Goal: Communication & Community: Answer question/provide support

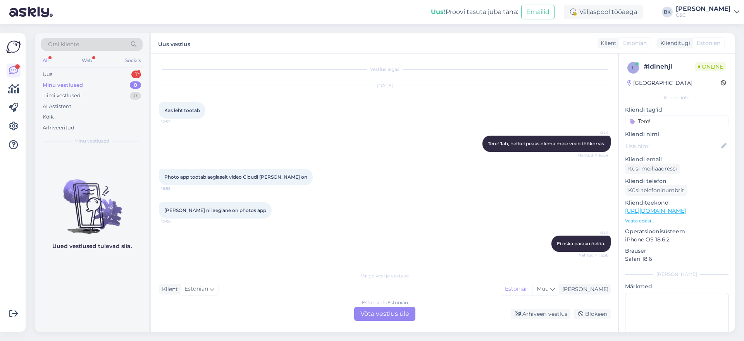
scroll to position [732, 0]
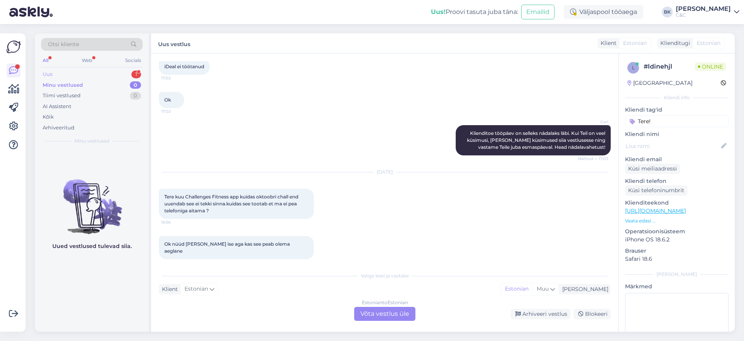
click at [76, 74] on div "Uus 1" at bounding box center [92, 74] width 102 height 11
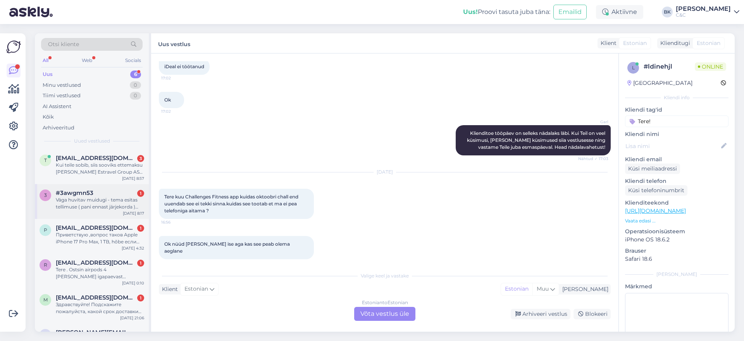
scroll to position [27, 0]
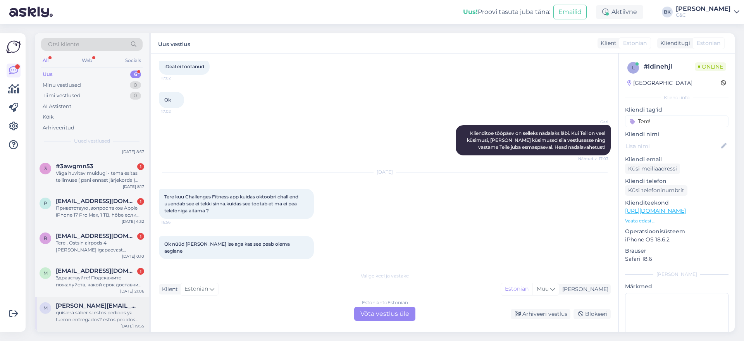
click at [117, 312] on div "quisiera saber si estos pedidos ya fueron entregados? estos pedidos fueron soli…" at bounding box center [100, 316] width 88 height 14
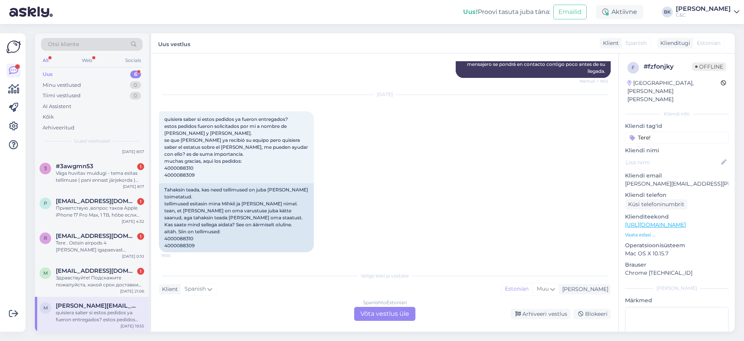
scroll to position [259, 0]
click at [90, 291] on div "m [EMAIL_ADDRESS][DOMAIN_NAME] 1 Здравствуйте! Подскажите пожалуйста, какой сро…" at bounding box center [92, 279] width 114 height 35
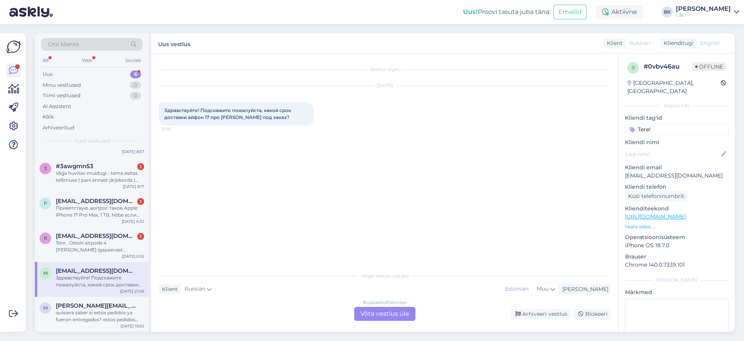
click at [400, 314] on div "Russian to Estonian Võta vestlus üle" at bounding box center [384, 314] width 61 height 14
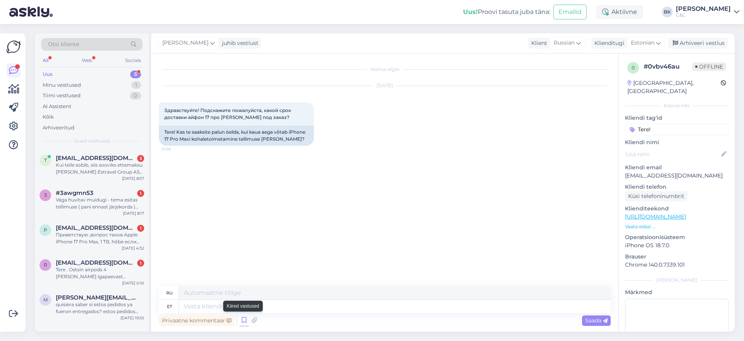
click at [240, 319] on icon at bounding box center [244, 321] width 9 height 12
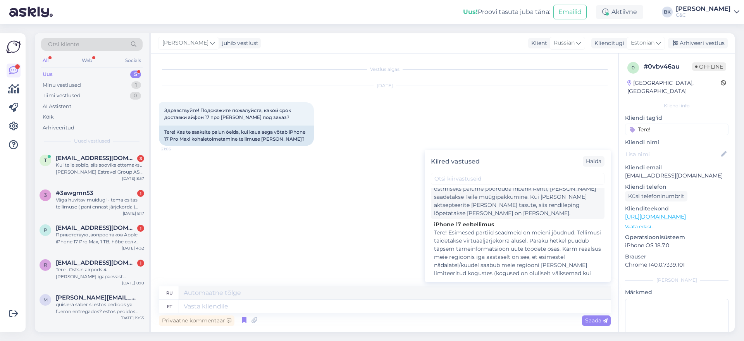
scroll to position [598, 0]
click at [479, 230] on div "Tere! Esimesed partiid seadmeid on meieni jõudnud. Tellimusi täidetakse virtuaa…" at bounding box center [517, 295] width 167 height 130
type textarea "Loremipsumdo! S ametconse, a elitseddo eiusm tem incid utlabo etdolorema a enim…"
type textarea "Tere! Esimesed partiid seadmeid on meieni jõudnud. Tellimusi täidetakse virtuaa…"
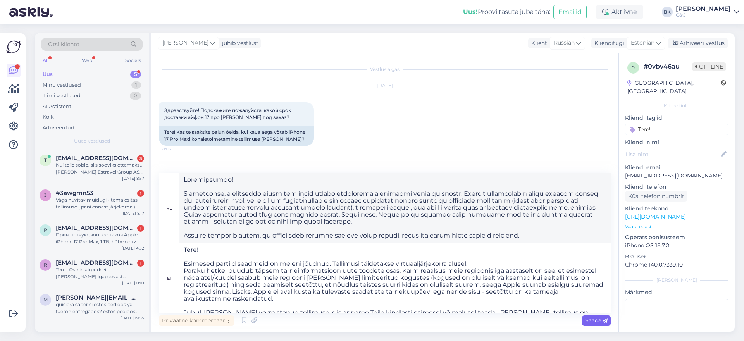
click at [604, 322] on icon at bounding box center [605, 321] width 5 height 5
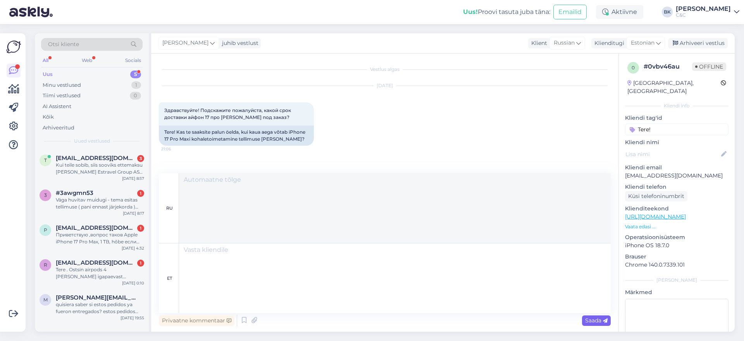
scroll to position [217, 0]
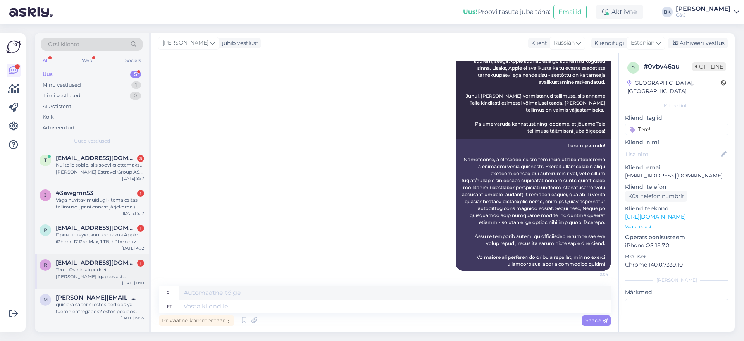
click at [111, 257] on div "R [EMAIL_ADDRESS][DOMAIN_NAME] 1 Tere . Ostsin airpods 4 [PERSON_NAME] igapaeva…" at bounding box center [92, 271] width 114 height 35
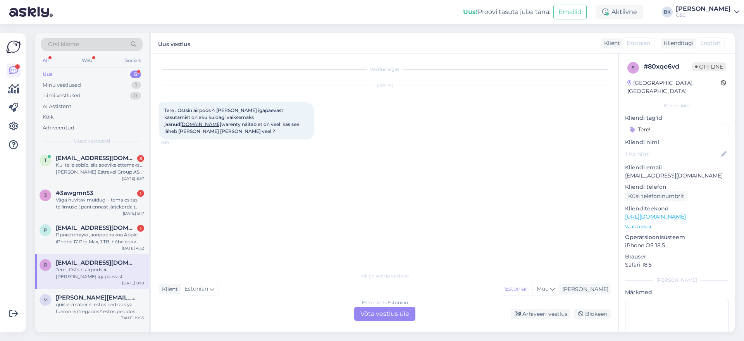
click at [372, 318] on div "Estonian to Estonian Võta vestlus üle" at bounding box center [384, 314] width 61 height 14
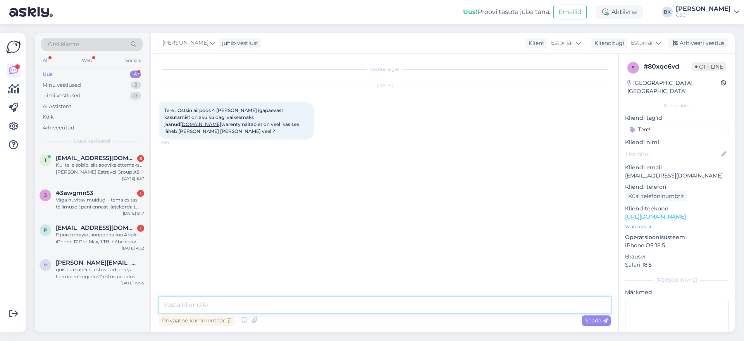
click at [324, 307] on textarea at bounding box center [385, 305] width 452 height 16
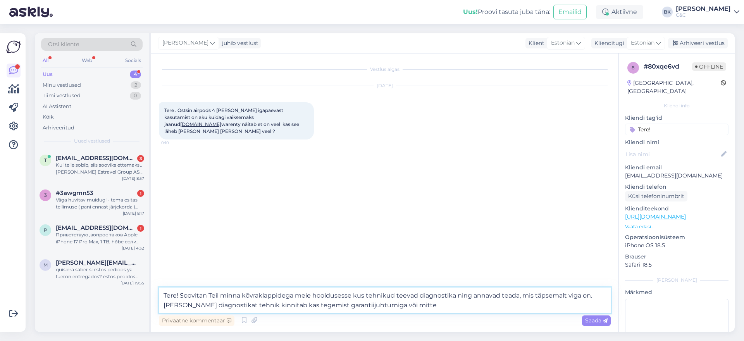
type textarea "Tere! Soovitan Teil minna kõvraklappidega meie hooldusesse kus tehnikud teevad …"
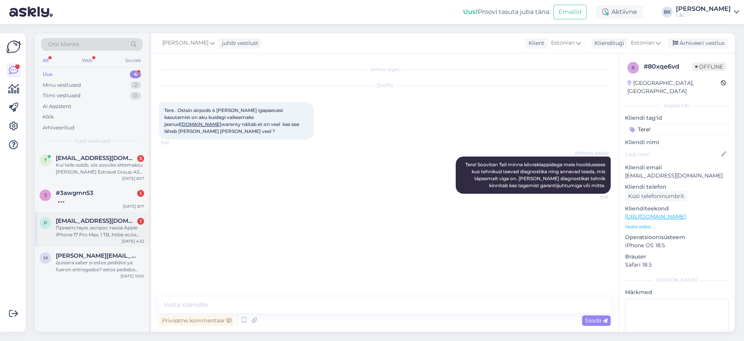
click at [110, 232] on div "Приветствую ,вопрос таков Apple iPhone 17 Pro Max, 1 TB, hõbe если оформляю это…" at bounding box center [100, 231] width 88 height 14
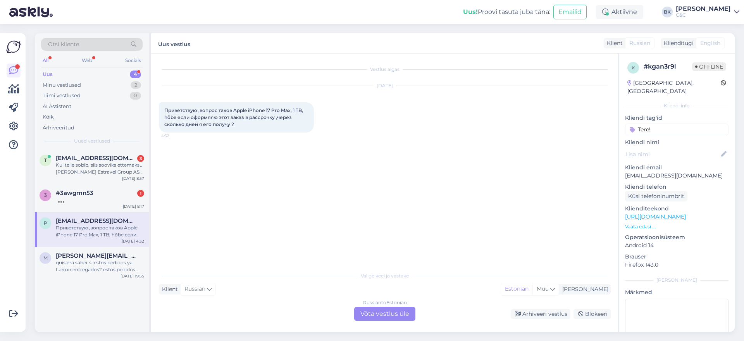
click at [392, 317] on div "Russian to Estonian Võta vestlus üle" at bounding box center [384, 314] width 61 height 14
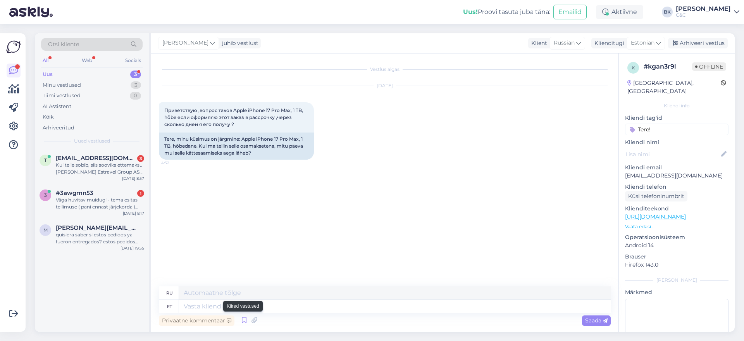
click at [244, 322] on icon at bounding box center [244, 321] width 9 height 12
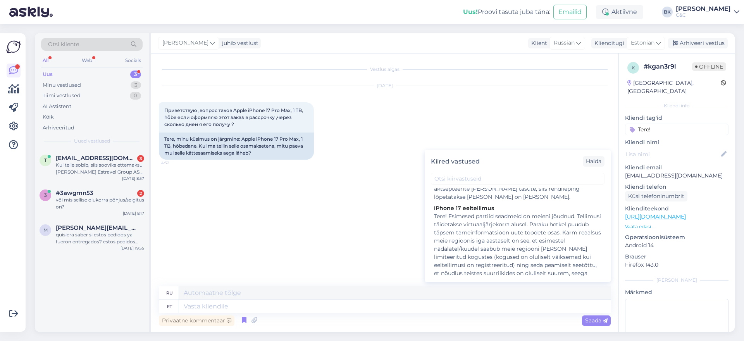
scroll to position [613, 0]
click at [529, 243] on div "Tere! Esimesed partiid seadmeid on meieni jõudnud. Tellimusi täidetakse virtuaa…" at bounding box center [517, 280] width 167 height 130
type textarea "Loremipsumdo! S ametconse, a elitseddo eiusm tem incid utlabo etdolorema a enim…"
type textarea "Tere! Esimesed partiid seadmeid on meieni jõudnud. Tellimusi täidetakse virtuaa…"
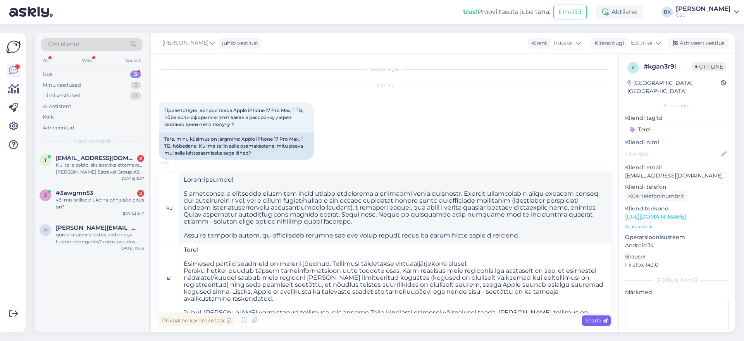
click at [597, 319] on span "Saada" at bounding box center [596, 320] width 22 height 7
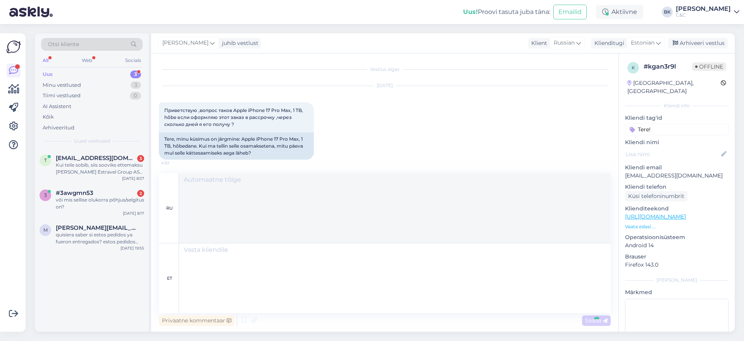
scroll to position [214, 0]
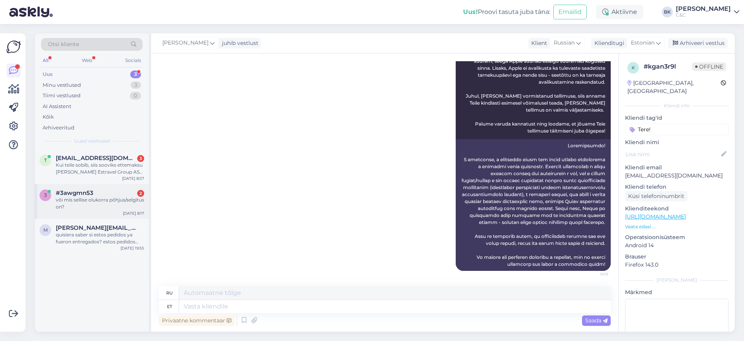
click at [124, 198] on div "või mis sellise olukorra põhjus/selgitus on?" at bounding box center [100, 204] width 88 height 14
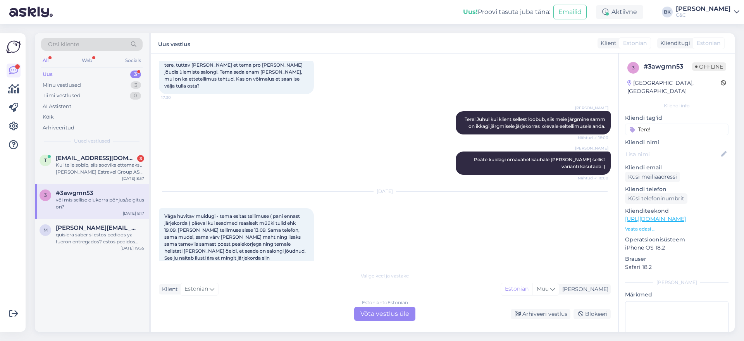
scroll to position [843, 0]
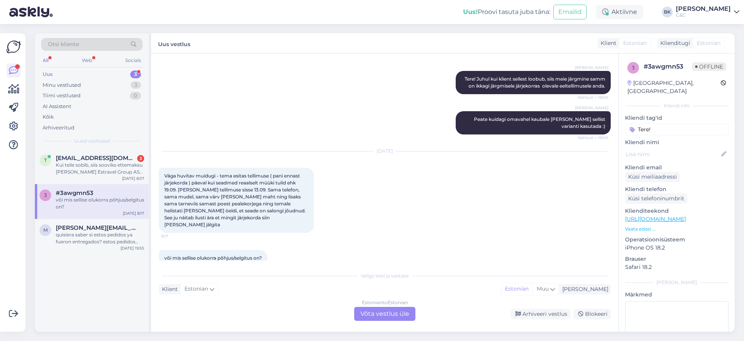
click at [376, 316] on div "Estonian to Estonian Võta vestlus üle" at bounding box center [384, 314] width 61 height 14
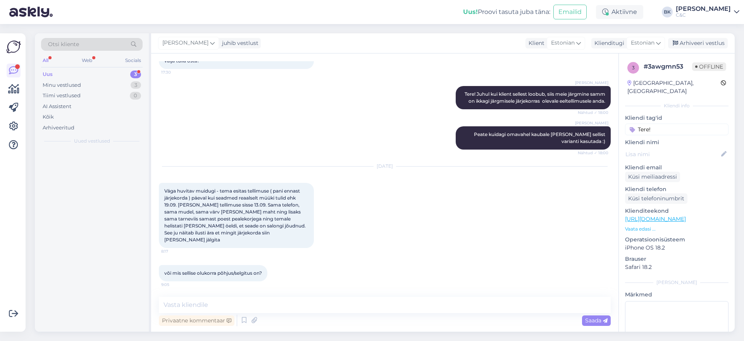
scroll to position [814, 0]
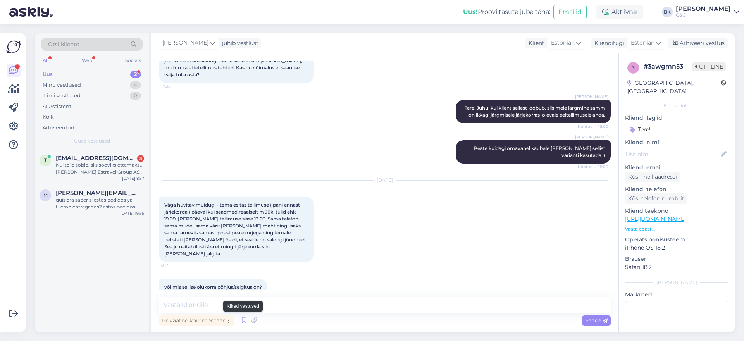
click at [245, 317] on icon at bounding box center [244, 321] width 9 height 12
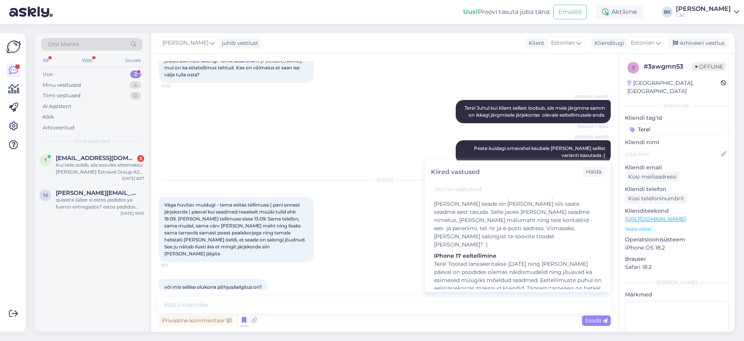
scroll to position [307, 0]
click at [394, 311] on textarea at bounding box center [385, 305] width 452 height 16
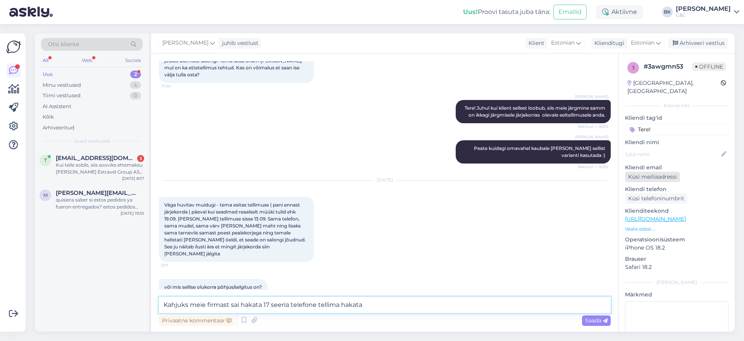
type textarea "Kahjuks meie firmast sai hakata 17 seeria telefone tellima hakata"
click at [304, 309] on textarea "Kahjuks meie firmast sai hakata 17 seeria telefone tellima hakata" at bounding box center [385, 305] width 452 height 16
click at [304, 308] on textarea "Kahjuks meie firmast sai hakata 17 seeria telefone tellima hakata" at bounding box center [385, 305] width 452 height 16
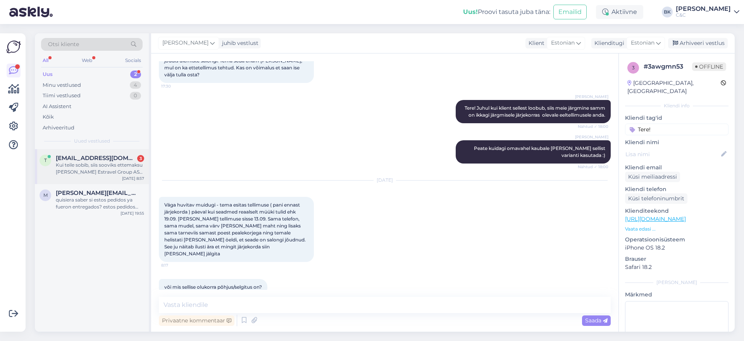
click at [118, 163] on div "Kui teile sobib, siis sooviks ettemaksu [PERSON_NAME] Estravel Group AS nimele,…" at bounding box center [100, 169] width 88 height 14
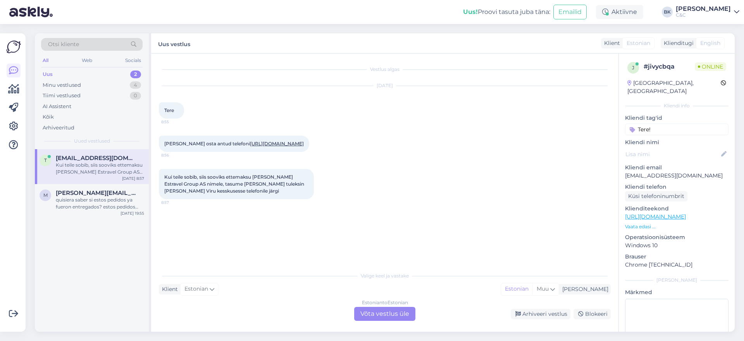
scroll to position [0, 0]
click at [386, 308] on div "Estonian to Estonian Võta vestlus üle" at bounding box center [384, 314] width 61 height 14
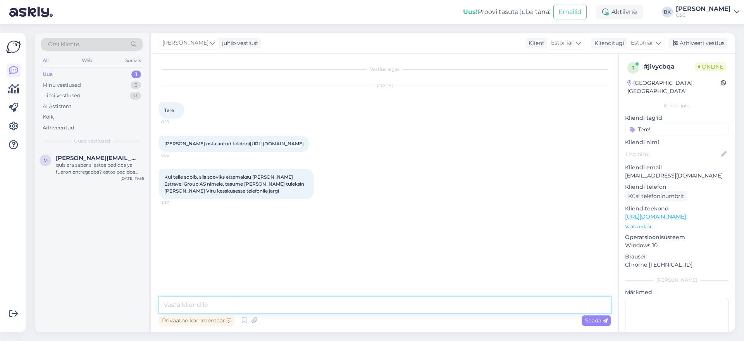
click at [357, 298] on textarea at bounding box center [385, 305] width 452 height 16
type textarea "Tere! Palun edastage meile email ning telefoni number."
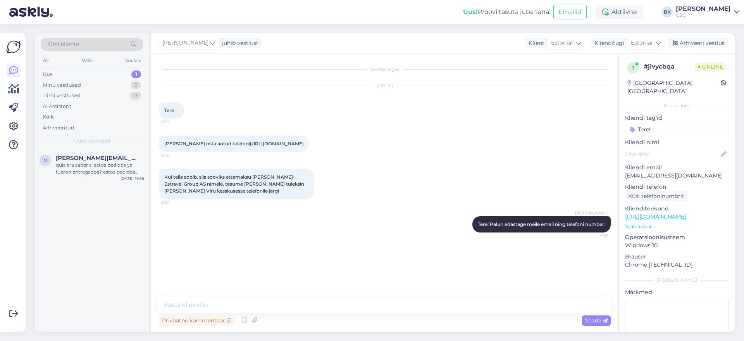
click at [250, 147] on link "[URL][DOMAIN_NAME]" at bounding box center [277, 144] width 54 height 6
drag, startPoint x: 280, startPoint y: 190, endPoint x: 187, endPoint y: 199, distance: 93.0
click at [187, 194] on span "Kui teile sobib, siis sooviks ettemaksu [PERSON_NAME] Estravel Group AS nimele,…" at bounding box center [234, 184] width 141 height 20
copy span "Estravel Group AS"
click at [257, 223] on div "[PERSON_NAME] Tere! Palun edastage meile email ning telefoni number. Nähtud ✓ 9…" at bounding box center [385, 224] width 452 height 33
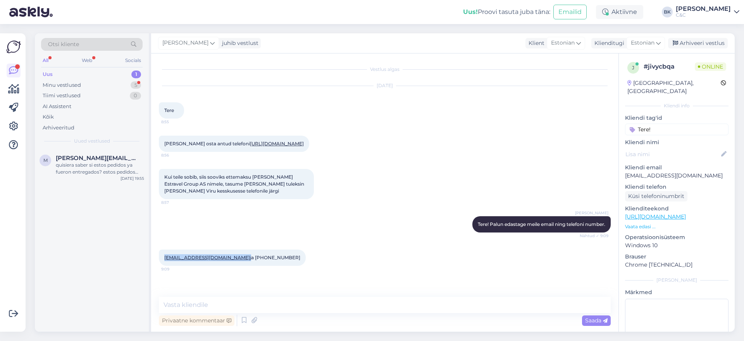
drag, startPoint x: 204, startPoint y: 272, endPoint x: 164, endPoint y: 271, distance: 40.3
click at [164, 261] on span "[EMAIL_ADDRESS][DOMAIN_NAME] ja [PHONE_NUMBER]" at bounding box center [232, 258] width 136 height 6
copy span "[EMAIL_ADDRESS][DOMAIN_NAME]"
click at [230, 261] on span "[EMAIL_ADDRESS][DOMAIN_NAME] ja [PHONE_NUMBER]" at bounding box center [232, 258] width 136 height 6
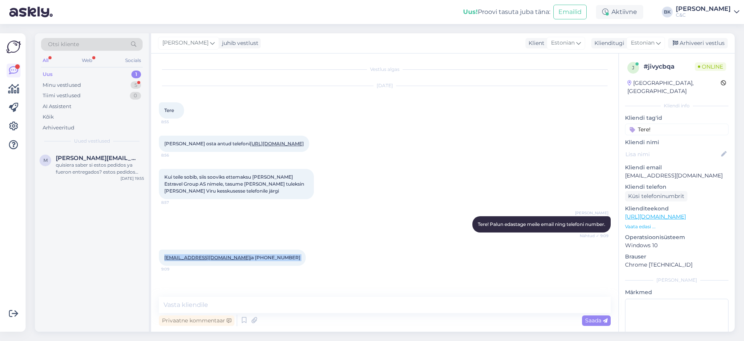
click at [230, 261] on span "[EMAIL_ADDRESS][DOMAIN_NAME] ja [PHONE_NUMBER]" at bounding box center [232, 258] width 136 height 6
copy div "37258143396 9:09"
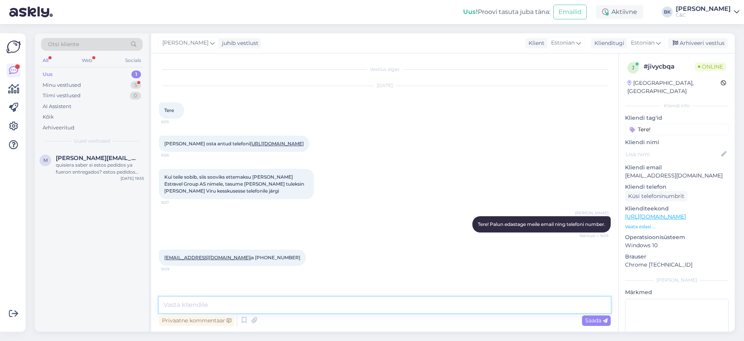
click at [231, 305] on textarea at bounding box center [385, 305] width 452 height 16
type textarea "Saatsin Teile tellimuse maksmiseks emailile. :)"
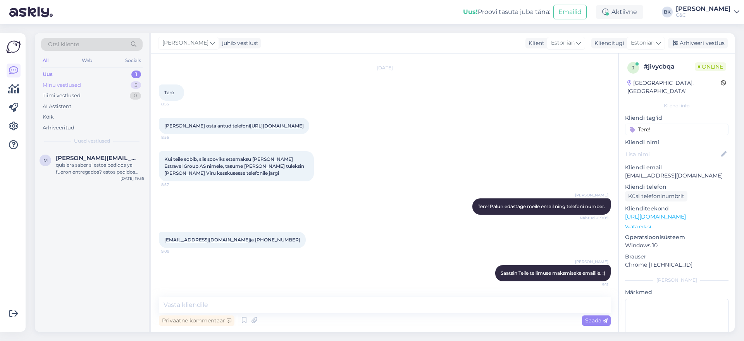
click at [109, 83] on div "Minu vestlused 5" at bounding box center [92, 85] width 102 height 11
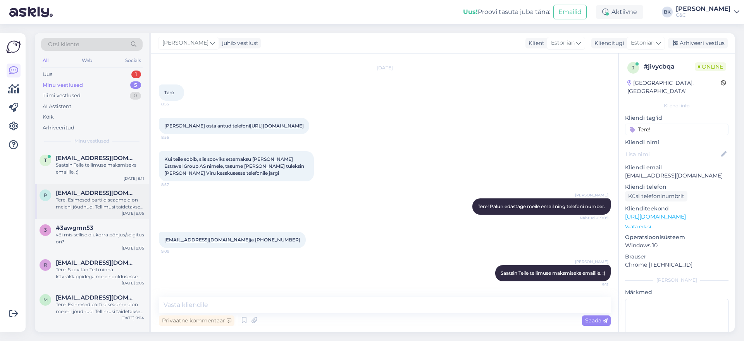
click at [98, 204] on div "Tere! Esimesed partiid seadmeid on meieni jõudnud. Tellimusi täidetakse virtuaa…" at bounding box center [100, 204] width 88 height 14
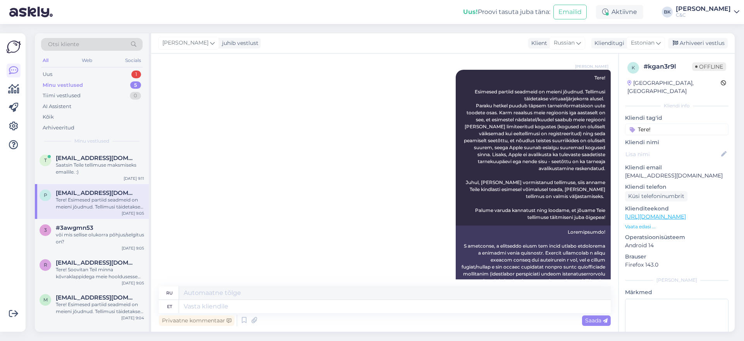
scroll to position [214, 0]
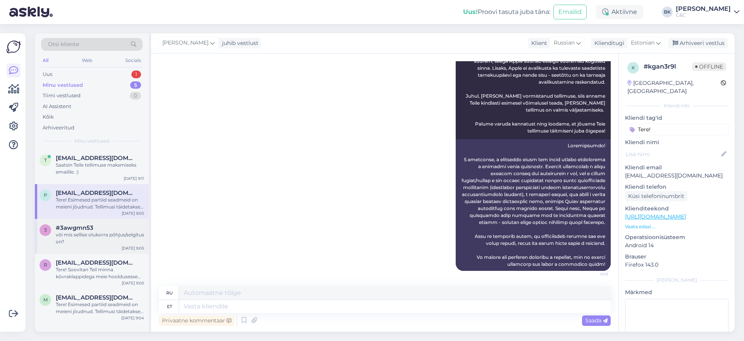
click at [106, 237] on div "või mis sellise olukorra põhjus/selgitus on?" at bounding box center [100, 238] width 88 height 14
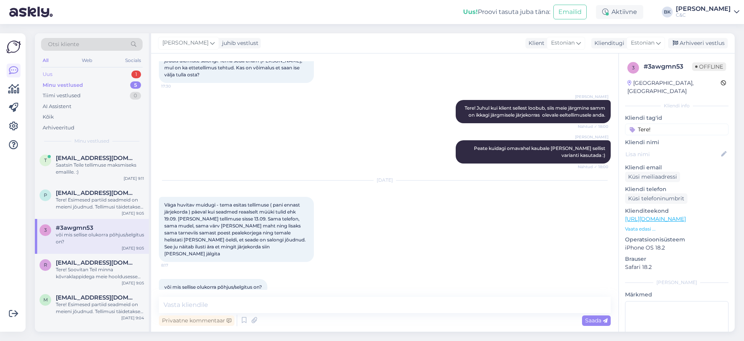
click at [113, 79] on div "Uus 1" at bounding box center [92, 74] width 102 height 11
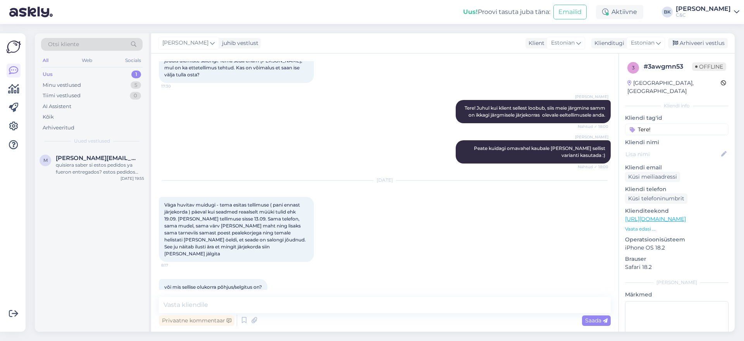
click at [113, 75] on div "Uus 1" at bounding box center [92, 74] width 102 height 11
click at [101, 184] on div "m [PERSON_NAME][EMAIL_ADDRESS][PERSON_NAME][DOMAIN_NAME] quisiera saber si esto…" at bounding box center [92, 240] width 114 height 183
click at [105, 165] on div "quisiera saber si estos pedidos ya fueron entregados? estos pedidos fueron soli…" at bounding box center [100, 169] width 88 height 14
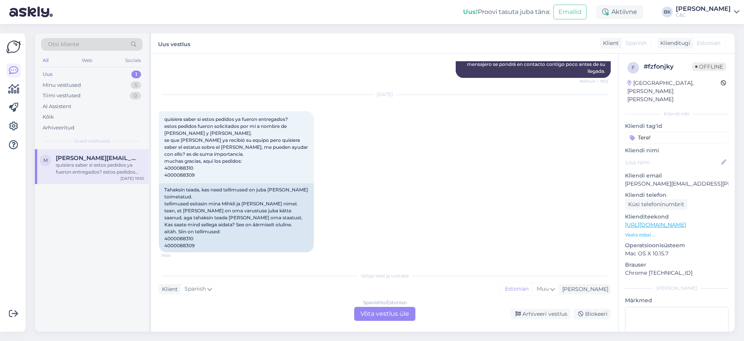
click at [405, 319] on div "Spanish to Estonian Võta vestlus üle" at bounding box center [384, 314] width 61 height 14
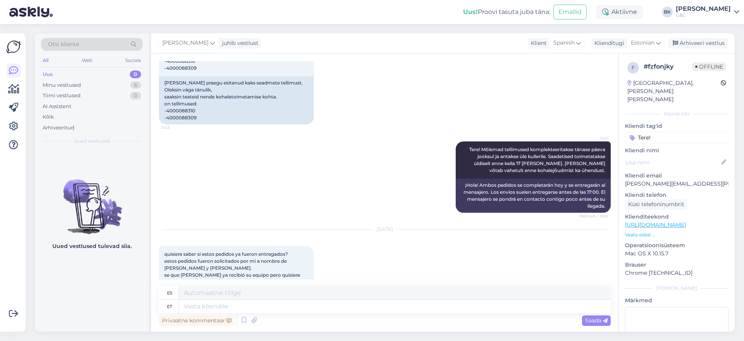
scroll to position [240, 0]
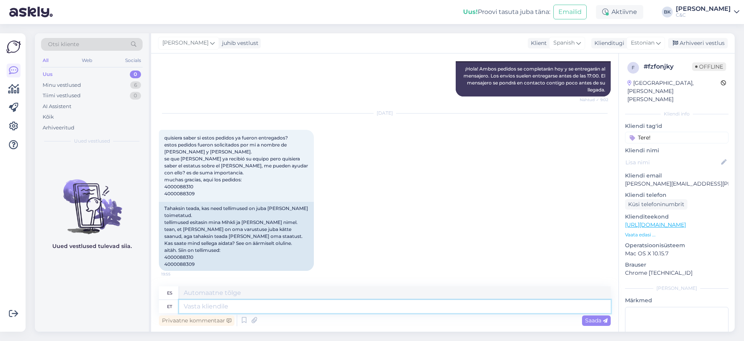
click at [284, 311] on textarea at bounding box center [395, 306] width 432 height 13
type textarea "Tere!"
type textarea "¡Hola!"
type textarea "Tere! Üks m"
type textarea "Hola! Uno"
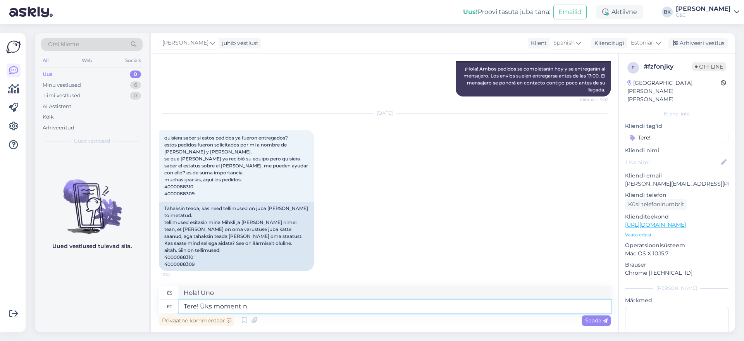
type textarea "Tere! Üks moment ni"
type textarea "Hola! Un momento."
type textarea "Tere! Üks moment ning"
type textarea "¡Hola! Un momento y"
type textarea "Tere! Üks moment ning aatan"
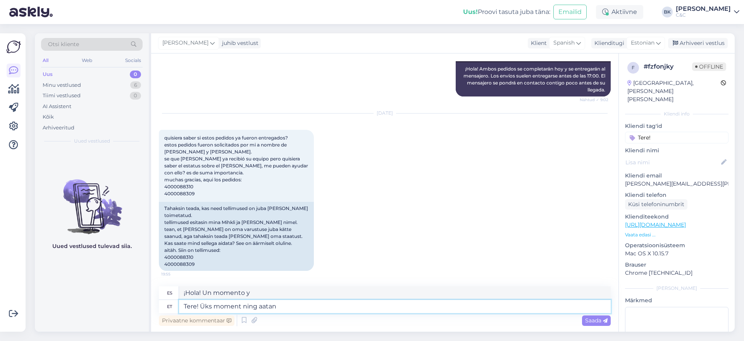
type textarea "¡Hola! En un momento estaré allí."
type textarea "Tere! Üks moment ning aatan kohe T"
type textarea "¡Hola! Un momento y vuelvo enseguida."
type textarea "Tere! Üks moment ning aatan kohe [PERSON_NAME] e"
type textarea "¡Hola! Un momento y te contesto enseguida."
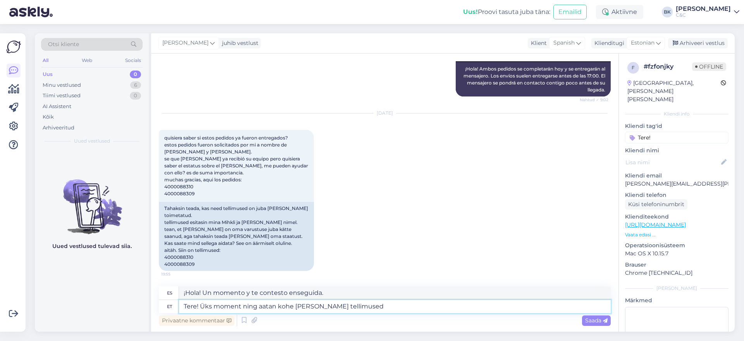
type textarea "Tere! Üks moment ning aatan kohe [PERSON_NAME] tellimused"
type textarea "¡Hola! Un momento y tomaré sus pedidos enseguida."
type textarea "Tere! Üks moment ning aatan kohe [PERSON_NAME] tellimused üle."
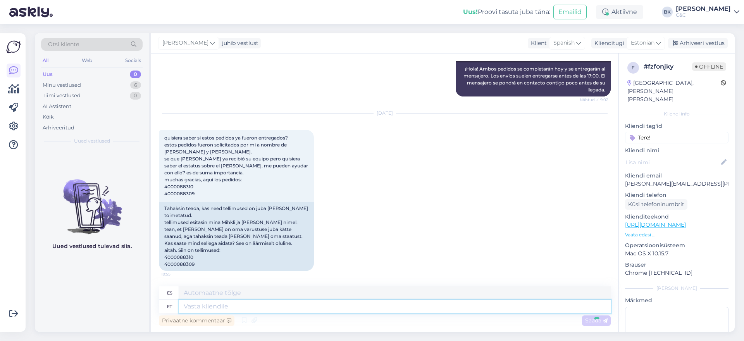
scroll to position [303, 0]
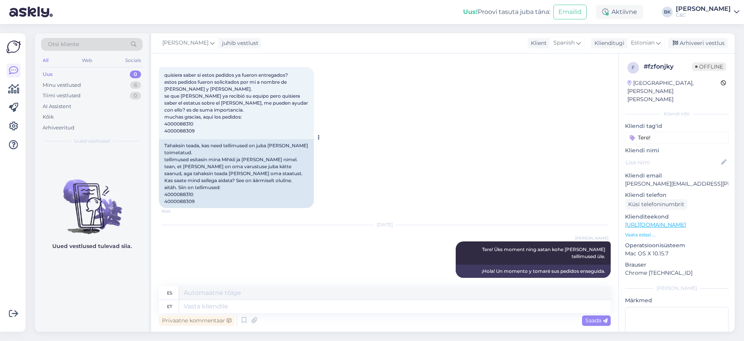
click at [180, 194] on div "Tahaksin teada, kas need tellimused on juba [PERSON_NAME] toimetatud. tellimuse…" at bounding box center [236, 173] width 155 height 69
copy div "4000088310"
click at [181, 202] on div "Tahaksin teada, kas need tellimused on juba [PERSON_NAME] toimetatud. tellimuse…" at bounding box center [236, 173] width 155 height 69
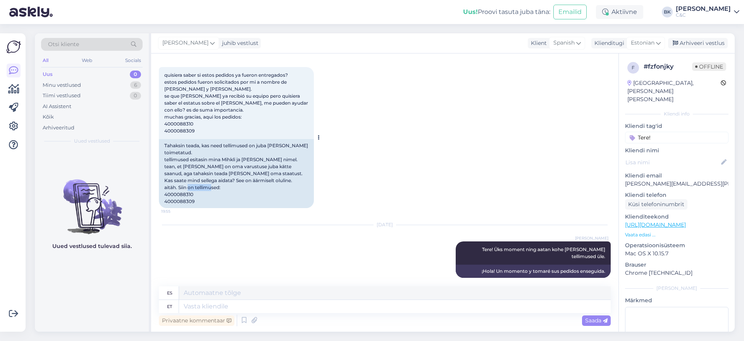
copy div "4000088309"
click at [115, 86] on div "Minu vestlused 6" at bounding box center [92, 85] width 102 height 11
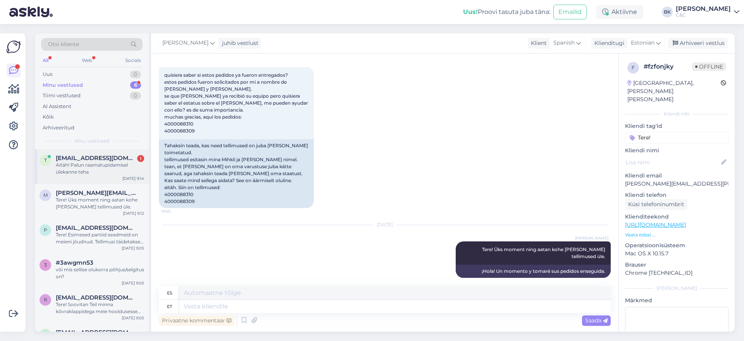
click at [118, 151] on div "t [EMAIL_ADDRESS][DOMAIN_NAME] 1 Aitäh! Palun raamatupidamisel ülekanne teha [D…" at bounding box center [92, 166] width 114 height 35
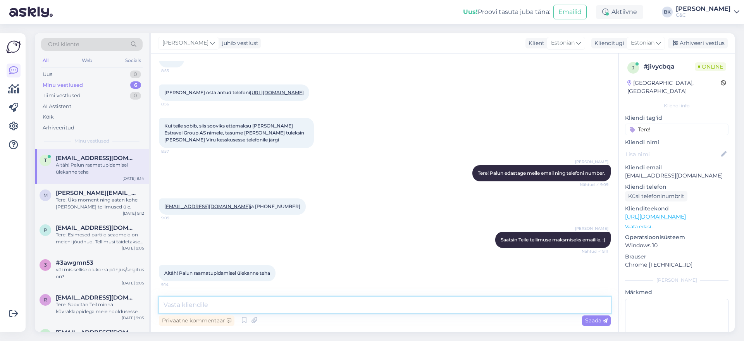
click at [262, 305] on textarea at bounding box center [385, 305] width 452 height 16
type textarea "Teeme nii!"
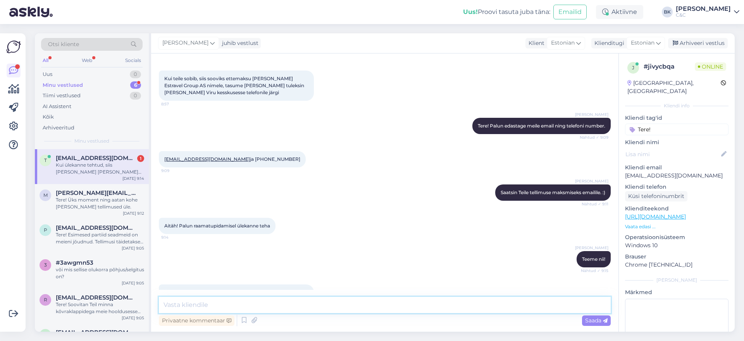
scroll to position [139, 0]
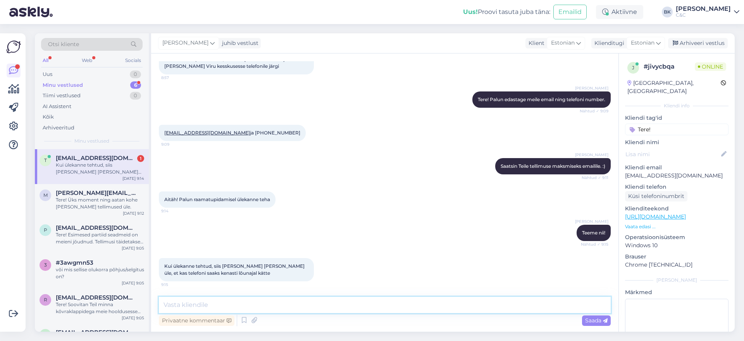
click at [297, 304] on textarea at bounding box center [385, 305] width 452 height 16
type textarea "Telefoni saaksite tõesti lõunaajal [PERSON_NAME] ülekanne on tehtud. :)"
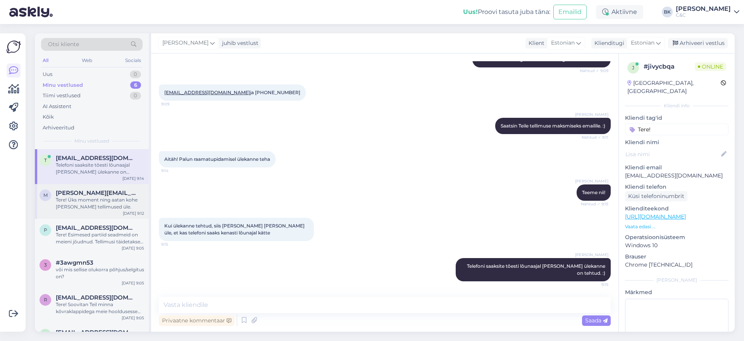
click at [88, 199] on div "Tere! Üks moment ning aatan kohe [PERSON_NAME] tellimused üle." at bounding box center [100, 204] width 88 height 14
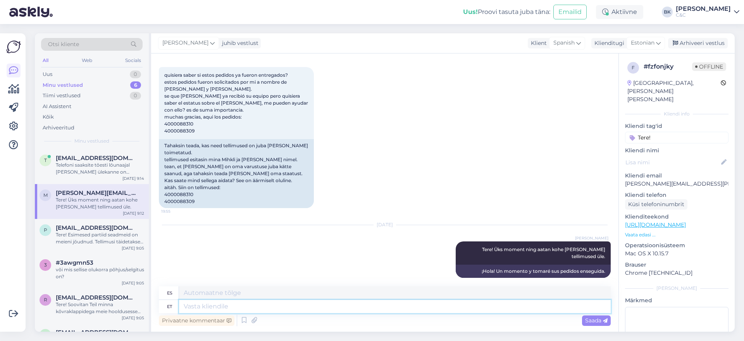
click at [255, 304] on textarea at bounding box center [395, 306] width 432 height 13
type textarea "Teie m"
type textarea "Su"
type textarea "Teie mõlemad t"
type textarea "Vosotros dos"
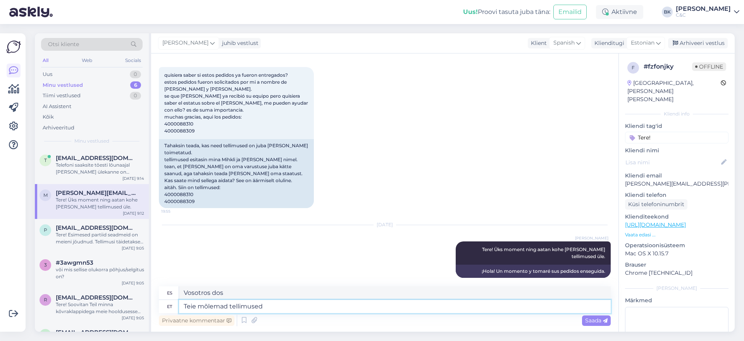
type textarea "Teie mõlemad tellimused o"
type textarea "Ambos pedidos"
type textarea "Teie mõlemad tellimused on ü"
type textarea "Ambos pedidos son"
type textarea "Teie mõlemad tellimused on pandud"
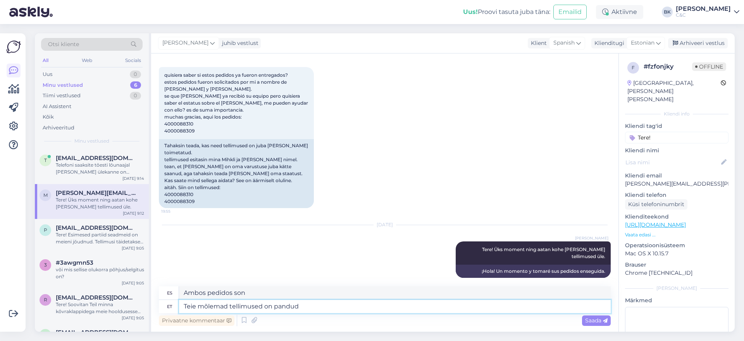
type textarea "[PERSON_NAME] realizado ambos pedidos."
type textarea "Teie mõlemad tellimused on pandud [PERSON_NAME]"
type textarea "Ambos pedidos han sido enviados."
type textarea "Teie mõlemad tellimused on pandud [PERSON_NAME]."
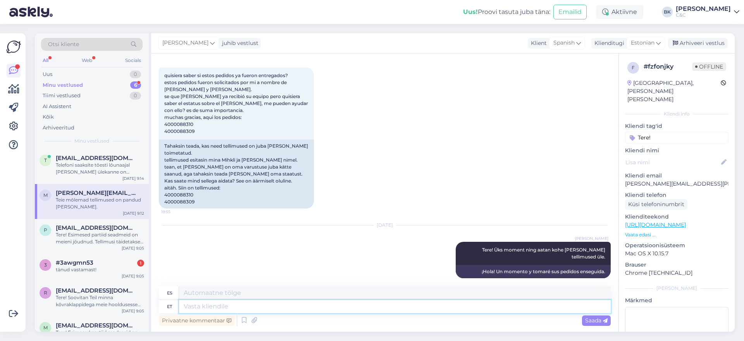
scroll to position [300, 0]
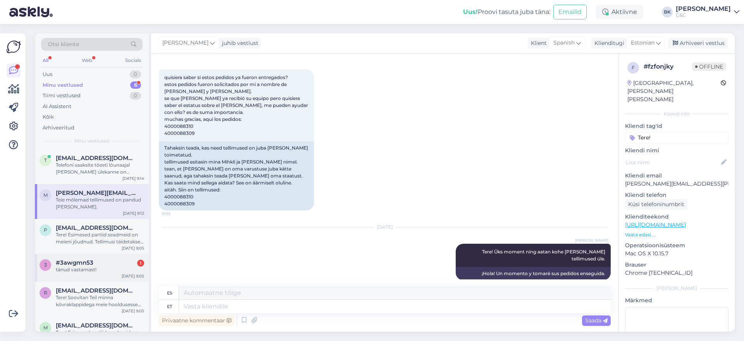
click at [71, 261] on span "#3awgmn53" at bounding box center [75, 262] width 38 height 7
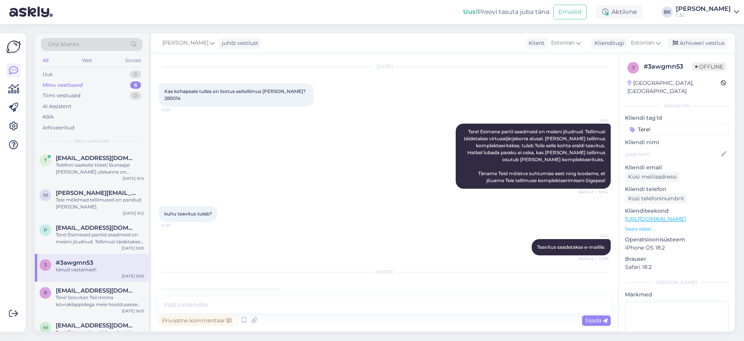
scroll to position [0, 0]
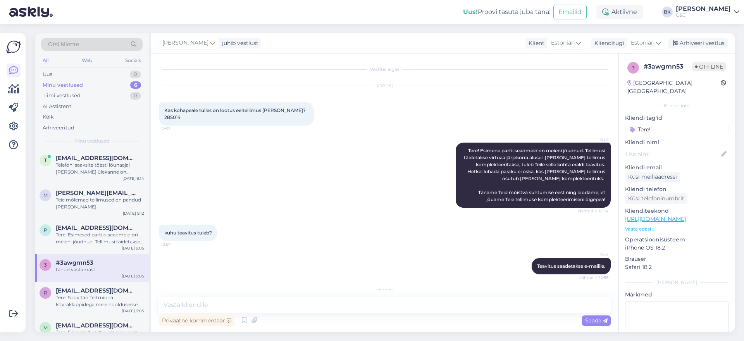
click at [173, 119] on span "Kas kohapeale tulles on lootus eeltellimus [PERSON_NAME]? 285014" at bounding box center [235, 113] width 143 height 13
copy div "285014 12:53"
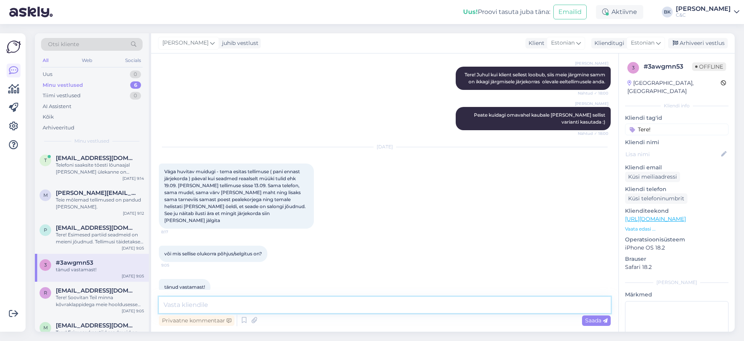
click at [250, 302] on textarea at bounding box center [385, 305] width 452 height 16
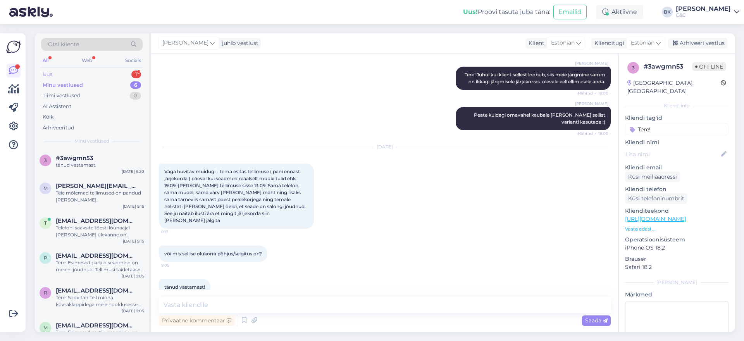
click at [99, 76] on div "Uus 1" at bounding box center [92, 74] width 102 height 11
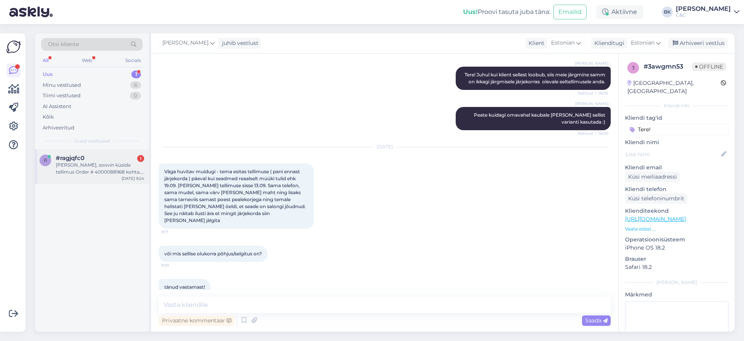
click at [106, 163] on div "[PERSON_NAME], soovin küsida tellimus Order # 4000088968 kohta. Tellisin [PERSO…" at bounding box center [100, 169] width 88 height 14
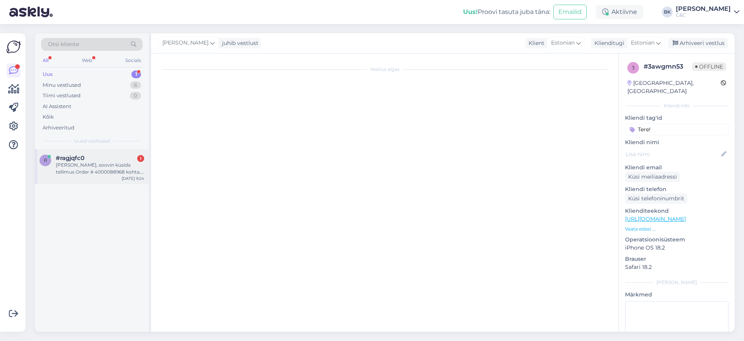
scroll to position [0, 0]
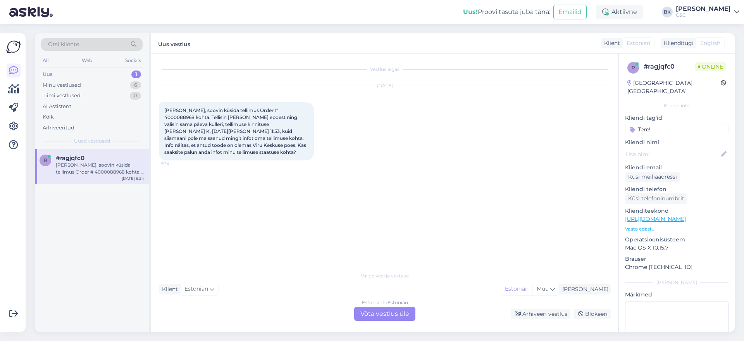
click at [266, 110] on span "[PERSON_NAME], soovin küsida tellimus Order # 4000088968 kohta. Tellisin [PERSO…" at bounding box center [235, 131] width 143 height 48
copy span "4000088968"
click at [372, 325] on div "Vestlus algas [DATE] Tere, soovin küsida tellimus Order # 4000088968 kohta. Tel…" at bounding box center [385, 193] width 468 height 278
click at [375, 318] on div "Estonian to Estonian Võta vestlus üle" at bounding box center [384, 314] width 61 height 14
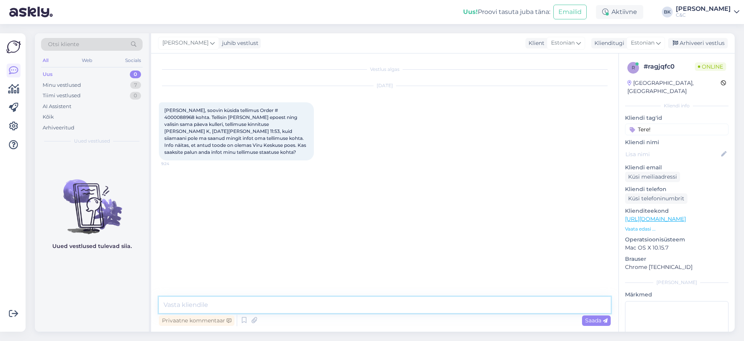
click at [270, 312] on textarea at bounding box center [385, 305] width 452 height 16
type textarea "Tere! Kahjuks pole Viru keskuse salongis põhiseadet olemas, on ainult aksessuaa…"
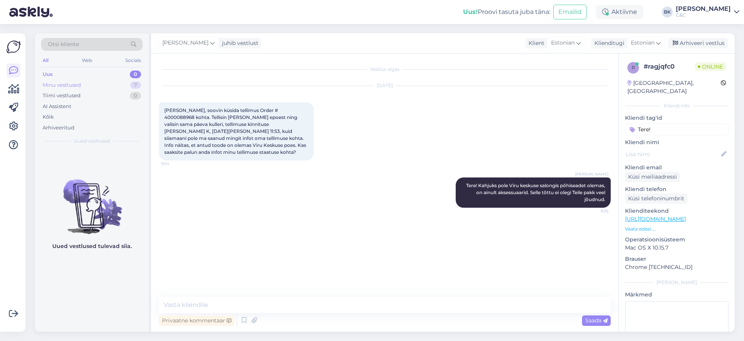
click at [91, 87] on div "Minu vestlused 7" at bounding box center [92, 85] width 102 height 11
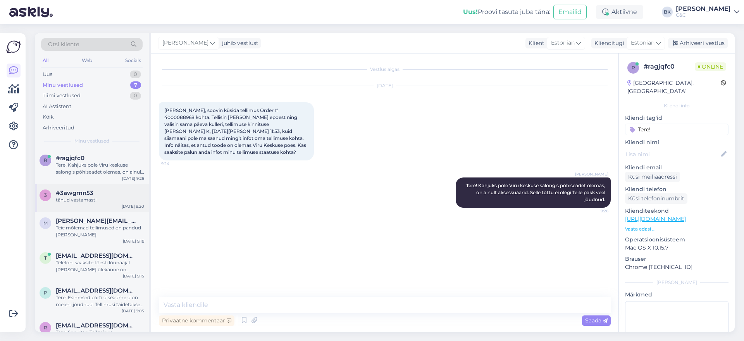
click at [101, 209] on div "3 #3awgmn53 tänud vastamast! [DATE] 9:20" at bounding box center [92, 198] width 114 height 28
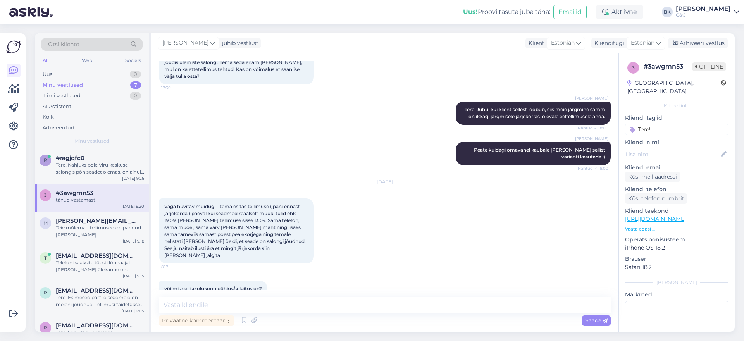
scroll to position [848, 0]
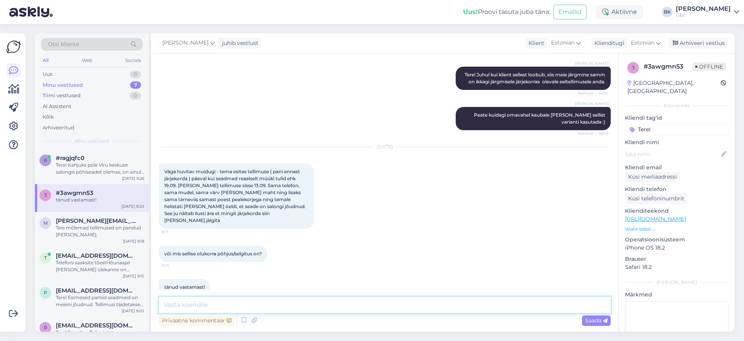
click at [219, 310] on textarea at bounding box center [385, 305] width 452 height 16
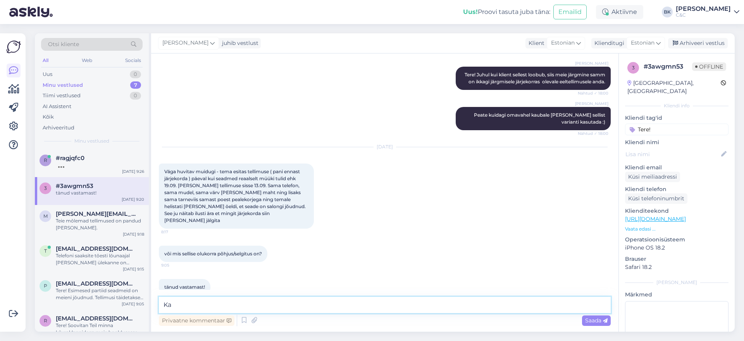
type textarea "K"
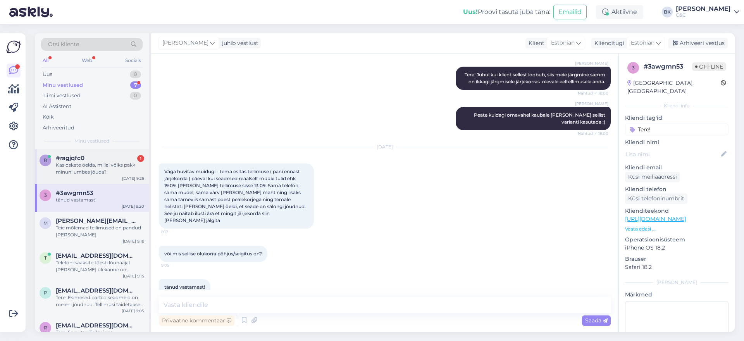
click at [115, 174] on div "Kas oskate öelda, millal võiks pakk minuni umbes jõuda?" at bounding box center [100, 169] width 88 height 14
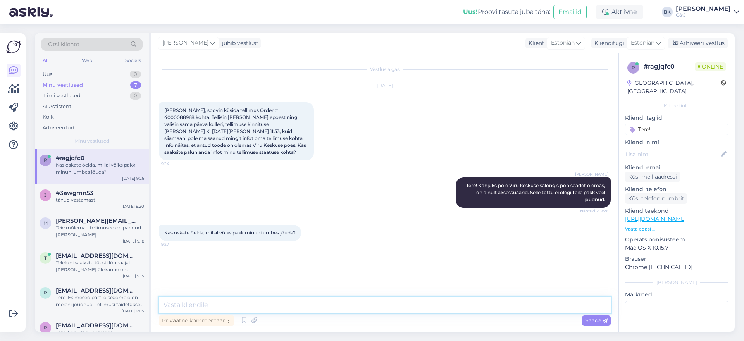
click at [243, 300] on textarea at bounding box center [385, 305] width 452 height 16
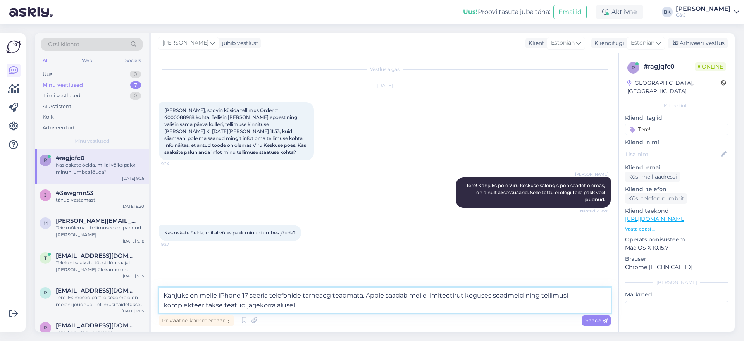
type textarea "Kahjuks on meile iPhone 17 seeria telefonide tarneaeg teadmata. Apple saadab me…"
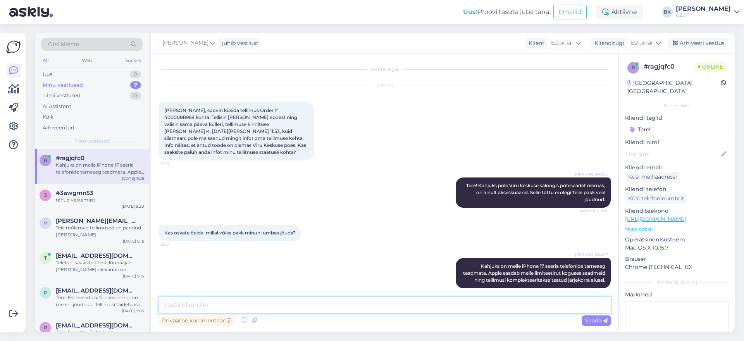
scroll to position [7, 0]
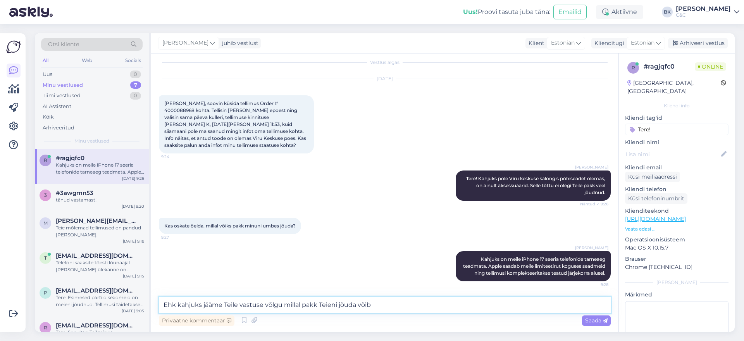
type textarea "Ehk kahjuks jääme Teile vastuse võlgu millal pakk Teieni jõuda võib."
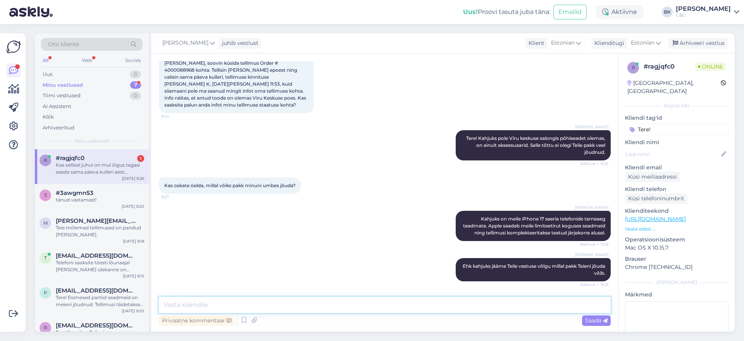
scroll to position [102, 0]
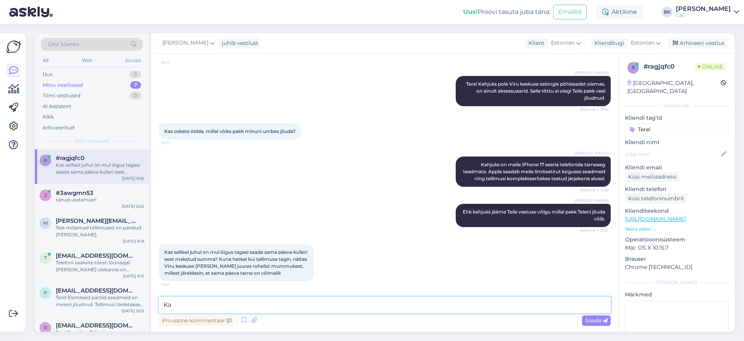
type textarea "K"
type textarea "T"
type textarea "K"
type textarea "Kui telefon jõuab siis kas Te ei soovi kullerteenust?"
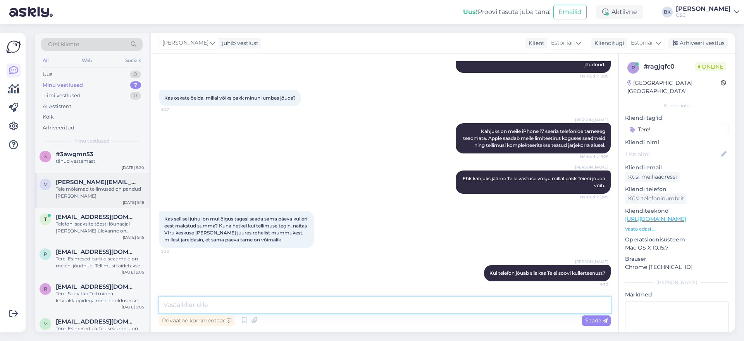
scroll to position [43, 0]
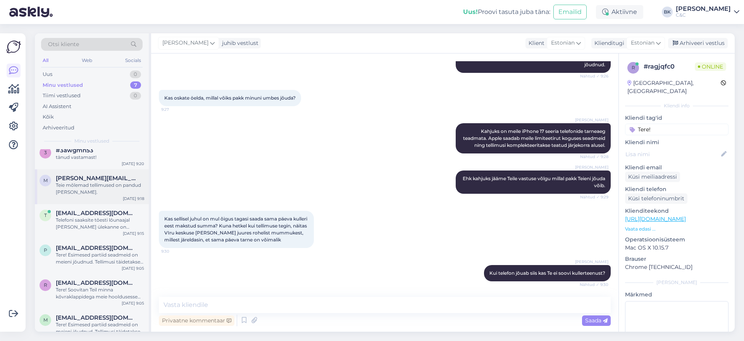
click at [114, 191] on div "Teie mõlemad tellimused on pandud [PERSON_NAME]." at bounding box center [100, 189] width 88 height 14
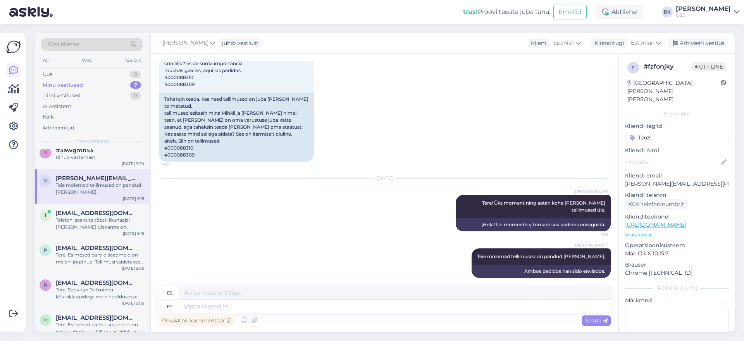
scroll to position [36, 0]
click at [331, 308] on textarea at bounding box center [395, 306] width 432 height 13
type textarea "Joosepi"
type textarea "[PERSON_NAME]"
type textarea "Joosepi seade o"
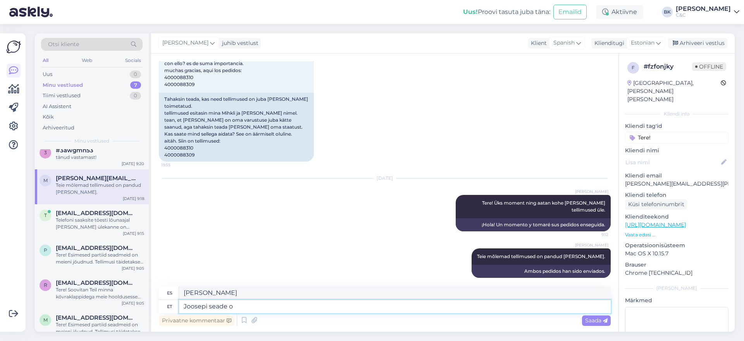
type textarea "El dispositivo de [PERSON_NAME]"
type textarea "Joosepi seade on a"
type textarea "El dispositivo de [PERSON_NAME] es"
type textarea "Joosepi seade on akt"
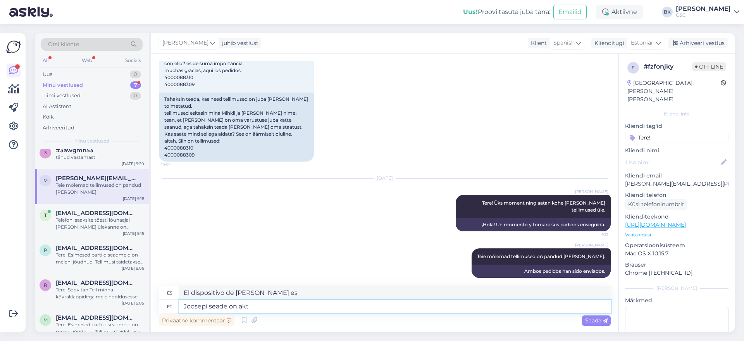
type textarea "El dispositivo de [PERSON_NAME] es ak"
type textarea "Joosepi seade on aktiveeritud"
type textarea "El dispositivo de [PERSON_NAME] está activado."
type textarea "Joosepi seade on aktiveeritud eile e"
type textarea "El dispositivo de [PERSON_NAME] se activó ayer."
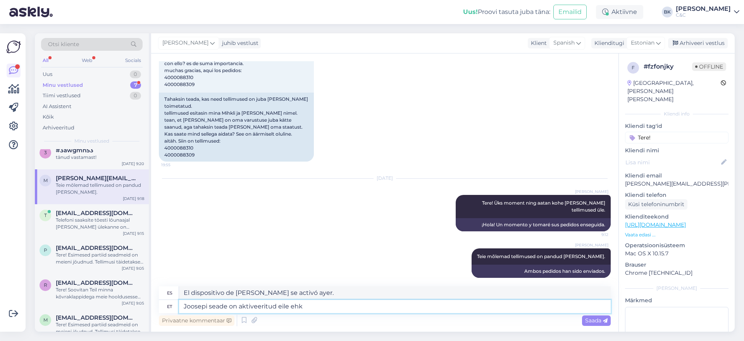
type textarea "Joosepi seade on aktiveeritud eile ehk"
type textarea "El dispositivo de [PERSON_NAME] se activó ayer, así que"
type textarea "Joosepi seade on aktiveeritud eile ehk see o"
type textarea "El dispositivo de [PERSON_NAME] se activó ayer, por lo que esto"
type textarea "Joosepi seade on aktiveeritud eile ehk see on j"
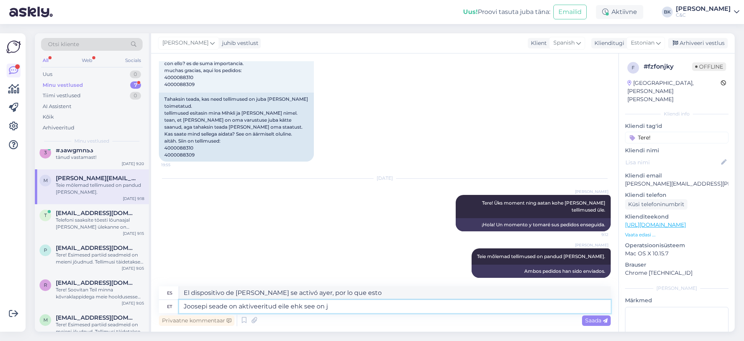
type textarea "El dispositivo de [PERSON_NAME] se activó ayer, por lo que es"
type textarea "Joosepi seade on aktiveeritud eile ehk see on jõudnud"
type textarea "El dispositivo de [PERSON_NAME] se activó ayer, por lo que ya llegó."
type textarea "Joosepi seade on aktiveeritud eile ehk see on jõudnud Teieni"
type textarea "El dispositivo de Joosep se activó ayer, por lo que ya te ha llegado."
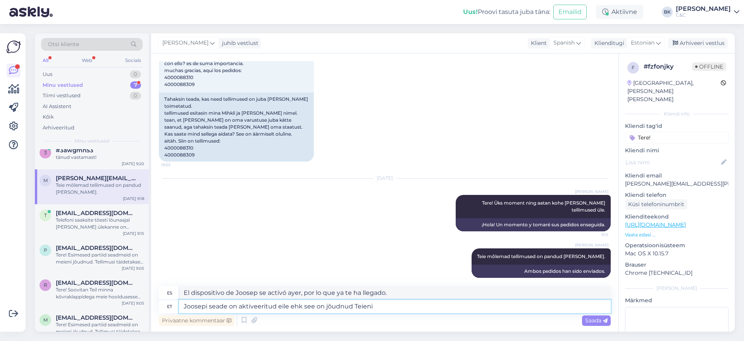
type textarea "Joosepi seade on aktiveeritud eile ehk see on jõudnud Teieni."
type textarea "El dispositivo de Joosep se activó ayer, lo que significa que te ha llegado."
type textarea "Joosepi seade on aktiveeritud eile ehk see on jõudnud Teieni."
click at [586, 315] on div "Privaatne kommentaar Saada" at bounding box center [385, 320] width 452 height 15
click at [588, 321] on span "Saada" at bounding box center [596, 320] width 22 height 7
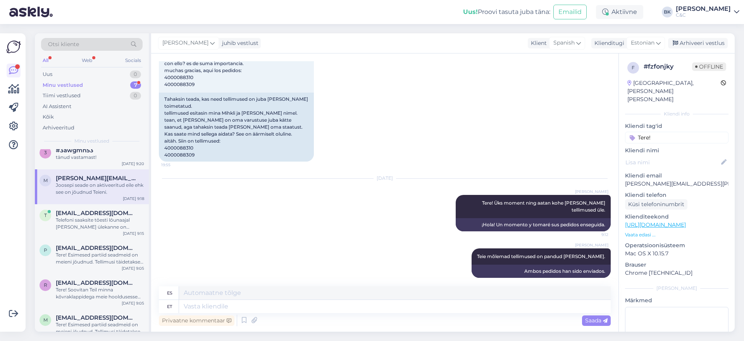
scroll to position [403, 0]
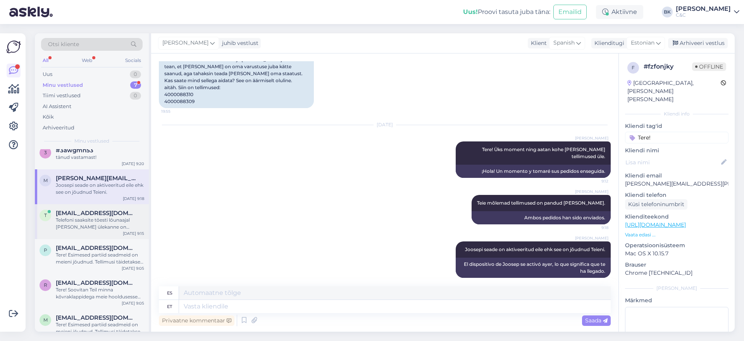
click at [64, 219] on div "Telefoni saaksite tõesti lõunaajal [PERSON_NAME] ülekanne on tehtud. :)" at bounding box center [100, 224] width 88 height 14
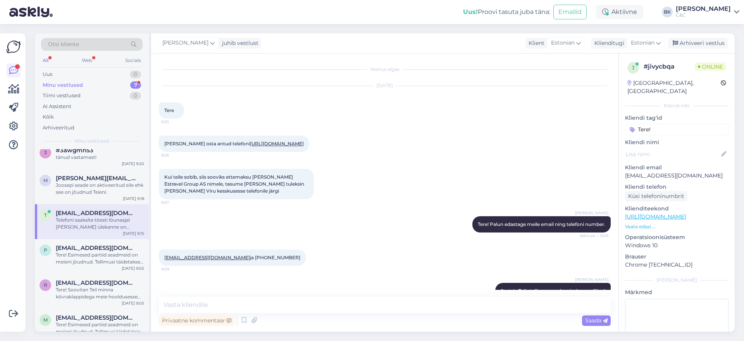
scroll to position [179, 0]
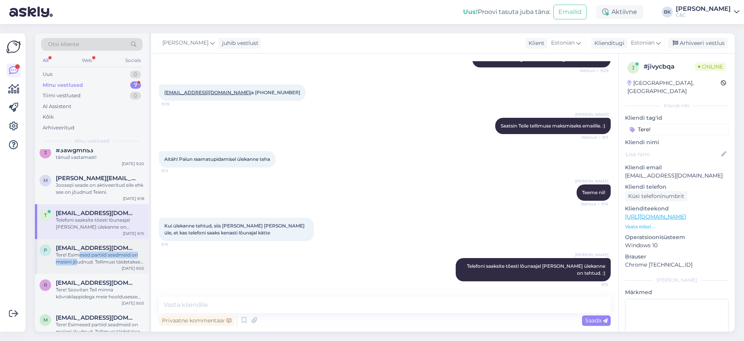
click at [79, 259] on div "Tere! Esimesed partiid seadmeid on meieni jõudnud. Tellimusi täidetakse virtuaa…" at bounding box center [100, 259] width 88 height 14
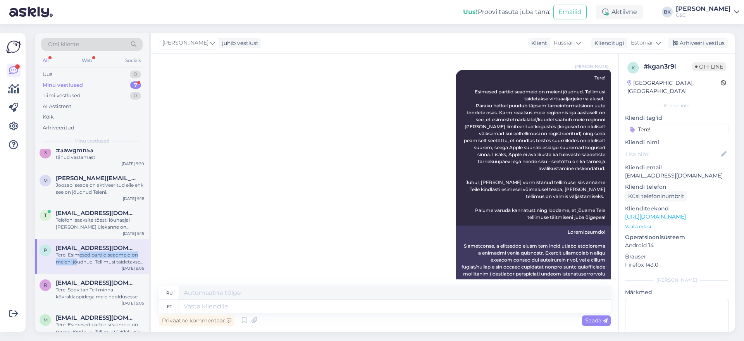
scroll to position [214, 0]
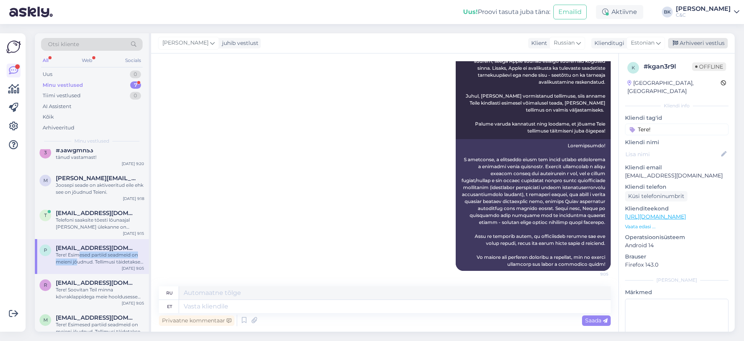
click at [701, 47] on div "Arhiveeri vestlus" at bounding box center [698, 43] width 60 height 10
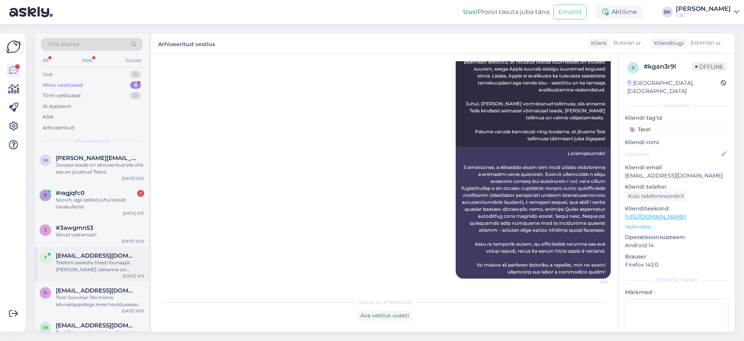
scroll to position [8, 0]
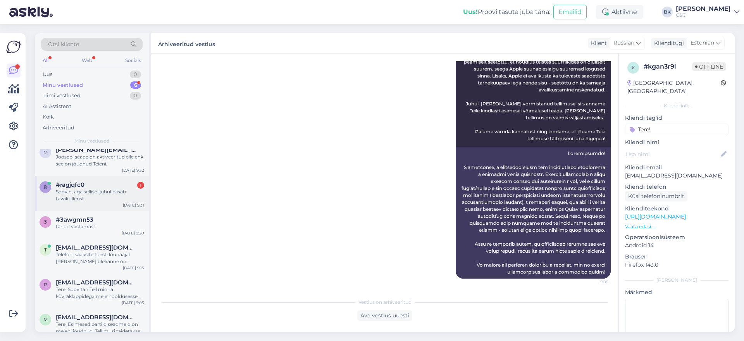
click at [116, 202] on div "Soovin, aga sellisel juhul piisab tavakullerist" at bounding box center [100, 195] width 88 height 14
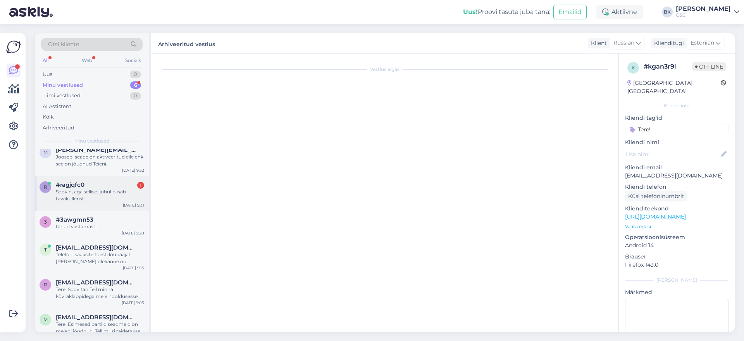
scroll to position [168, 0]
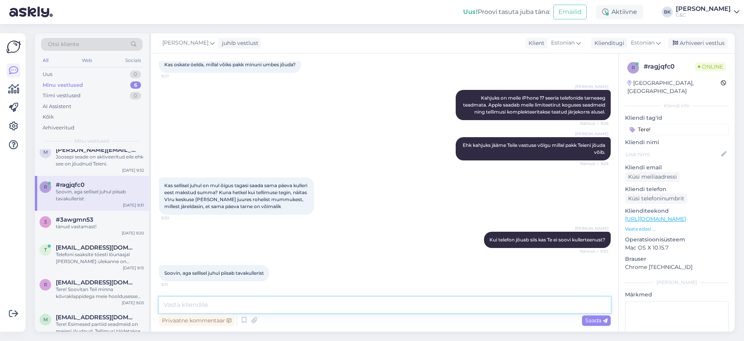
click at [195, 302] on textarea at bounding box center [385, 305] width 452 height 16
click at [227, 307] on textarea "Selle tavakuller" at bounding box center [385, 305] width 452 height 16
click at [227, 306] on textarea "Selle tavakuller" at bounding box center [385, 305] width 452 height 16
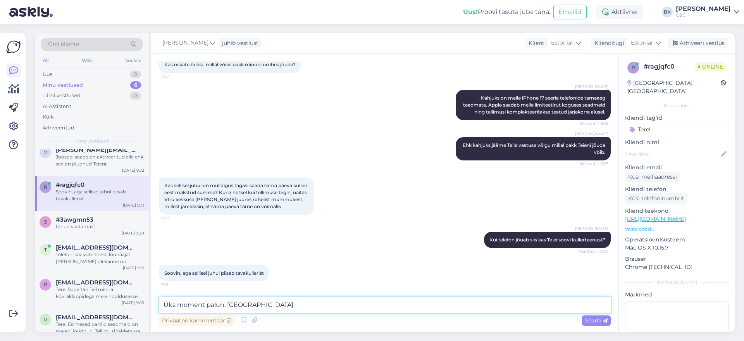
type textarea "Üks moment palun,"
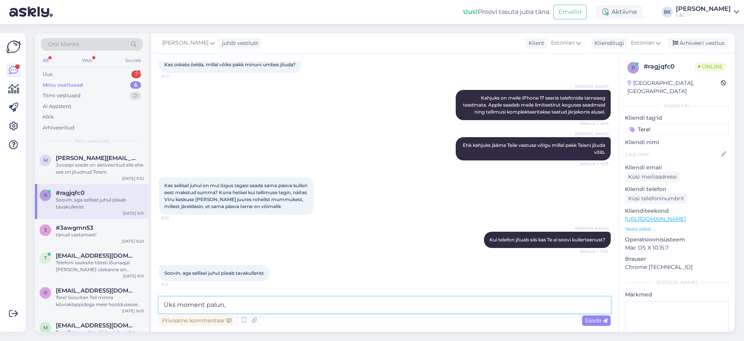
click at [199, 304] on textarea "Üks moment palun," at bounding box center [385, 305] width 452 height 16
click at [94, 72] on div "Uus 1" at bounding box center [92, 74] width 102 height 11
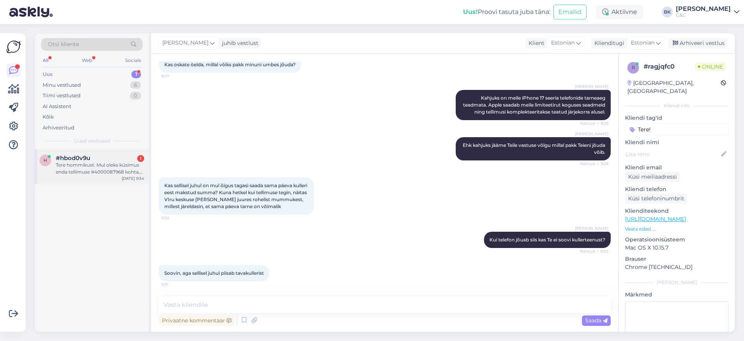
click at [93, 177] on div "h #hbod0v9u 1 Tere hommikust. Mul oleks küsimus enda tellimuse #4000087968 koht…" at bounding box center [92, 166] width 114 height 35
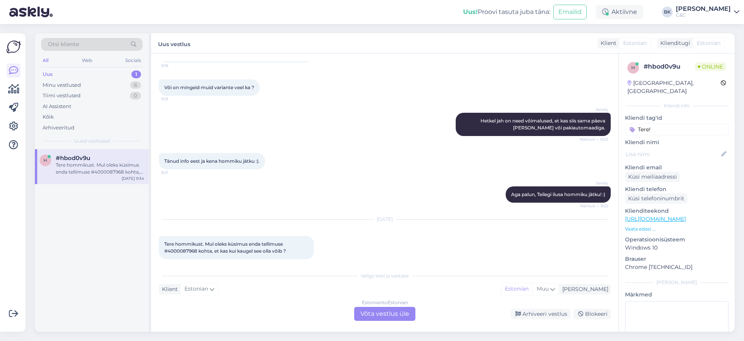
click at [183, 243] on span "Tere hommikust. Mul oleks küsimus enda tellimuse #4000087968 kohta, et kas kui …" at bounding box center [225, 247] width 122 height 13
copy span "4000087968"
click at [384, 316] on div "Estonian to Estonian Võta vestlus üle" at bounding box center [384, 314] width 61 height 14
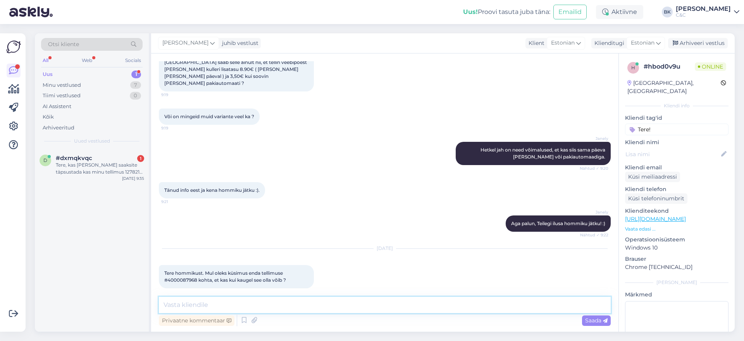
click at [226, 305] on textarea at bounding box center [385, 305] width 452 height 16
type textarea "Tere! Teie tellimuse jaoks on [PERSON_NAME] tellitud."
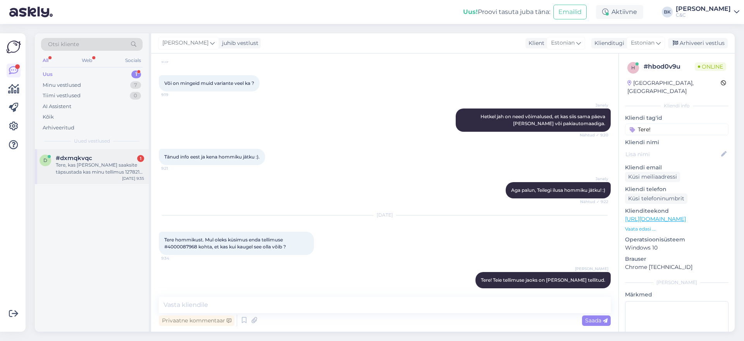
click at [75, 171] on div "Tere, kas [PERSON_NAME] saaksite täpsustada kas minu tellimus 127821 on võetud …" at bounding box center [100, 169] width 88 height 14
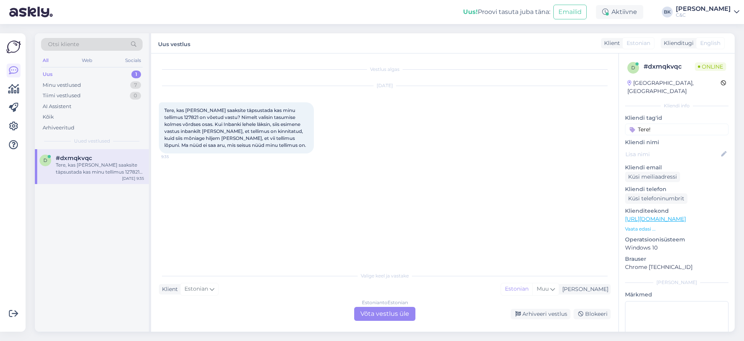
click at [373, 307] on div "Estonian to Estonian Võta vestlus üle" at bounding box center [384, 314] width 61 height 14
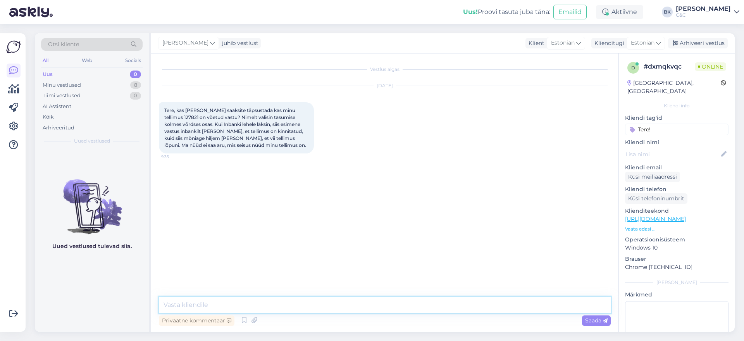
click at [355, 305] on textarea at bounding box center [385, 305] width 452 height 16
type textarea "Tere, andke üks moment ning kohe vaatan üle. :)"
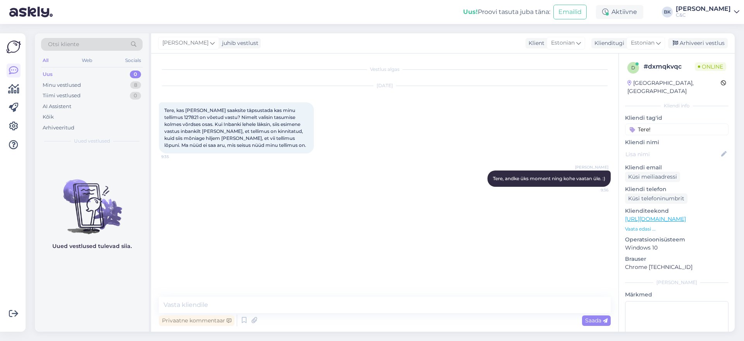
click at [174, 117] on span "Tere, kas [PERSON_NAME] saaksite täpsustada kas minu tellimus 127821 on võetud …" at bounding box center [235, 127] width 142 height 41
copy span "127821"
click at [231, 305] on textarea at bounding box center [385, 305] width 452 height 16
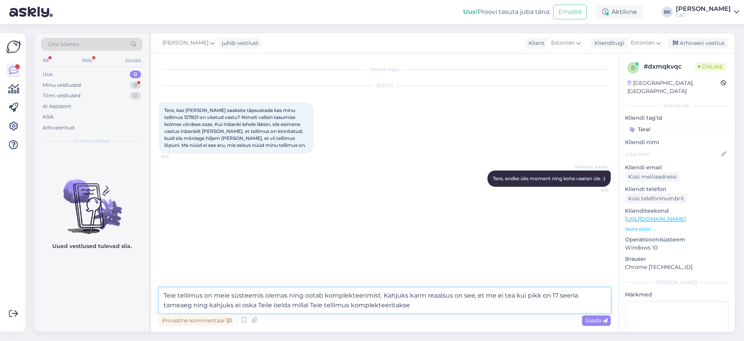
type textarea "Teie tellimus on meie süsteemis olemas ning ootab komplekteerimist. Kahjuks kar…"
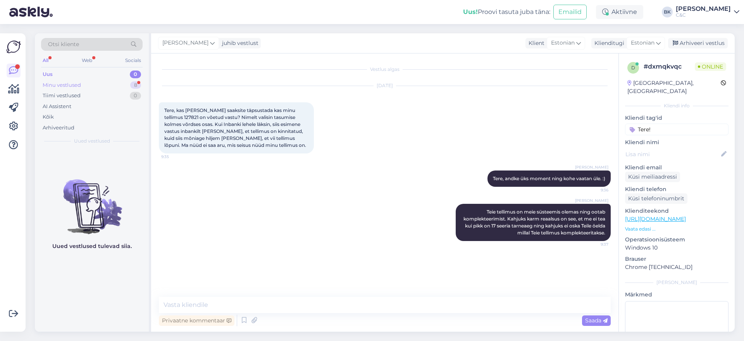
click at [90, 86] on div "Minu vestlused 8" at bounding box center [92, 85] width 102 height 11
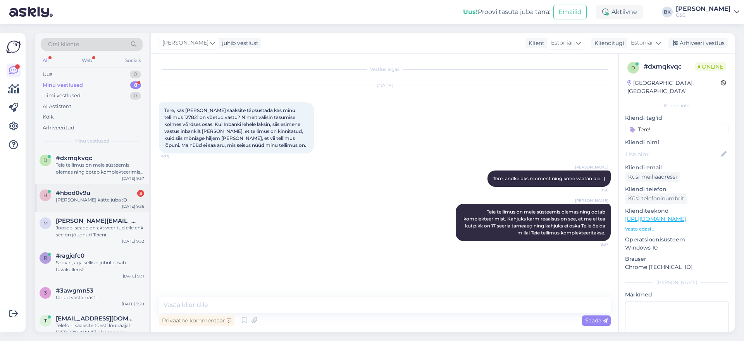
click at [92, 185] on div "h #hbod0v9u 3 [PERSON_NAME] kätte juba :D [DATE] 9:36" at bounding box center [92, 198] width 114 height 28
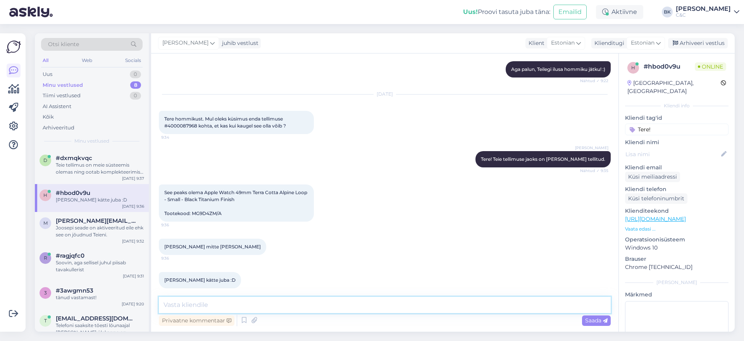
click at [207, 307] on textarea at bounding box center [385, 305] width 452 height 16
click at [227, 302] on textarea at bounding box center [385, 305] width 452 height 16
type textarea "Vabandust, lugesin valesti. Siis on [PERSON_NAME] tellitud. :)"
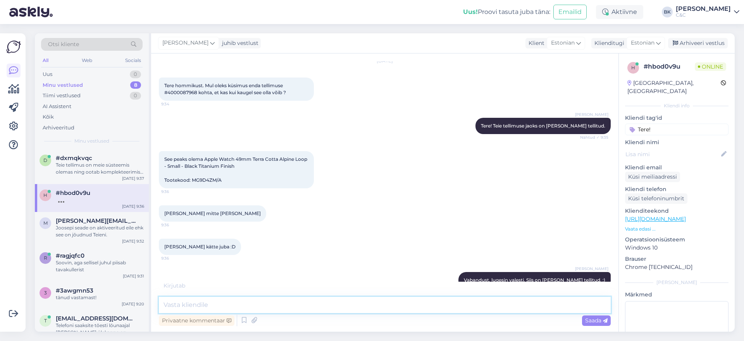
click at [324, 301] on textarea at bounding box center [385, 305] width 452 height 16
click at [261, 303] on textarea at bounding box center [385, 305] width 452 height 16
type textarea "E"
type textarea "I"
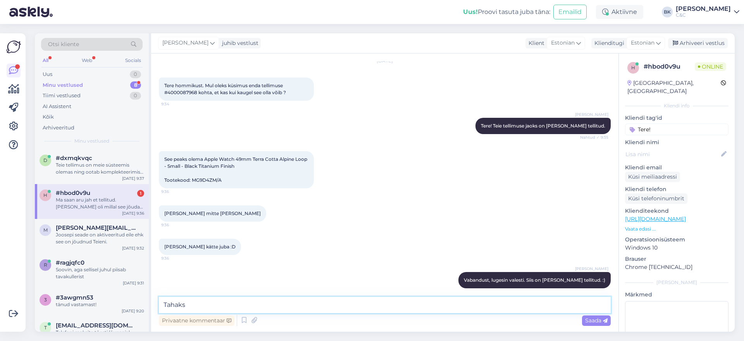
scroll to position [457, 0]
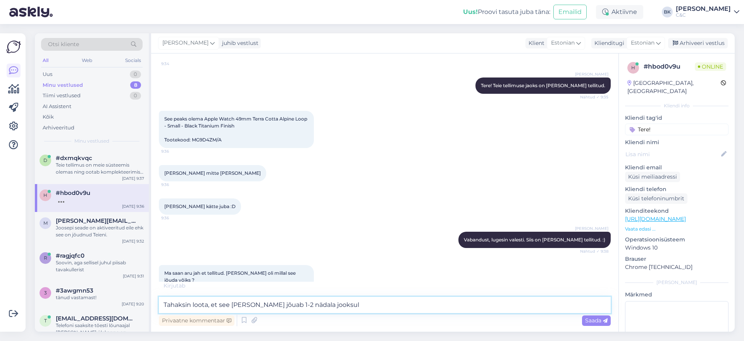
type textarea "Tahaksin loota, et see [PERSON_NAME] jõuab 1-2 nädala jooksul."
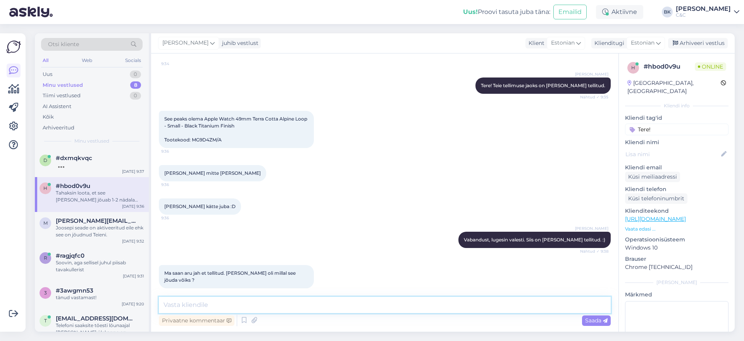
scroll to position [490, 0]
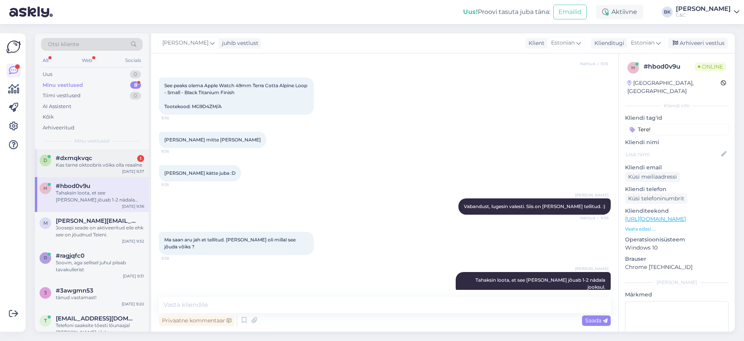
click at [107, 160] on div "#dxmqkvqc 1" at bounding box center [100, 158] width 88 height 7
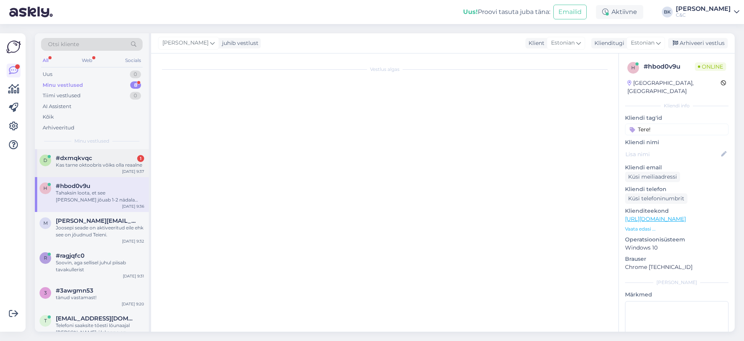
scroll to position [0, 0]
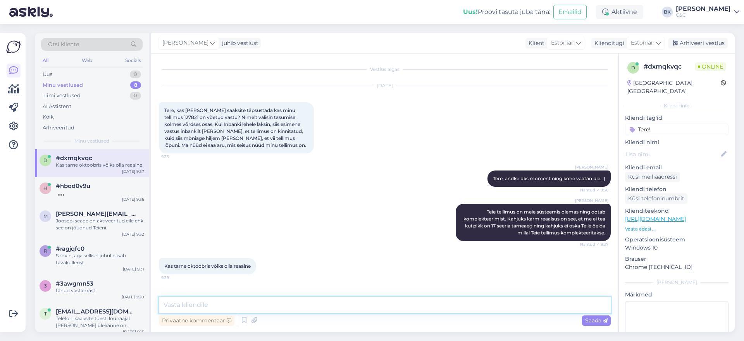
click at [202, 306] on textarea at bounding box center [385, 305] width 452 height 16
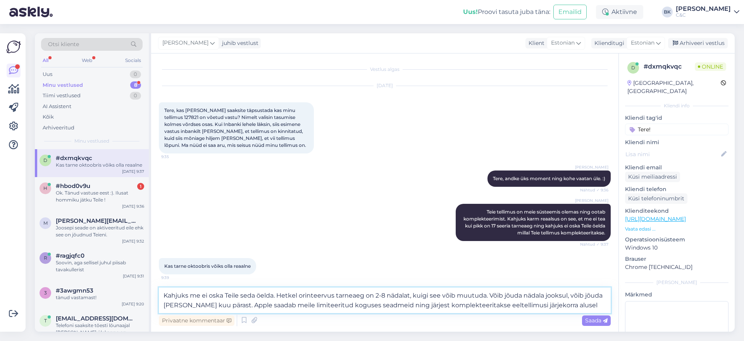
type textarea "Kahjuks me ei oska Teile seda öelda. Hetkel orinteervus tarneaeg on 2-8 nädalat…"
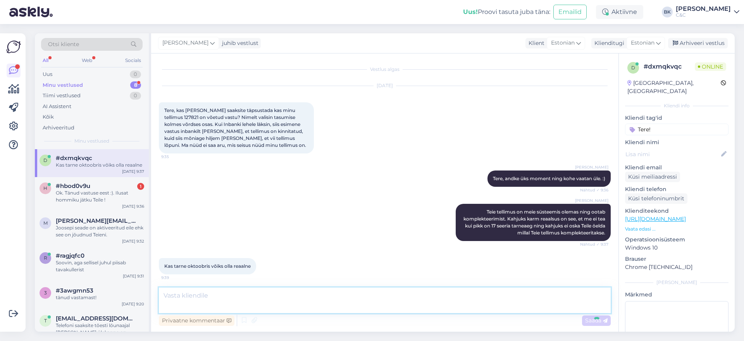
scroll to position [54, 0]
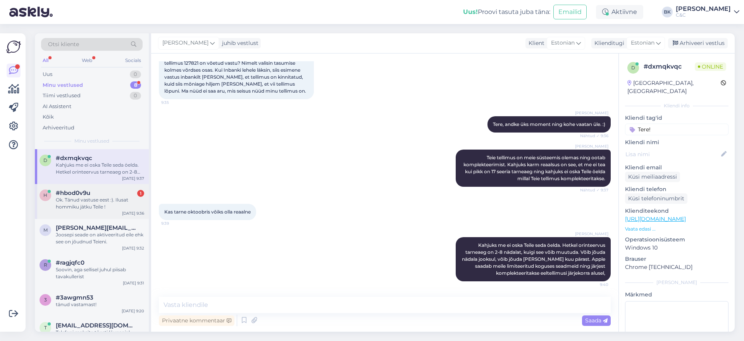
click at [87, 197] on div "Ok. Tänud vastuse eest :). Ilusat hommiku jätku Teile !" at bounding box center [100, 204] width 88 height 14
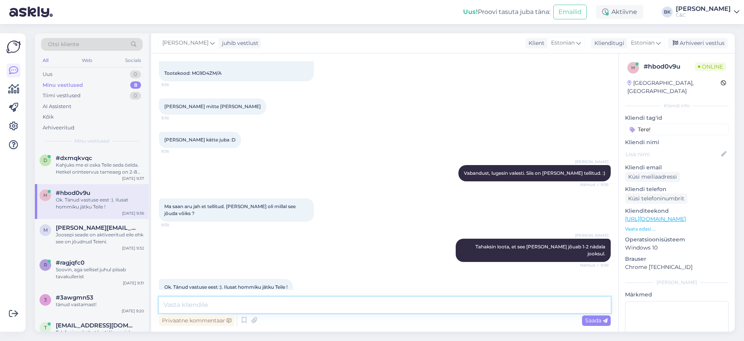
click at [198, 311] on textarea at bounding box center [385, 305] width 452 height 16
type textarea "Ikka, ilusat hommiku jätku Teilegi!"
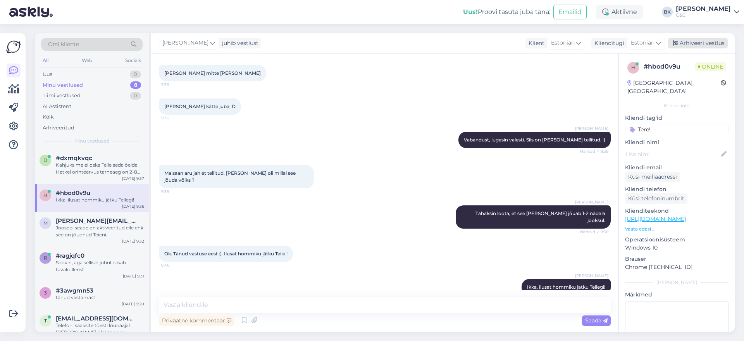
click at [683, 42] on div "Arhiveeri vestlus" at bounding box center [698, 43] width 60 height 10
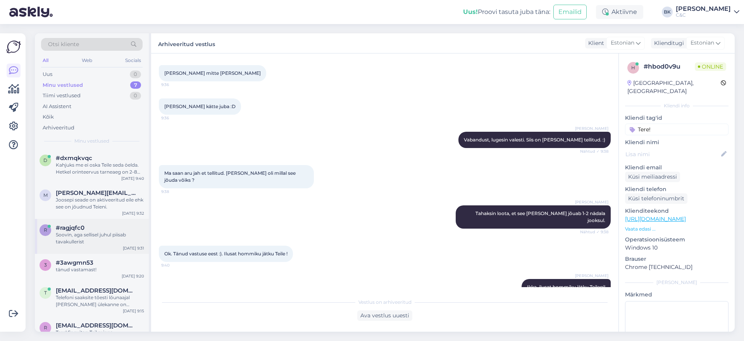
scroll to position [55, 0]
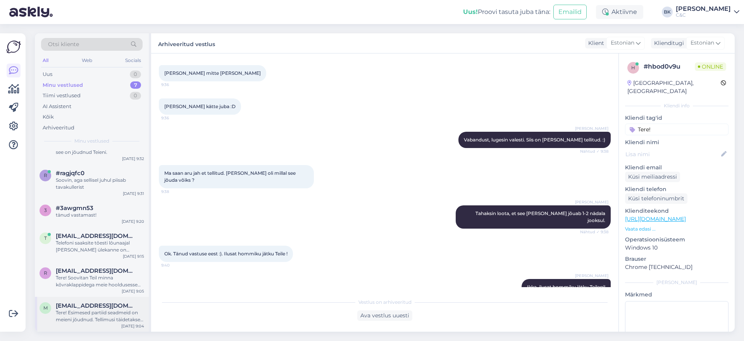
click at [106, 318] on div "Tere! Esimesed partiid seadmeid on meieni jõudnud. Tellimusi täidetakse virtuaa…" at bounding box center [100, 316] width 88 height 14
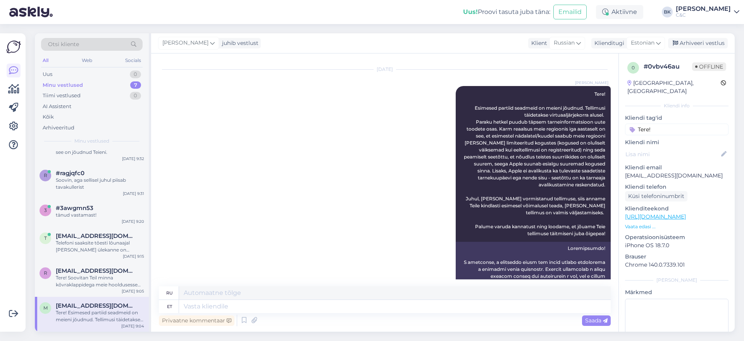
scroll to position [217, 0]
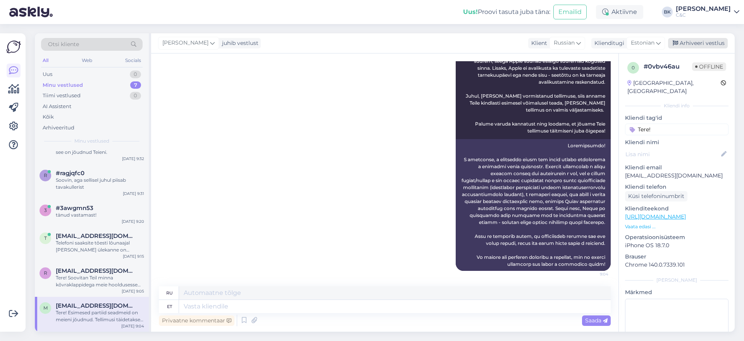
click at [706, 43] on div "Arhiveeri vestlus" at bounding box center [698, 43] width 60 height 10
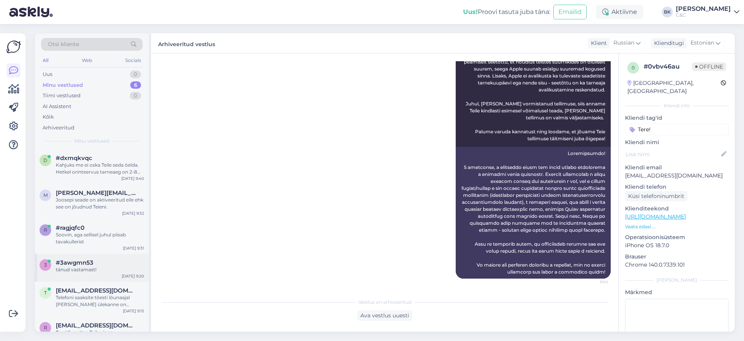
scroll to position [20, 0]
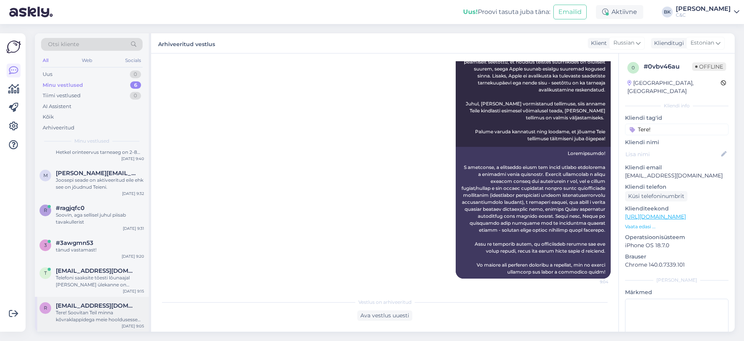
click at [116, 310] on div "Tere! Soovitan Teil minna kõvraklappidega meie hooldusesse kus tehnikud teevad …" at bounding box center [100, 316] width 88 height 14
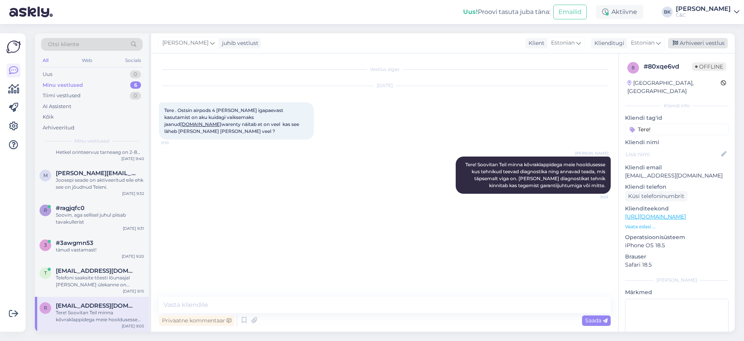
click at [708, 43] on div "Arhiveeri vestlus" at bounding box center [698, 43] width 60 height 10
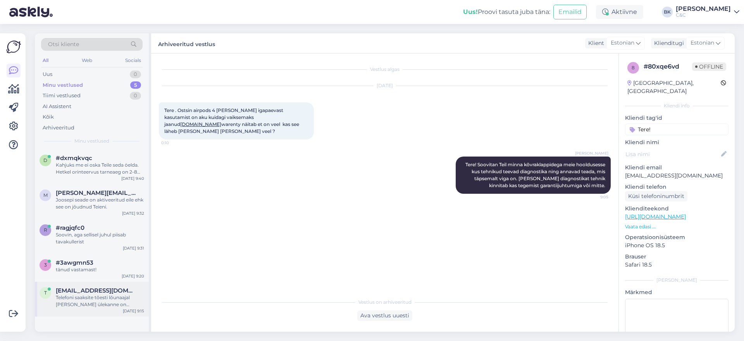
click at [90, 289] on span "[EMAIL_ADDRESS][DOMAIN_NAME]" at bounding box center [96, 290] width 81 height 7
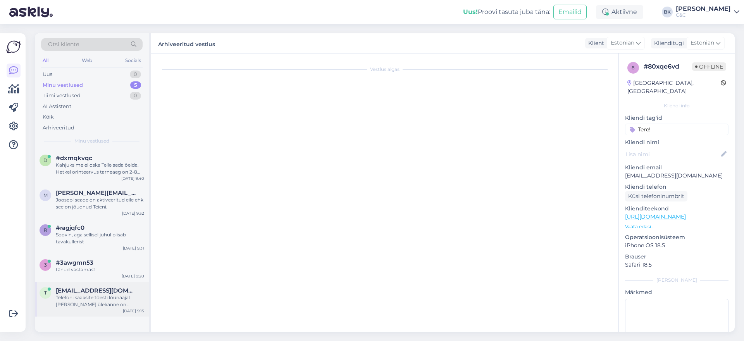
scroll to position [179, 0]
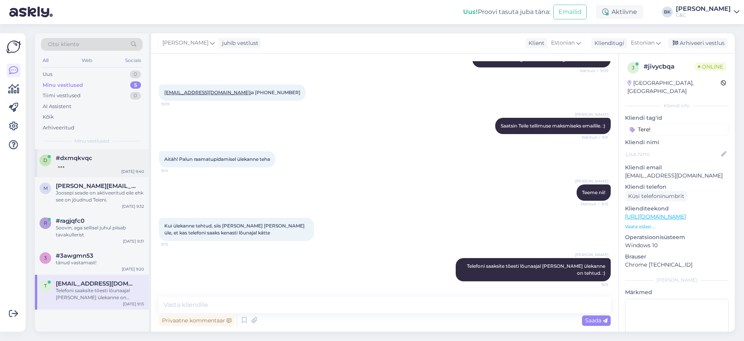
click at [107, 163] on div at bounding box center [100, 165] width 88 height 7
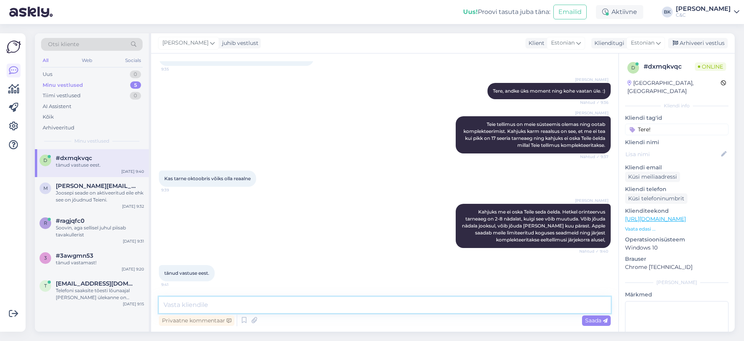
click at [249, 304] on textarea at bounding box center [385, 305] width 452 height 16
type textarea "Ikka, ilusat hommiku jätku Teile! :)"
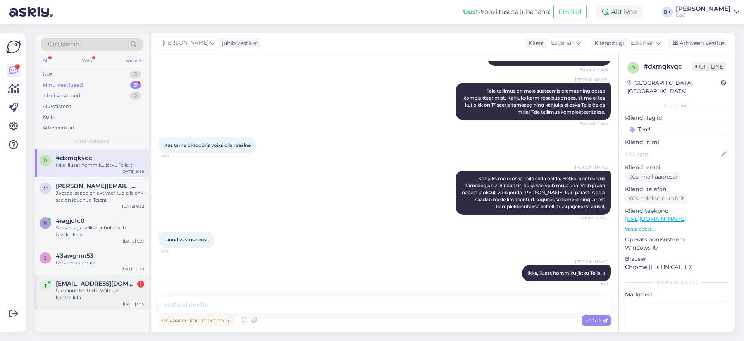
click at [104, 285] on span "[EMAIL_ADDRESS][DOMAIN_NAME]" at bounding box center [96, 283] width 81 height 7
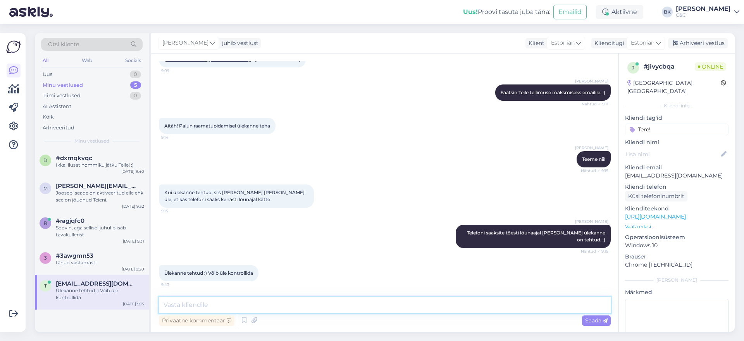
click at [235, 304] on textarea at bounding box center [385, 305] width 452 height 16
type textarea "Üks moment"
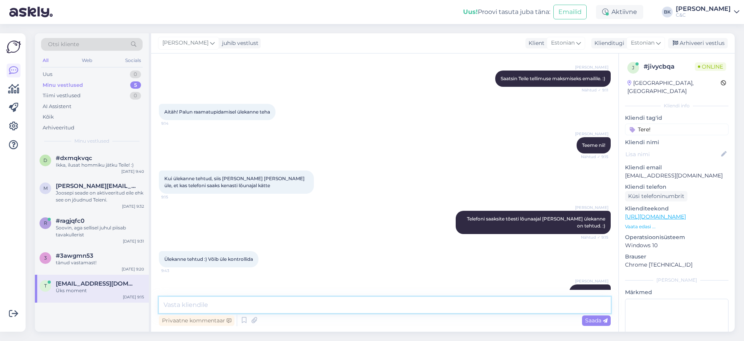
scroll to position [246, 0]
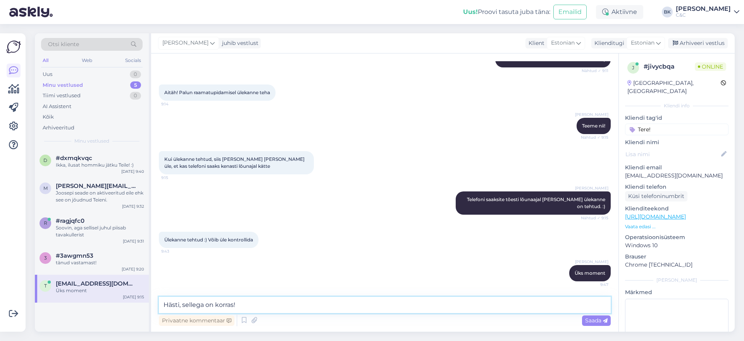
type textarea "Hästi, sellega on korras!"
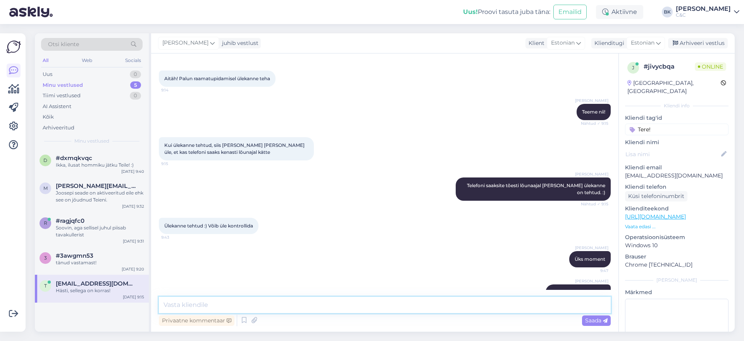
scroll to position [279, 0]
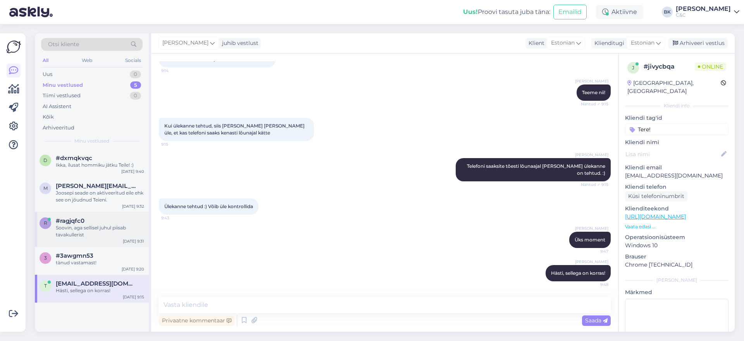
click at [103, 223] on div "#ragjqfc0" at bounding box center [100, 220] width 88 height 7
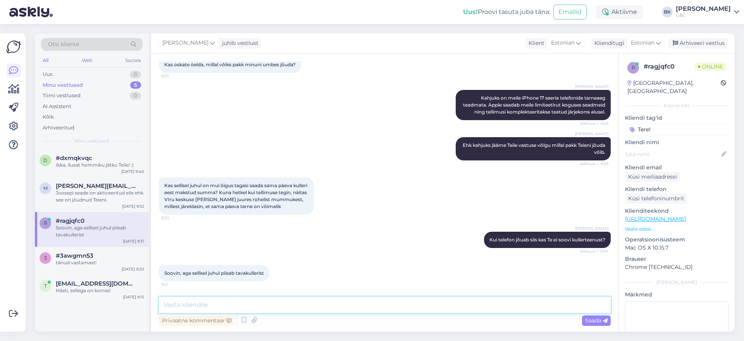
click at [222, 306] on textarea at bounding box center [385, 305] width 452 height 16
type textarea "Selge. Palun andke pangakonto andmed kuhu me saaksime Teile teha osalise tagasi…"
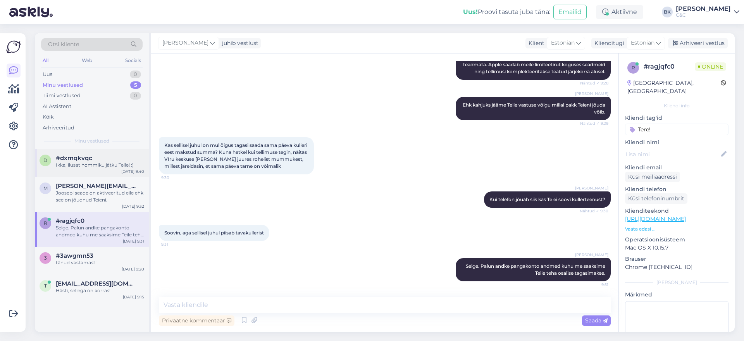
click at [110, 161] on div "#dxmqkvqc" at bounding box center [100, 158] width 88 height 7
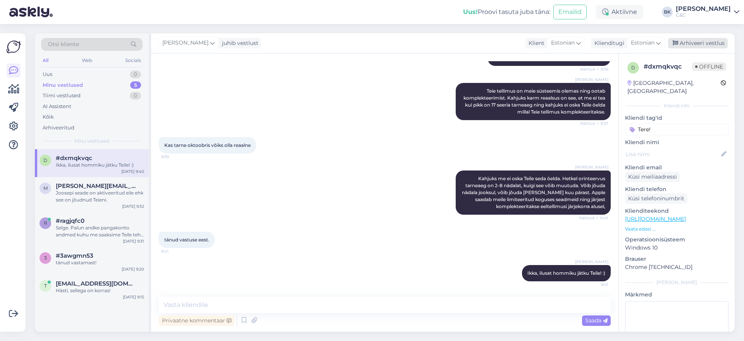
click at [702, 42] on div "Arhiveeri vestlus" at bounding box center [698, 43] width 60 height 10
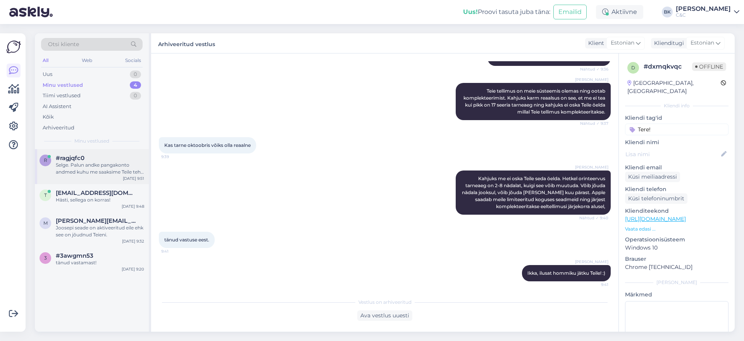
click at [119, 163] on div "Selge. Palun andke pangakonto andmed kuhu me saaksime Teile teha osalise tagasi…" at bounding box center [100, 169] width 88 height 14
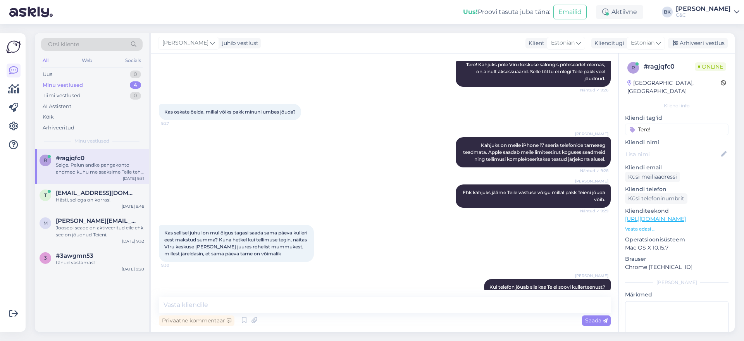
scroll to position [209, 0]
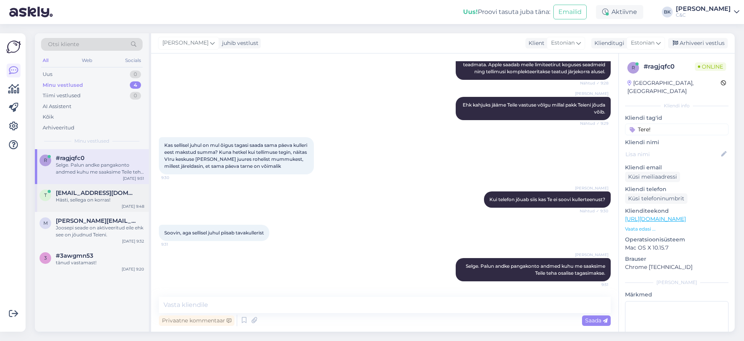
click at [108, 191] on div "[EMAIL_ADDRESS][DOMAIN_NAME]" at bounding box center [100, 193] width 88 height 7
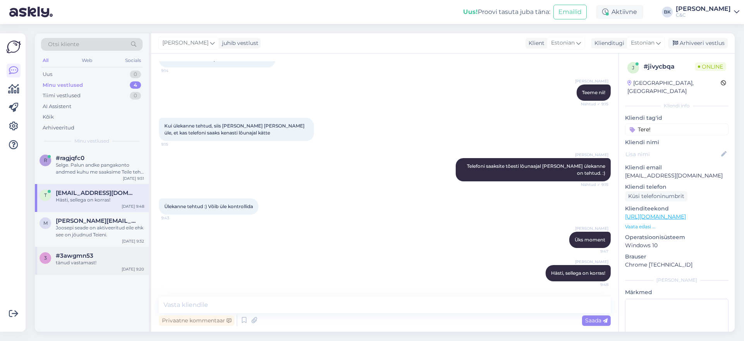
click at [104, 257] on div "#3awgmn53" at bounding box center [100, 255] width 88 height 7
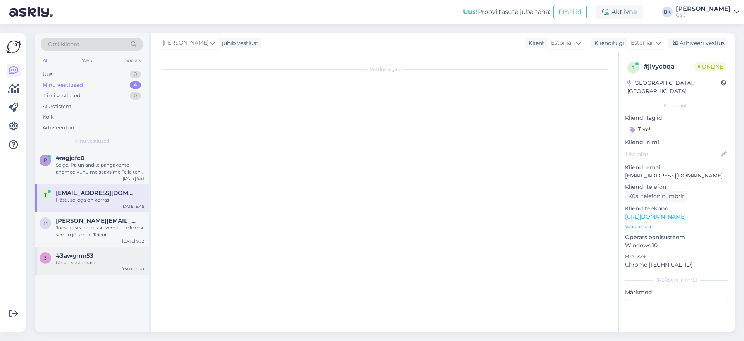
scroll to position [848, 0]
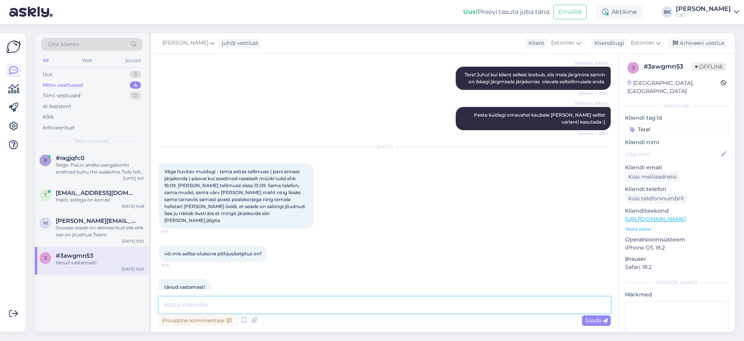
click at [213, 304] on textarea at bounding box center [385, 305] width 452 height 16
paste textarea "kas saate täpsustada mis tellimus oli sellel teisel isikul või [PERSON_NAME] ni…"
click at [167, 303] on textarea "kas saate täpsustada mis tellimus oli sellel teisel isikul või [PERSON_NAME] ni…" at bounding box center [385, 305] width 452 height 16
click at [502, 303] on textarea "Kas saate täpsustada mis tellimus oli sellel teisel isikul või [PERSON_NAME] ni…" at bounding box center [385, 305] width 452 height 16
type textarea "Kas saate täpsustada mis tellimus oli sellel teisel isikul või [PERSON_NAME] ni…"
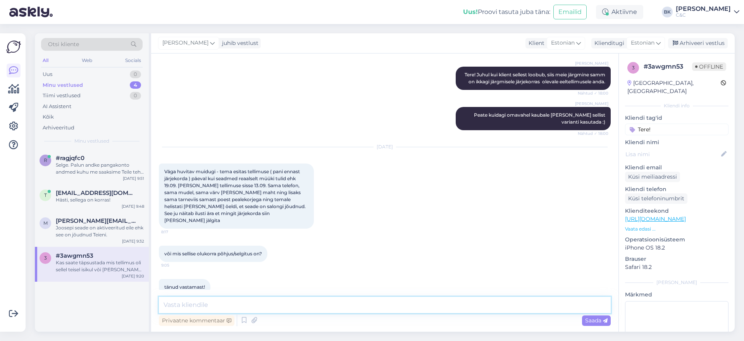
scroll to position [888, 0]
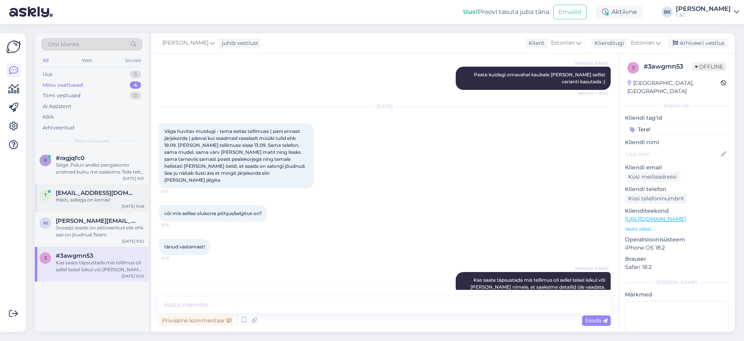
click at [93, 193] on span "[EMAIL_ADDRESS][DOMAIN_NAME]" at bounding box center [96, 193] width 81 height 7
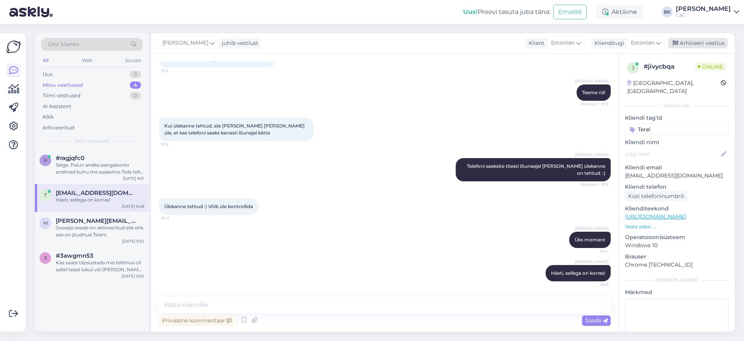
click at [694, 45] on div "Arhiveeri vestlus" at bounding box center [698, 43] width 60 height 10
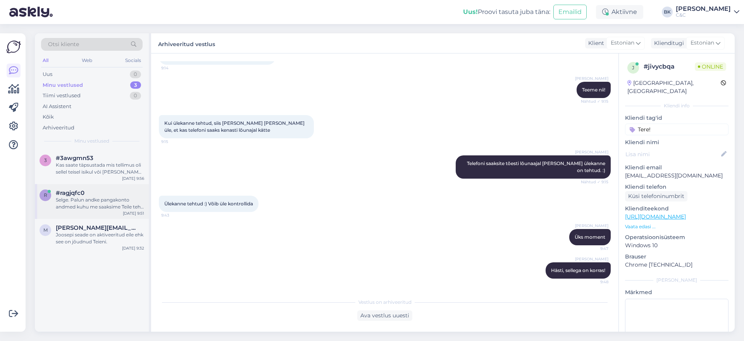
click at [107, 194] on div "#ragjqfc0" at bounding box center [100, 193] width 88 height 7
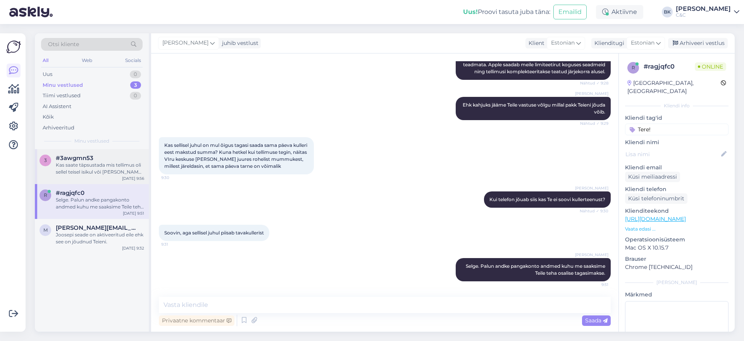
click at [112, 174] on div "Kas saate täpsustada mis tellimus oli sellel teisel isikul või [PERSON_NAME] ni…" at bounding box center [100, 169] width 88 height 14
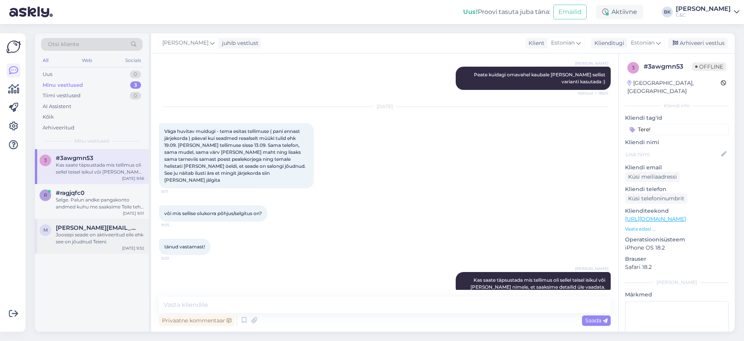
click at [98, 247] on div "m [PERSON_NAME][EMAIL_ADDRESS][PERSON_NAME][DOMAIN_NAME] Joosepi seade on aktiv…" at bounding box center [92, 236] width 114 height 35
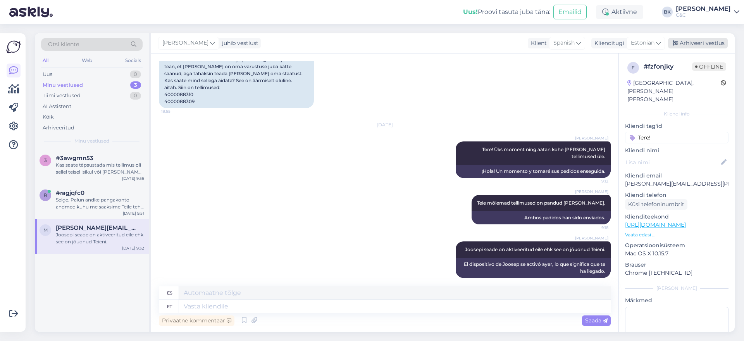
click at [715, 43] on div "Arhiveeri vestlus" at bounding box center [698, 43] width 60 height 10
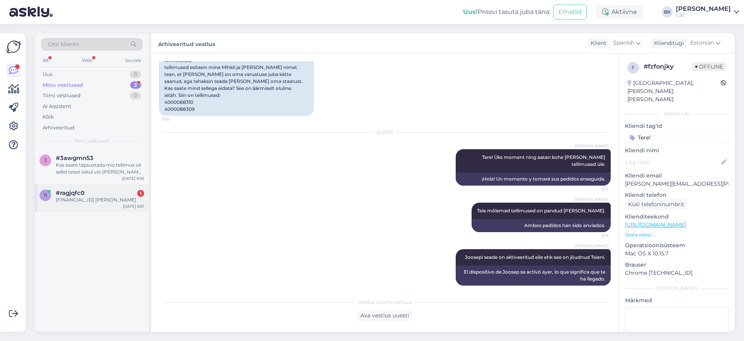
click at [98, 199] on div "[FINANCIAL_ID] [PERSON_NAME]" at bounding box center [100, 200] width 88 height 7
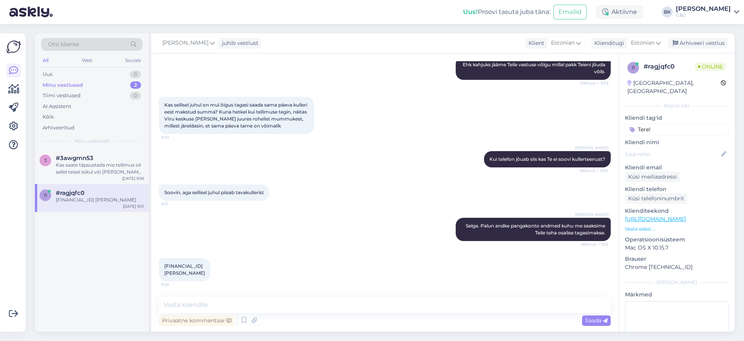
scroll to position [249, 0]
click at [240, 308] on textarea at bounding box center [385, 305] width 452 height 16
type textarea "S"
type textarea "Aitäh! Tagasikanne tehakse kuni seitsme tööpäeva jooksul! :)"
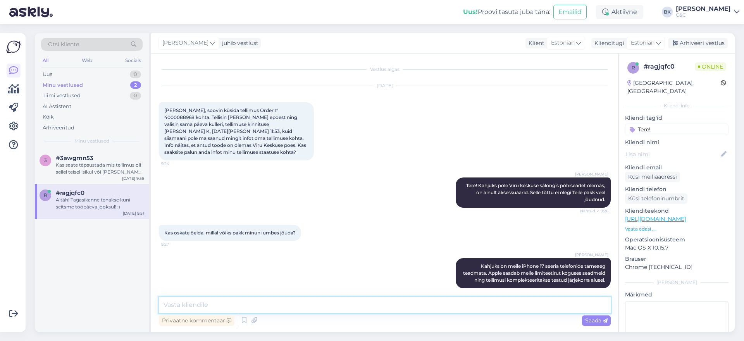
scroll to position [1, 0]
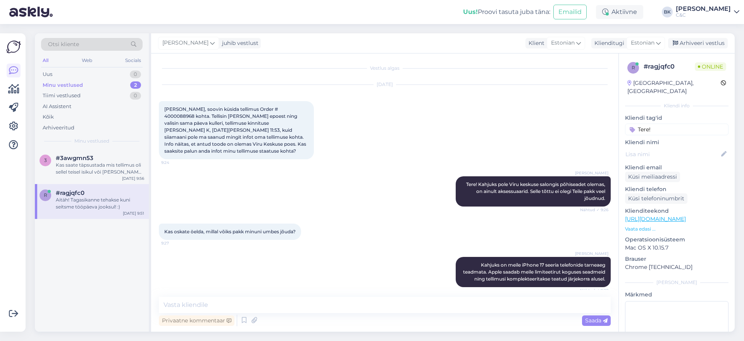
click at [264, 109] on span "[PERSON_NAME], soovin küsida tellimus Order # 4000088968 kohta. Tellisin [PERSO…" at bounding box center [235, 130] width 143 height 48
copy span "4000088968"
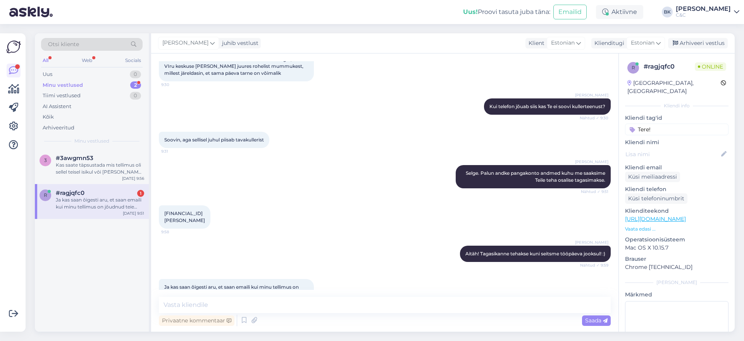
scroll to position [323, 0]
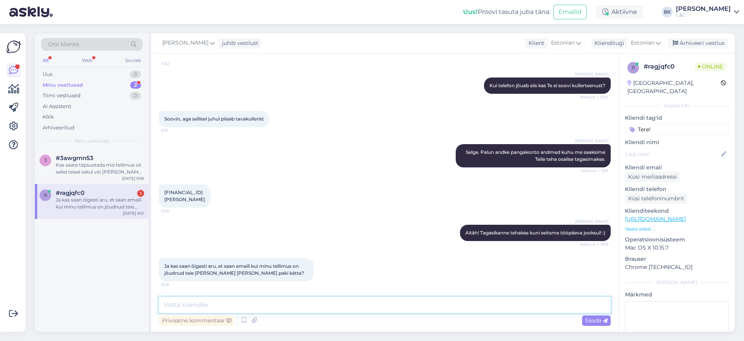
click at [256, 299] on textarea at bounding box center [385, 305] width 452 height 16
type textarea "T"
type textarea "Just, Teile antakse kohe teada [PERSON_NAME] tellimus on komplekteeritud."
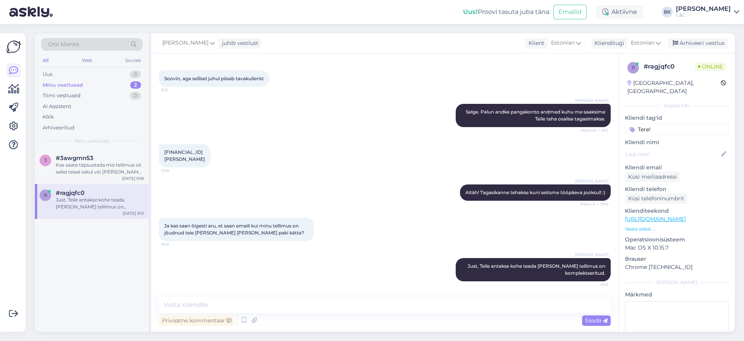
drag, startPoint x: 165, startPoint y: 151, endPoint x: 221, endPoint y: 162, distance: 57.0
click at [211, 162] on div "[FINANCIAL_ID] [PERSON_NAME] 9:58" at bounding box center [185, 155] width 52 height 23
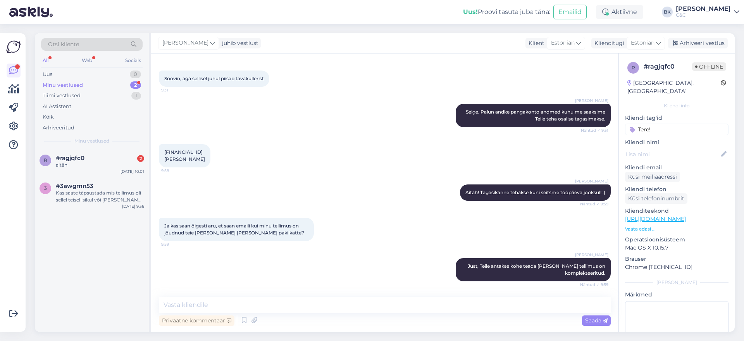
scroll to position [430, 0]
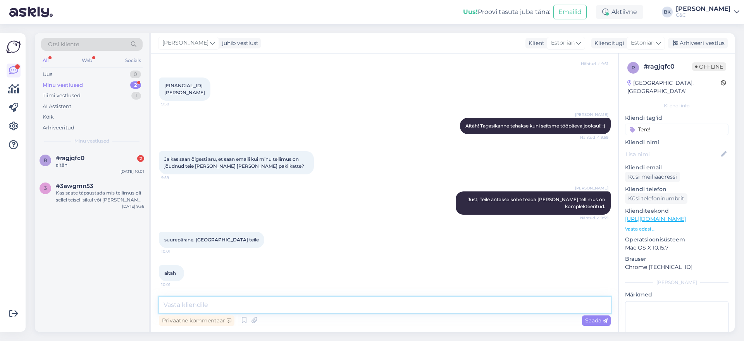
click at [246, 305] on textarea at bounding box center [385, 305] width 452 height 16
type textarea "Ikka, ilusat päeva Teile!"
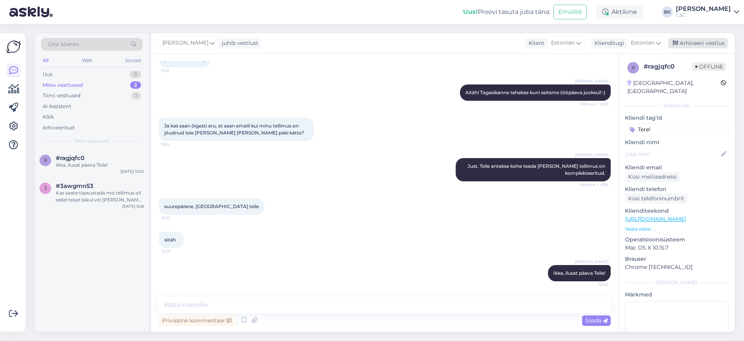
click at [720, 41] on div "Arhiveeri vestlus" at bounding box center [698, 43] width 60 height 10
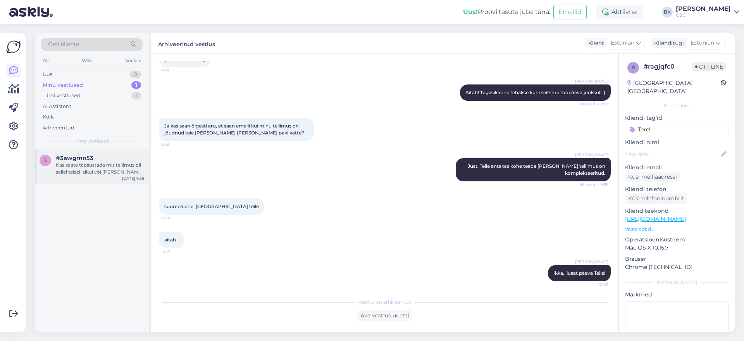
click at [90, 171] on div "Kas saate täpsustada mis tellimus oli sellel teisel isikul või [PERSON_NAME] ni…" at bounding box center [100, 169] width 88 height 14
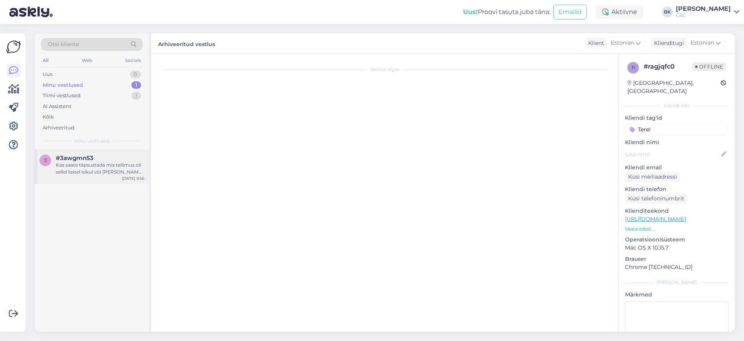
scroll to position [888, 0]
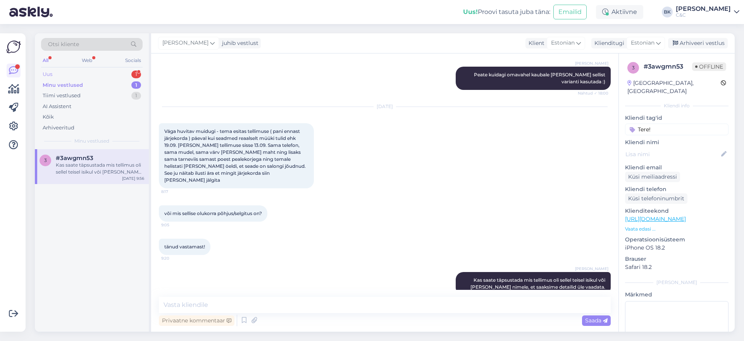
click at [105, 74] on div "Uus 1" at bounding box center [92, 74] width 102 height 11
click at [98, 161] on div "#uhx6lsal 1" at bounding box center [100, 158] width 88 height 7
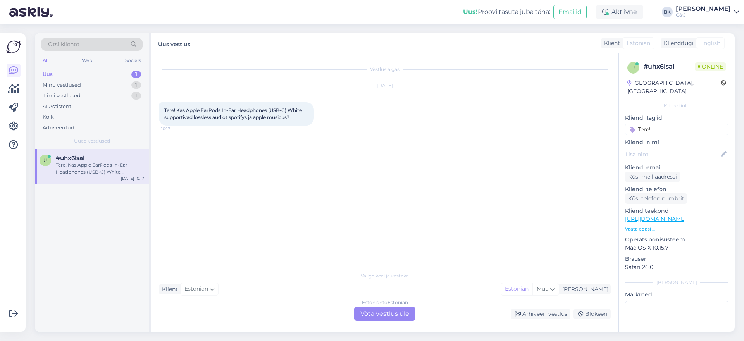
click at [405, 314] on div "Estonian to Estonian Võta vestlus üle" at bounding box center [384, 314] width 61 height 14
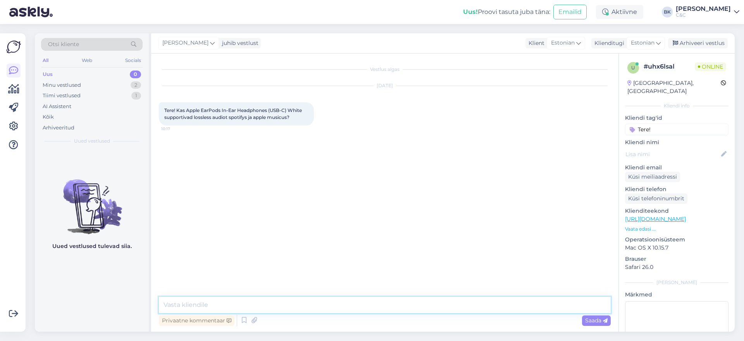
click at [395, 312] on textarea at bounding box center [385, 305] width 452 height 16
drag, startPoint x: 176, startPoint y: 110, endPoint x: 297, endPoint y: 117, distance: 121.6
click at [297, 117] on div "Tere! Kas Apple EarPods In-Ear Headphones (USB-C) White supportivad lossless au…" at bounding box center [236, 113] width 155 height 23
click at [216, 201] on div "Vestlus algas [DATE] Tere! Kas Apple EarPods In-Ear Headphones (USB-C) White su…" at bounding box center [388, 175] width 459 height 229
click at [273, 307] on textarea at bounding box center [385, 305] width 452 height 16
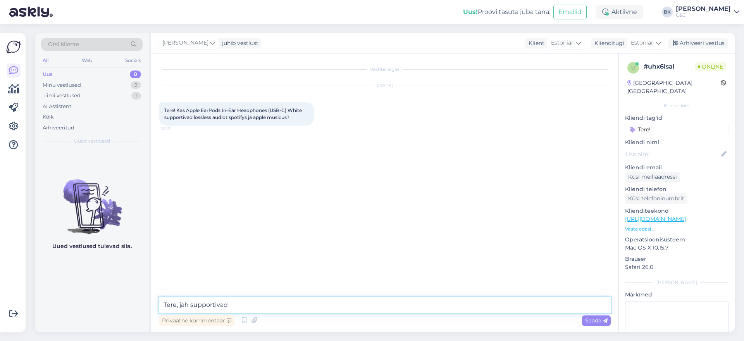
type textarea "Tere, jah supportivad!"
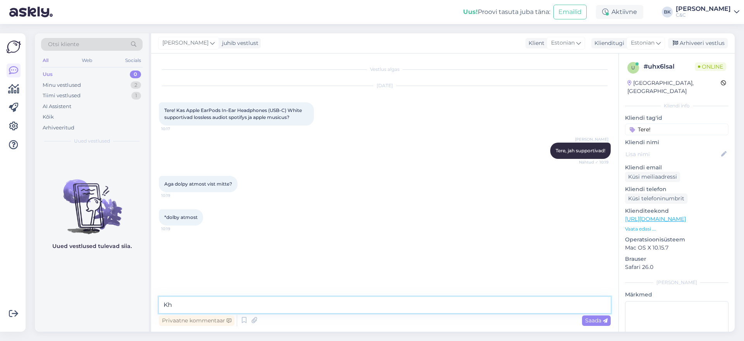
type textarea "K"
type textarea "V"
type textarea "Just"
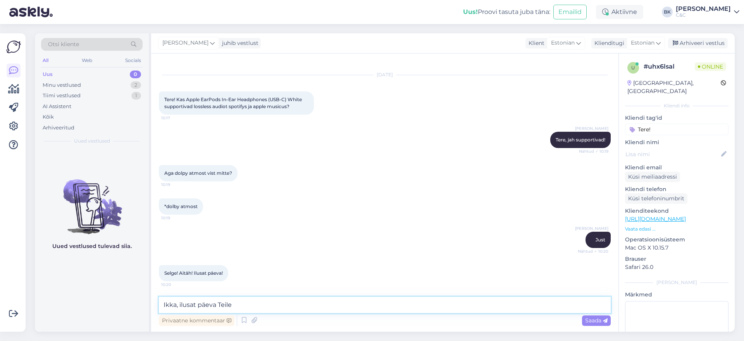
type textarea "Ikka, ilusat päeva Teile!"
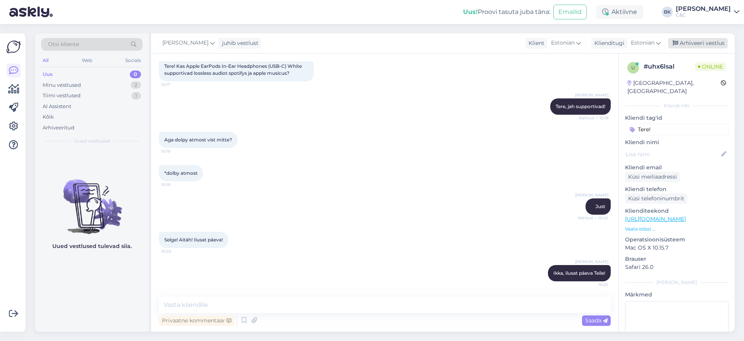
click at [713, 42] on div "Arhiveeri vestlus" at bounding box center [698, 43] width 60 height 10
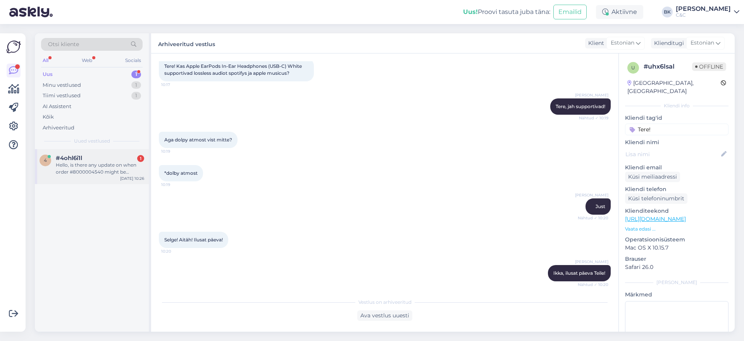
click at [109, 157] on div "#4ohl6i1l 1" at bounding box center [100, 158] width 88 height 7
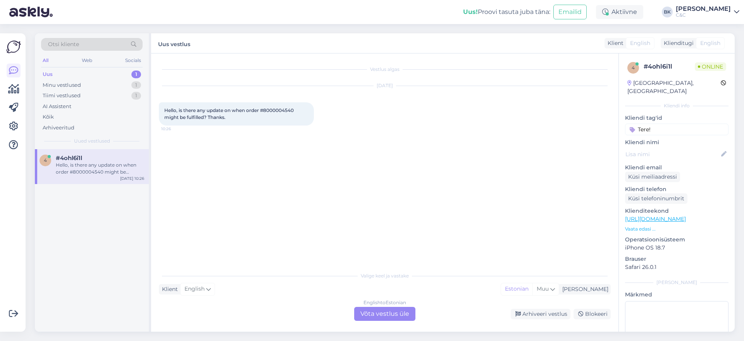
click at [393, 315] on div "English to Estonian Võta vestlus üle" at bounding box center [384, 314] width 61 height 14
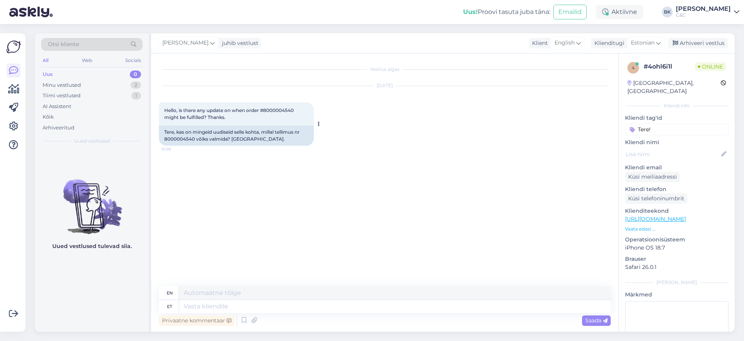
click at [285, 107] on span "Hello, is there any update on when order #8000004540 might be fulfilled? Thanks." at bounding box center [229, 113] width 131 height 13
click at [242, 322] on icon at bounding box center [244, 321] width 9 height 12
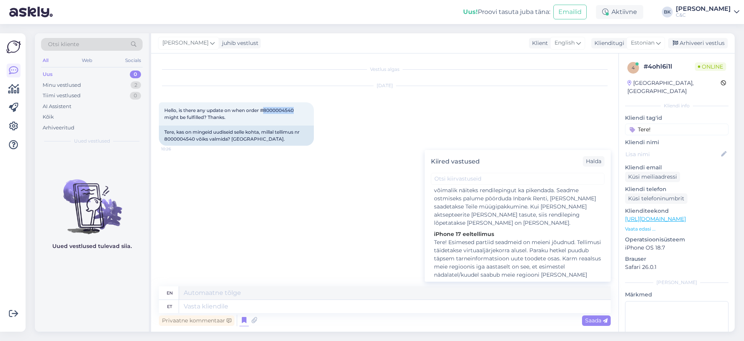
scroll to position [595, 0]
click at [490, 233] on div "Tere! Esimesed partiid seadmeid on meieni jõudnud. Tellimusi täidetakse virtuaa…" at bounding box center [517, 298] width 167 height 130
type textarea "Hello! Unfortunately, there is currently no more accurate delivery information …"
type textarea "Tere! Esimesed partiid seadmeid on meieni jõudnud. Tellimusi täidetakse virtuaa…"
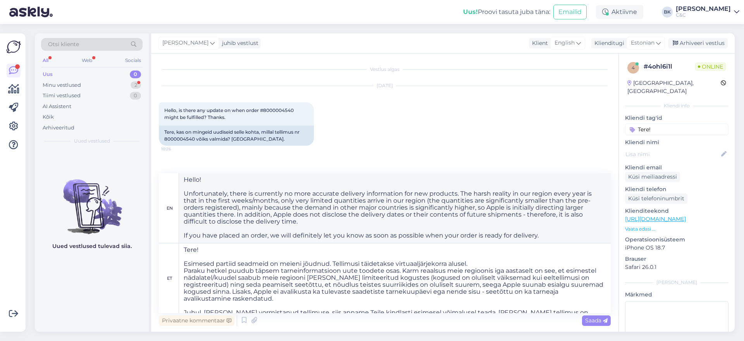
scroll to position [20, 0]
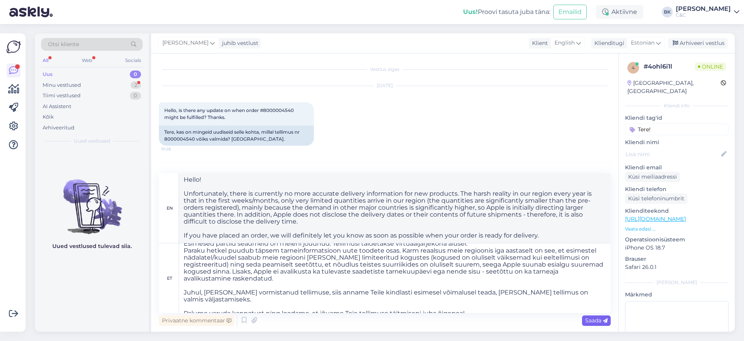
click at [602, 324] on div "Saada" at bounding box center [596, 321] width 29 height 10
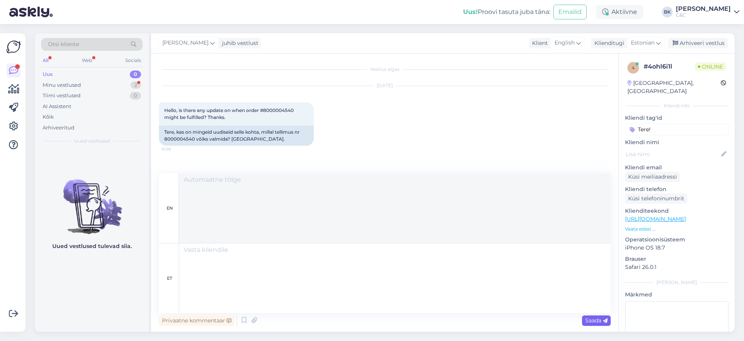
scroll to position [0, 0]
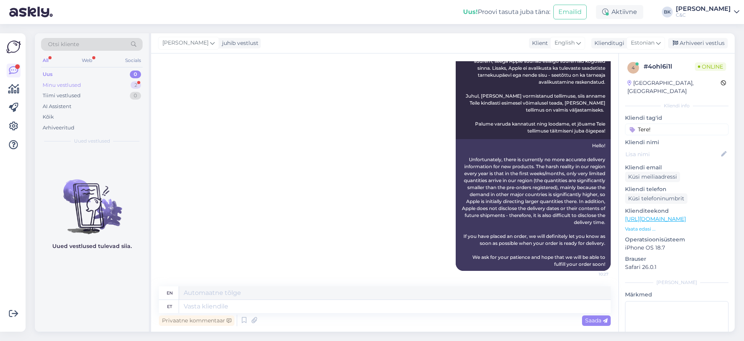
click at [74, 87] on div "Minu vestlused" at bounding box center [62, 85] width 38 height 8
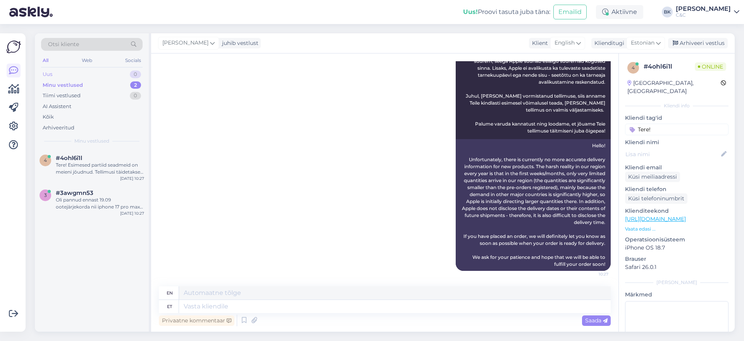
click at [110, 73] on div "Uus 0" at bounding box center [92, 74] width 102 height 11
click at [91, 168] on div "Tere! Uurin igaks juhuks ette, et kui peaks tekkima vajadus tühistada uue iPhon…" at bounding box center [100, 169] width 88 height 14
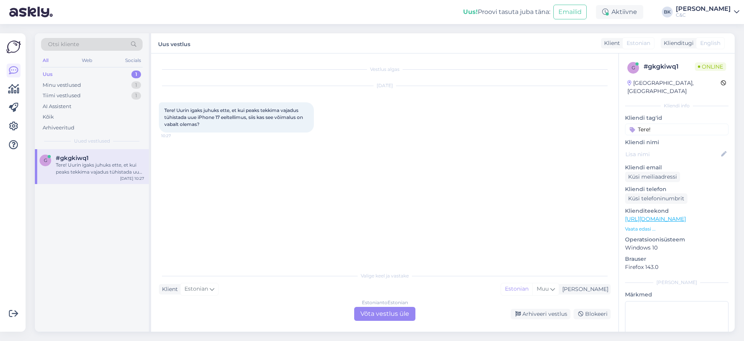
click at [399, 312] on div "Estonian to Estonian Võta vestlus üle" at bounding box center [384, 314] width 61 height 14
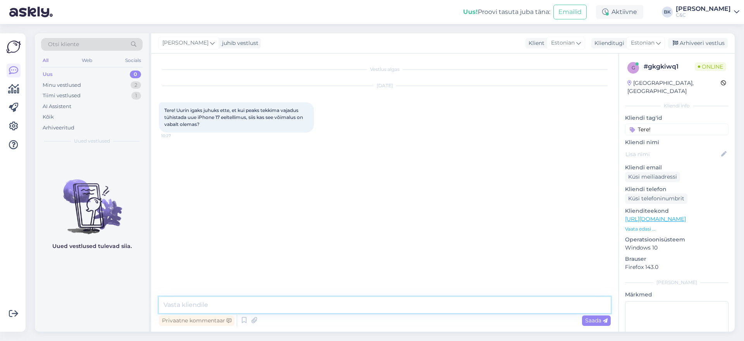
click at [367, 312] on textarea at bounding box center [385, 305] width 452 height 16
type textarea "Tere, jah ikka!"
type textarea "Kui soovite tellimust tühistada siis saate [PERSON_NAME] läbi meie ning salongi…"
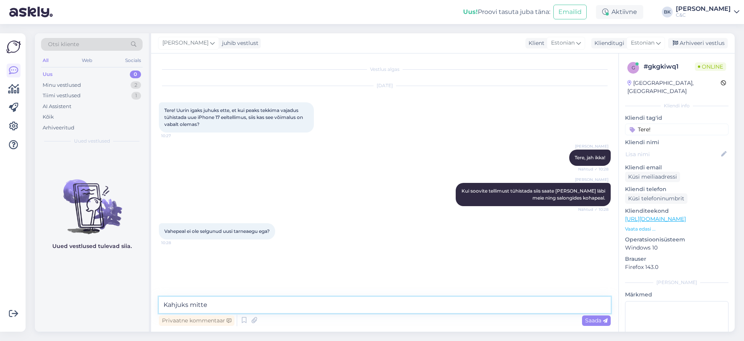
type textarea "Kahjuks mitte."
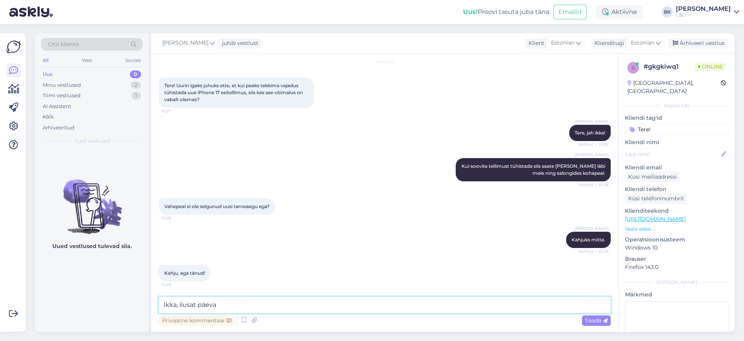
type textarea "Ikka, ilusat päeva!"
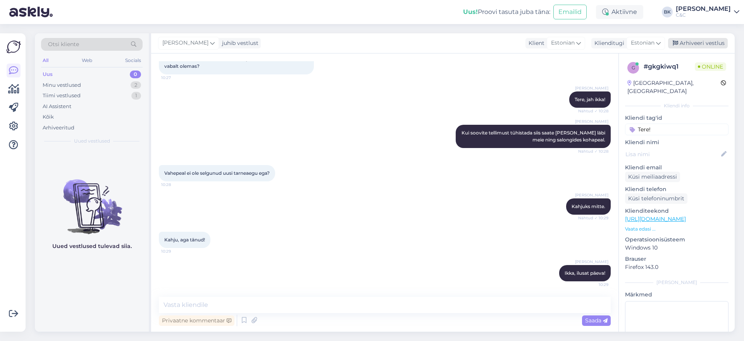
click at [698, 44] on div "Arhiveeri vestlus" at bounding box center [698, 43] width 60 height 10
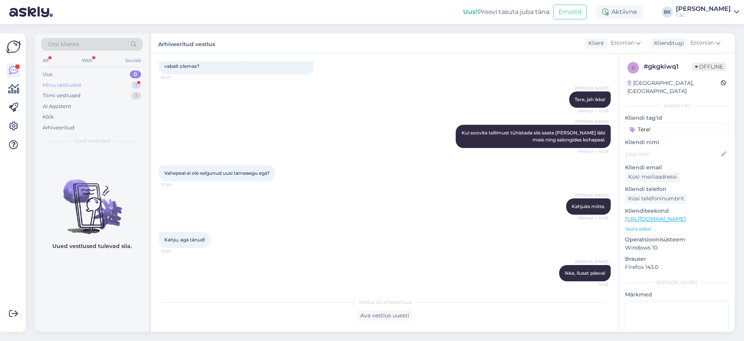
click at [99, 85] on div "Minu vestlused 1" at bounding box center [92, 85] width 102 height 11
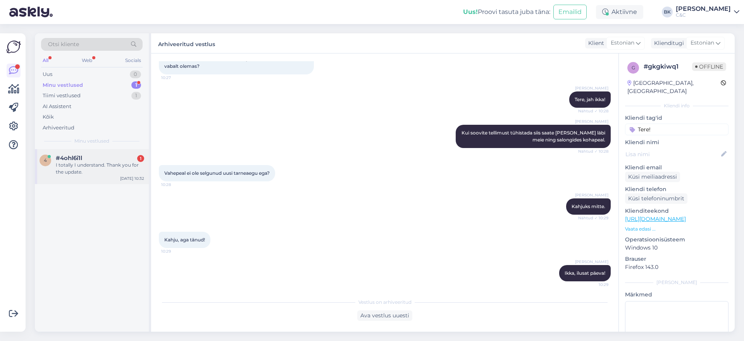
click at [96, 161] on div "#4ohl6i1l 1" at bounding box center [100, 158] width 88 height 7
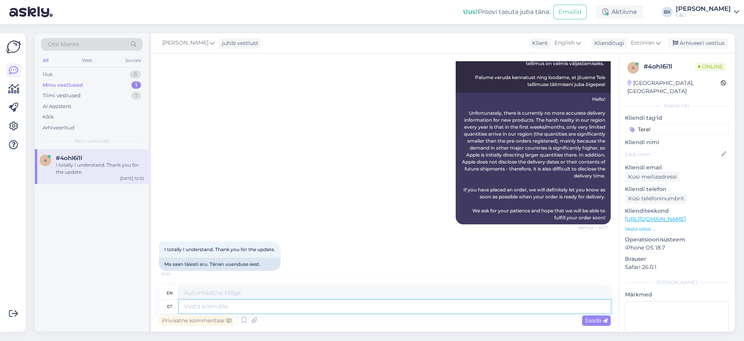
click at [294, 310] on textarea at bounding box center [395, 306] width 432 height 13
type textarea "Ikka, i"
type textarea "Still,"
type textarea "[PERSON_NAME], ilusat"
type textarea "Still, beautiful."
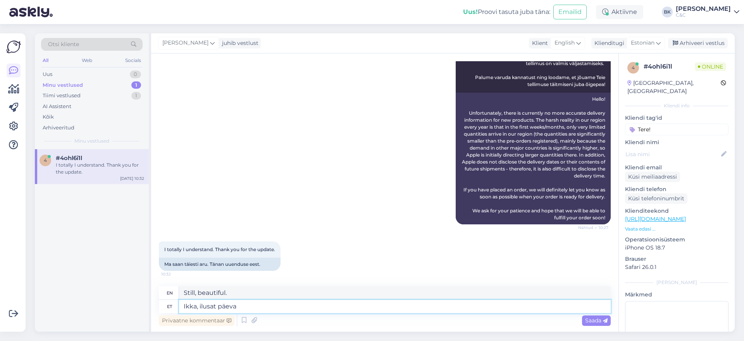
type textarea "Ikka, ilusat päeva!"
type textarea "Still, have a nice day!"
type textarea "Ikka, ilusat päeva!"
click at [612, 322] on div "Vestlus algas [DATE] Hello, is there any update on when order #8000004540 might…" at bounding box center [385, 193] width 468 height 278
click at [605, 322] on icon at bounding box center [605, 321] width 5 height 5
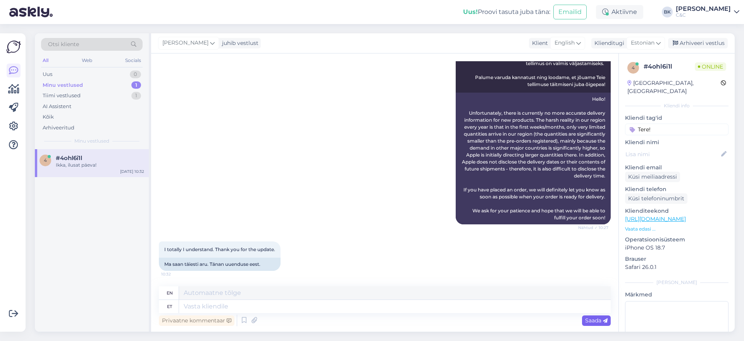
scroll to position [273, 0]
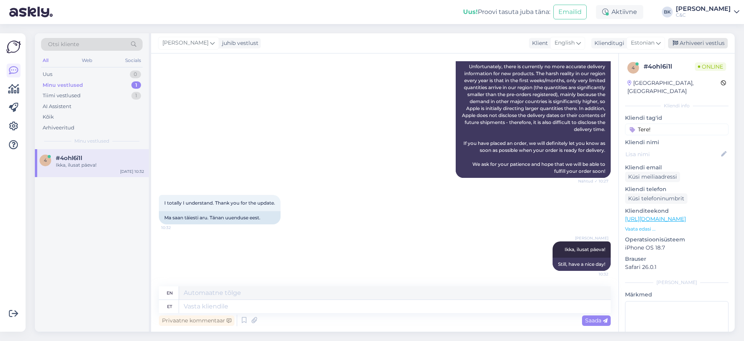
click at [689, 46] on div "Arhiveeri vestlus" at bounding box center [698, 43] width 60 height 10
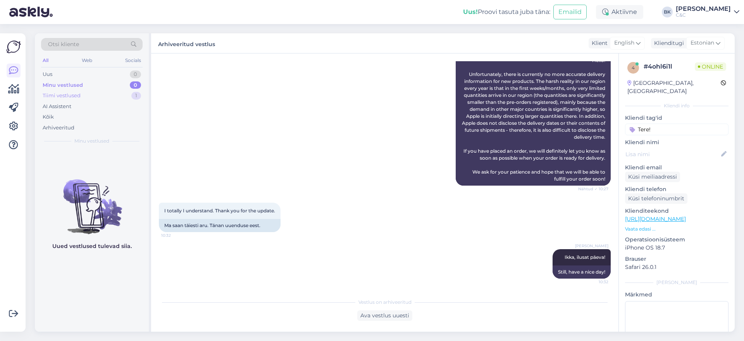
click at [89, 92] on div "Tiimi vestlused 1" at bounding box center [92, 95] width 102 height 11
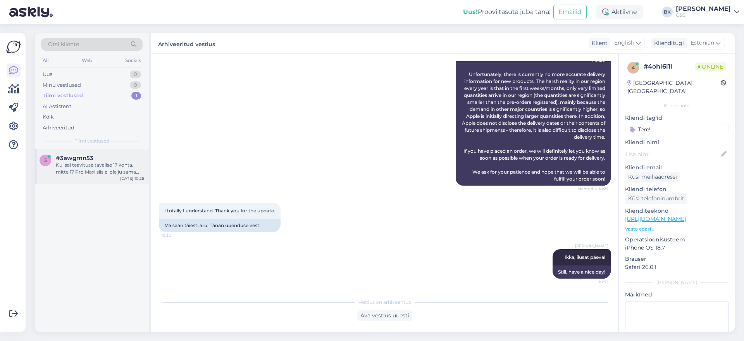
click at [89, 165] on div "Kui sai teavituse tavalise 17 kohta, mitte 17 Pro Maxi siis ei ole ju sama tele…" at bounding box center [100, 169] width 88 height 14
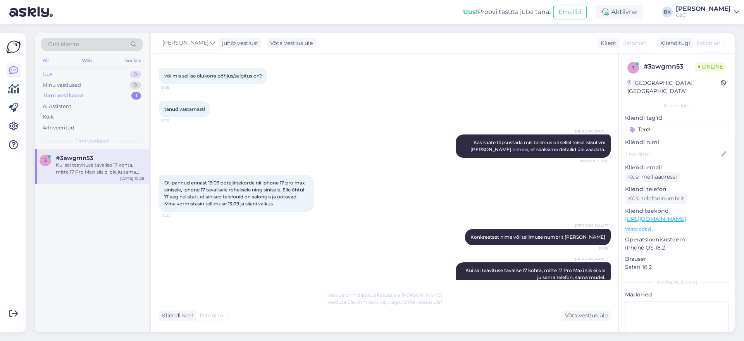
click at [90, 70] on div "Uus 0" at bounding box center [92, 74] width 102 height 11
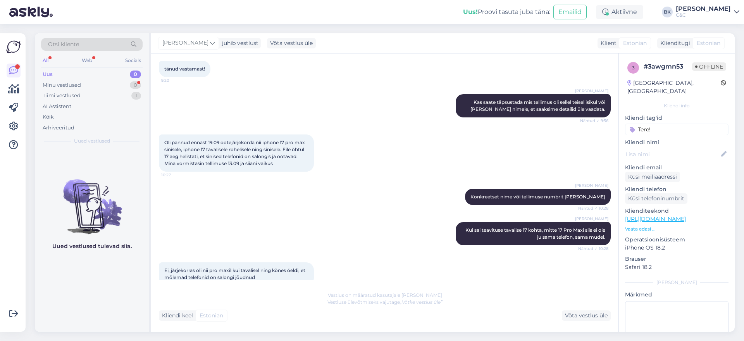
scroll to position [1127, 0]
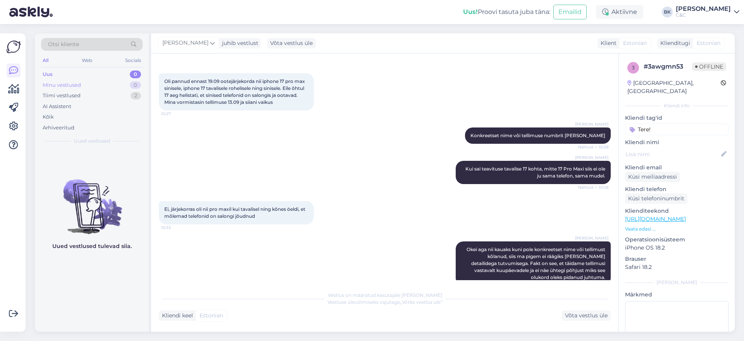
click at [85, 87] on div "Minu vestlused 0" at bounding box center [92, 85] width 102 height 11
click at [88, 97] on div "Tiimi vestlused 2" at bounding box center [92, 95] width 102 height 11
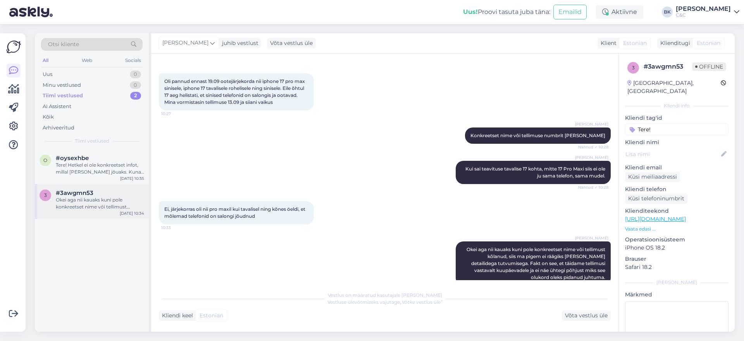
click at [84, 199] on div "Okei aga nii kauaks kuni pole konkreetset nime või tellimust kõlanud, siis ma p…" at bounding box center [100, 204] width 88 height 14
click at [83, 166] on div "Tere! Hetkel ei ole konkreetset infot, millal [PERSON_NAME] jõuaks. Kuna eeltel…" at bounding box center [100, 169] width 88 height 14
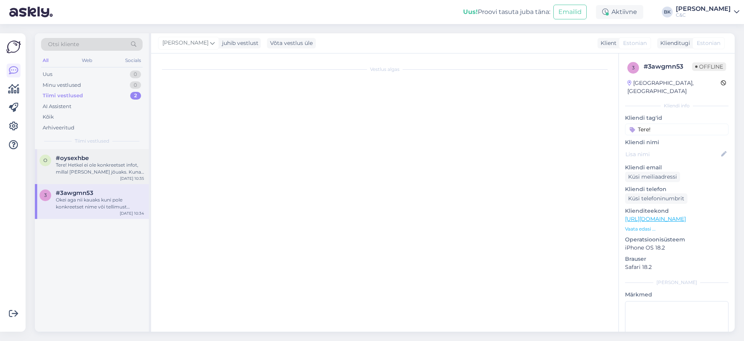
scroll to position [0, 0]
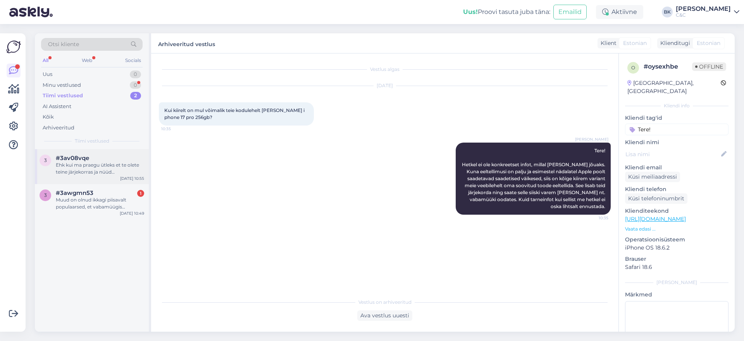
click at [99, 155] on div "#3av08vqe" at bounding box center [100, 158] width 88 height 7
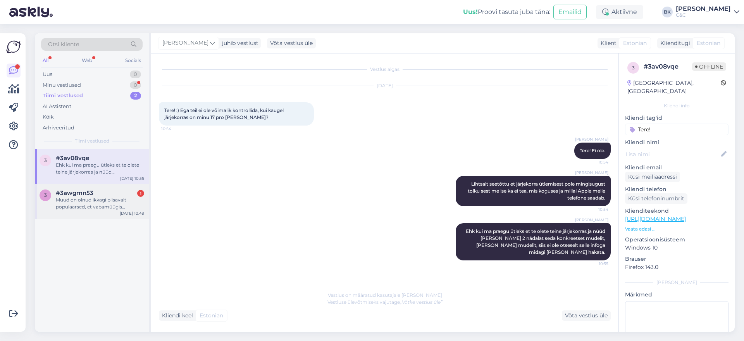
click at [116, 203] on div "Muud on olnud ikkagi piisavalt populaarsed, et vabamüügis [PERSON_NAME] ole ja …" at bounding box center [100, 204] width 88 height 14
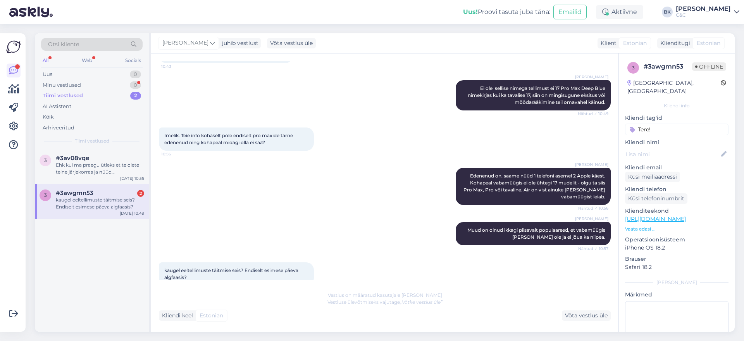
scroll to position [1416, 0]
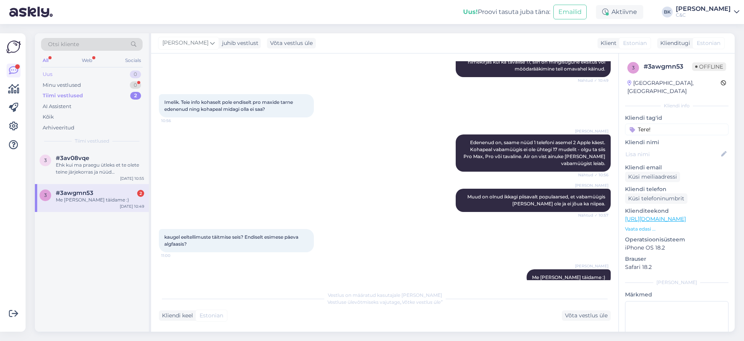
click at [103, 72] on div "Uus 0" at bounding box center [92, 74] width 102 height 11
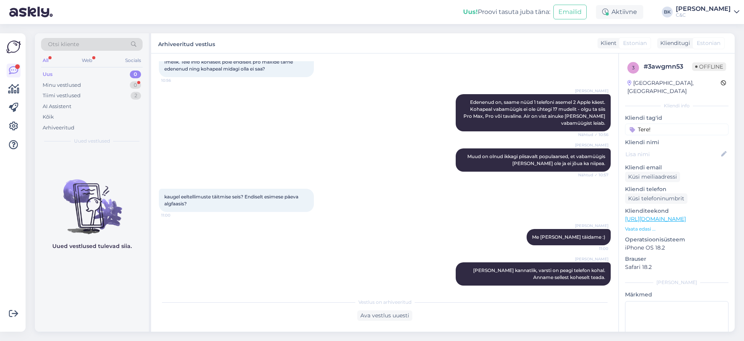
scroll to position [1511, 0]
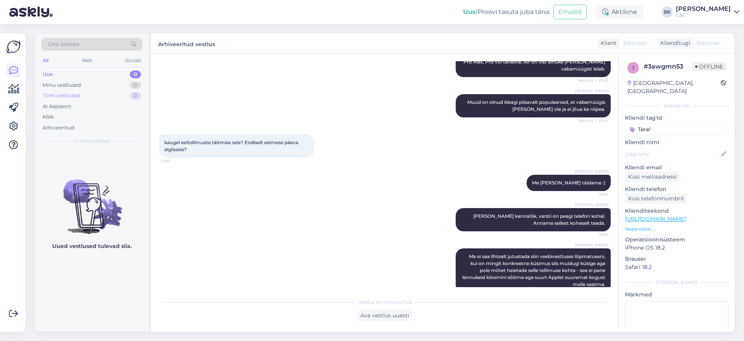
click at [106, 97] on div "Tiimi vestlused 0" at bounding box center [92, 95] width 102 height 11
click at [100, 119] on div "Kõik" at bounding box center [92, 117] width 102 height 11
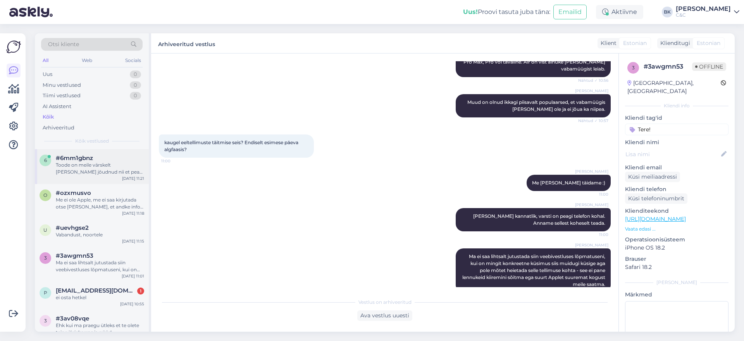
click at [102, 161] on div "#6mm1gbnz" at bounding box center [100, 158] width 88 height 7
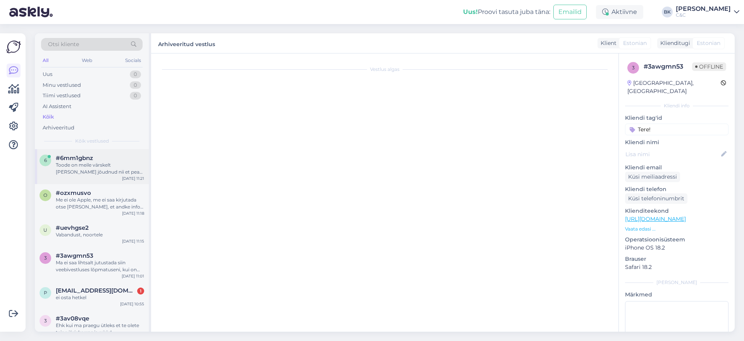
scroll to position [0, 0]
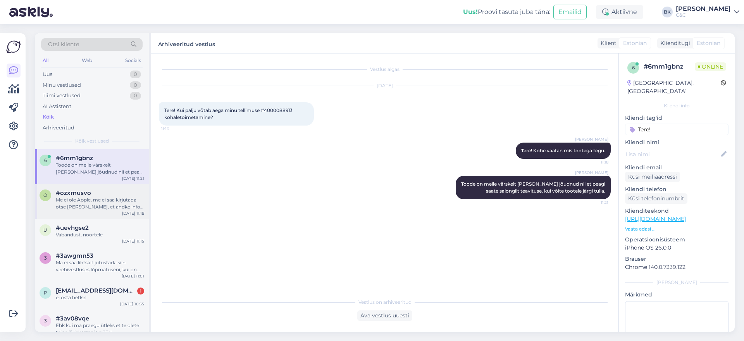
click at [105, 199] on div "Me ei ole Apple, me ei saa kirjutada otse [PERSON_NAME], et andke info. See [PE…" at bounding box center [100, 204] width 88 height 14
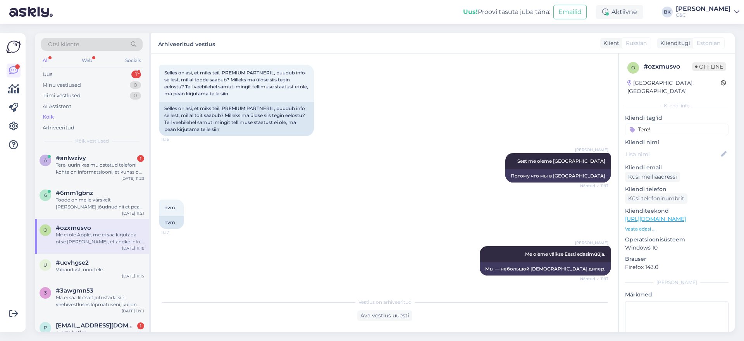
scroll to position [1656, 0]
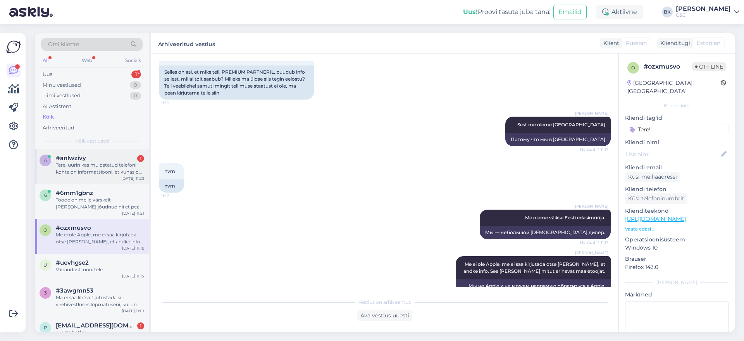
click at [105, 159] on div "#anlwzivy 1" at bounding box center [100, 158] width 88 height 7
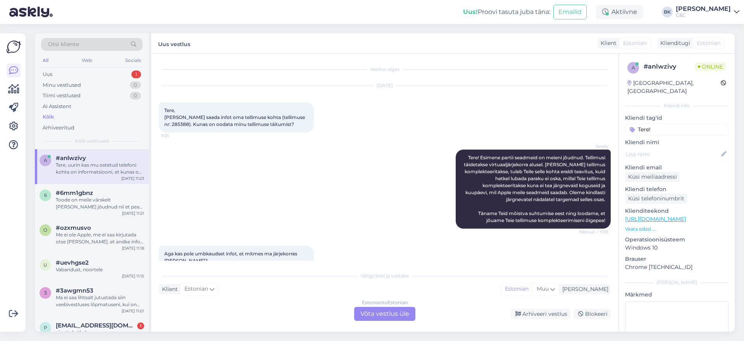
scroll to position [121, 0]
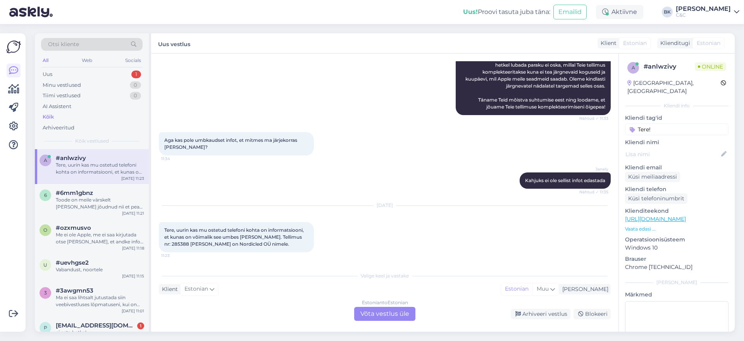
click at [377, 308] on div "Estonian to Estonian Võta vestlus üle" at bounding box center [384, 314] width 61 height 14
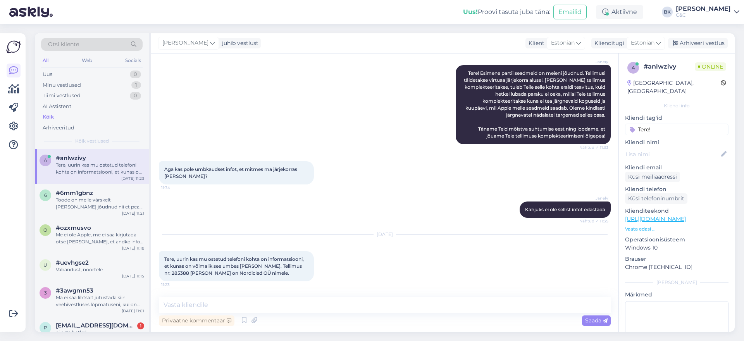
click at [173, 272] on span "Tere, uurin kas mu ostetud telefoni kohta on informatsiooni, et kunas on võimal…" at bounding box center [234, 266] width 141 height 20
click at [81, 323] on span "[EMAIL_ADDRESS][DOMAIN_NAME]" at bounding box center [96, 325] width 81 height 7
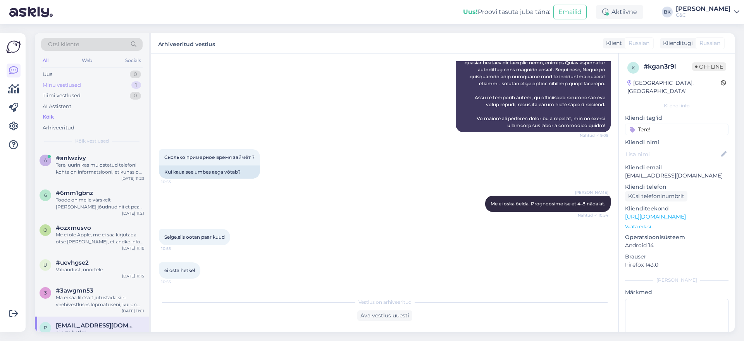
click at [96, 83] on div "Minu vestlused 1" at bounding box center [92, 85] width 102 height 11
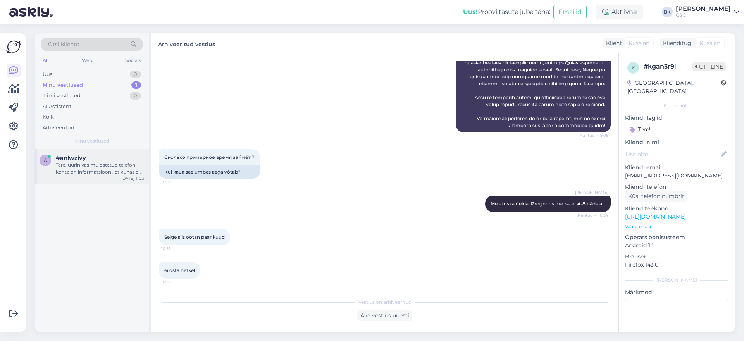
click at [101, 159] on div "#anlwzivy" at bounding box center [100, 158] width 88 height 7
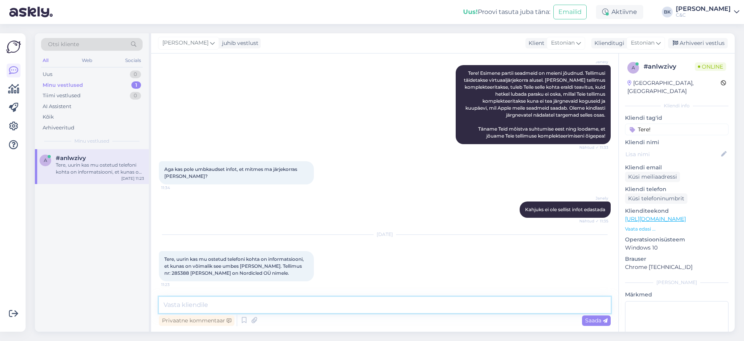
click at [237, 312] on textarea at bounding box center [385, 305] width 452 height 16
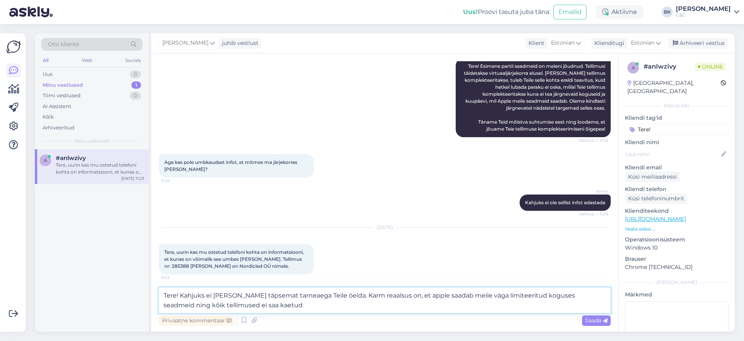
type textarea "Tere! Kahjuks ei [PERSON_NAME] täpsemat tarneaega Teile öelda. Karm reaalsus on…"
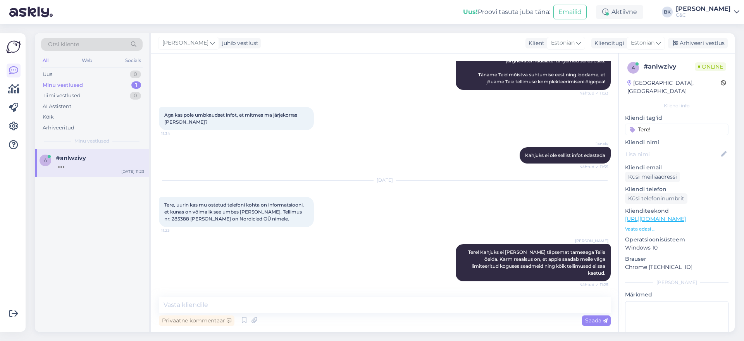
scroll to position [172, 0]
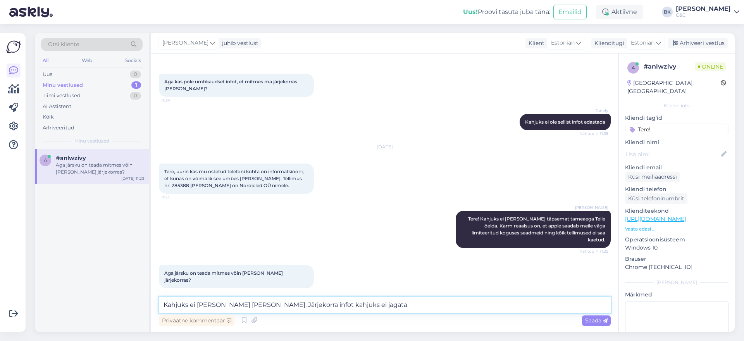
type textarea "Kahjuks ei [PERSON_NAME] [PERSON_NAME]. Järjekorra infot kahjuks ei jagata."
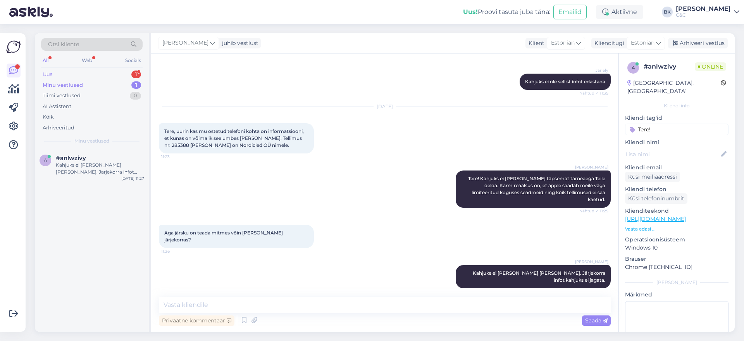
click at [55, 78] on div "Uus 1" at bounding box center [92, 74] width 102 height 11
click at [88, 176] on div "p #pj1bfgpi 1 Tere! Kas trackpad on [PERSON_NAME] jõudnud? [DATE] 11:28" at bounding box center [92, 166] width 114 height 35
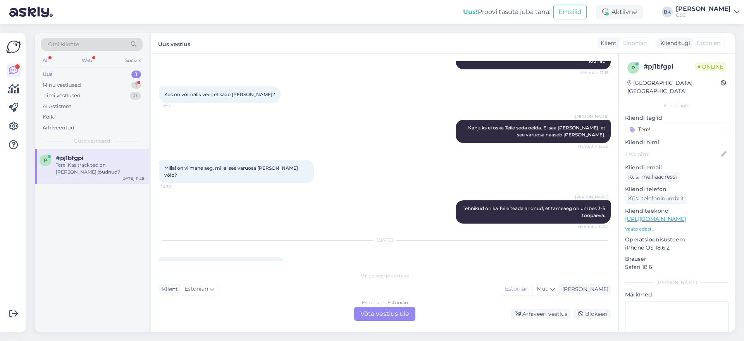
click at [377, 313] on div "Estonian to Estonian Võta vestlus üle" at bounding box center [384, 314] width 61 height 14
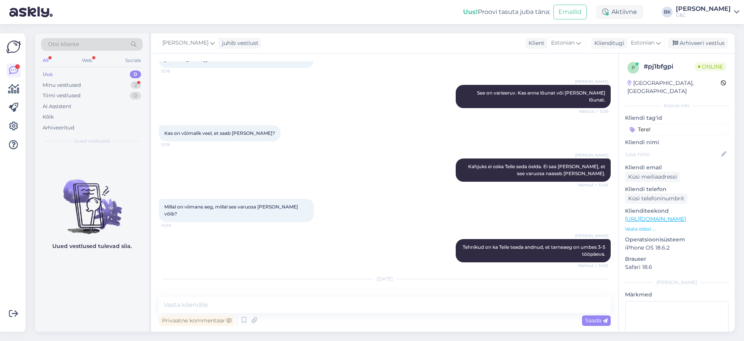
scroll to position [535, 0]
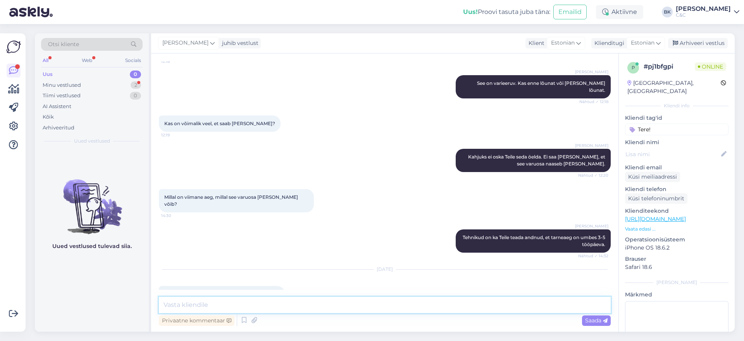
click at [319, 308] on textarea at bounding box center [385, 305] width 452 height 16
type textarea "Tere, kui Te ei ole teavitust saanud siis kahjuks mitte."
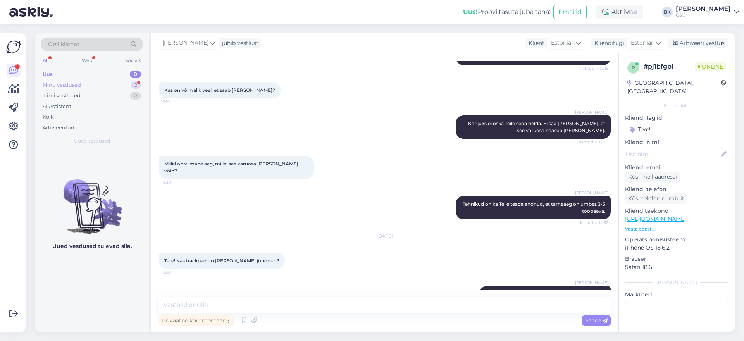
click at [89, 88] on div "Minu vestlused 2" at bounding box center [92, 85] width 102 height 11
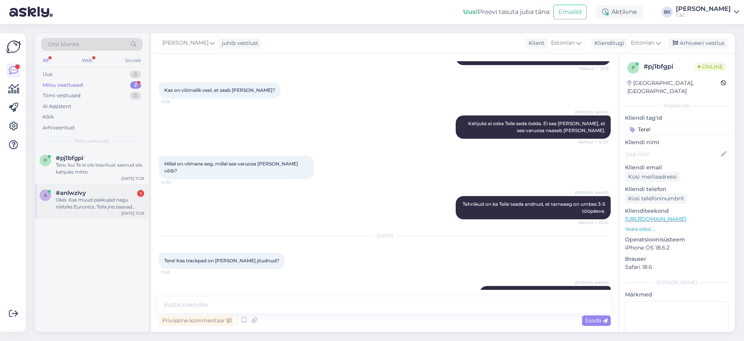
click at [105, 194] on div "#anlwzivy 1" at bounding box center [100, 193] width 88 height 7
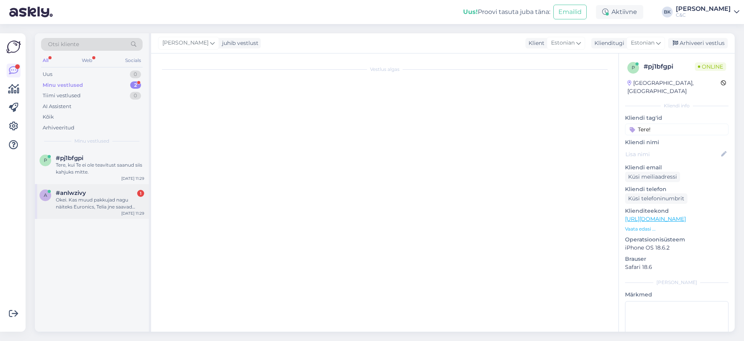
scroll to position [253, 0]
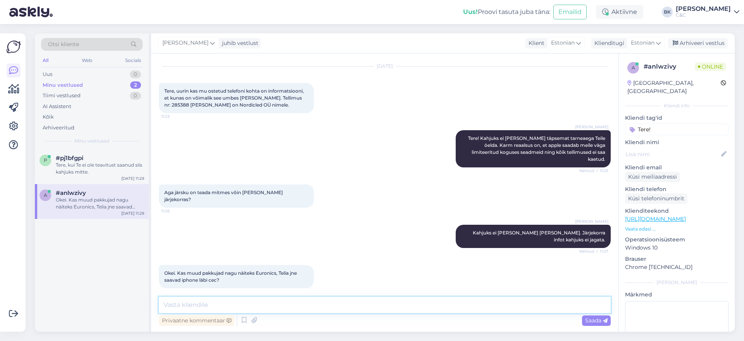
click at [209, 301] on textarea at bounding box center [385, 305] width 452 height 16
type textarea "E"
type textarea "Ei saa"
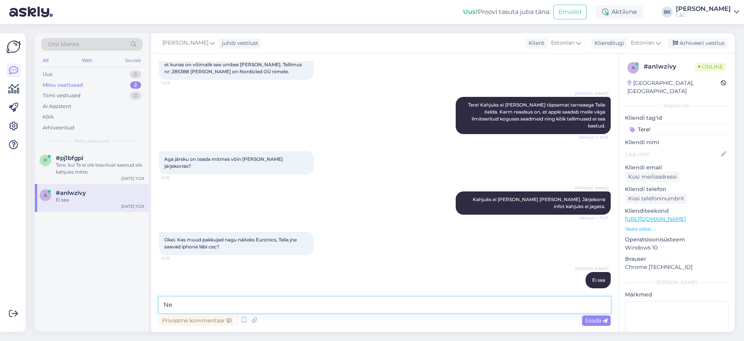
type textarea "N"
type textarea "Nemad on meie konkurendid ning mõned meie partnerid, kahjuks ei oska öelda Teil…"
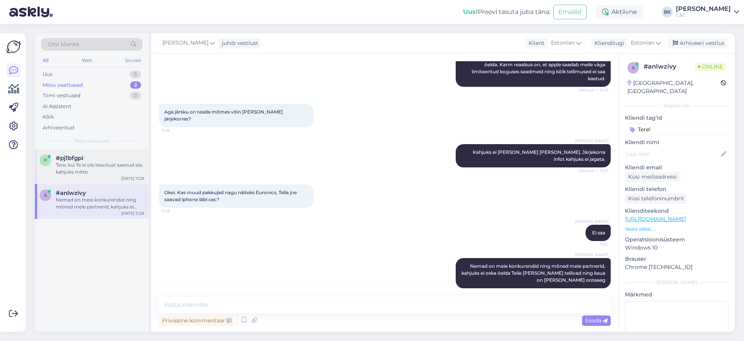
click at [94, 162] on div "Tere, kui Te ei ole teavitust saanud siis kahjuks mitte." at bounding box center [100, 169] width 88 height 14
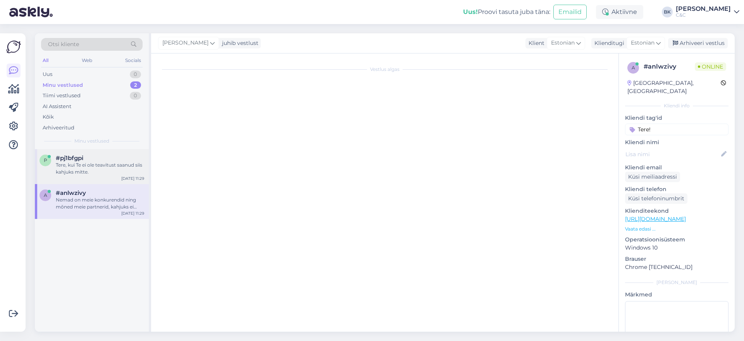
scroll to position [568, 0]
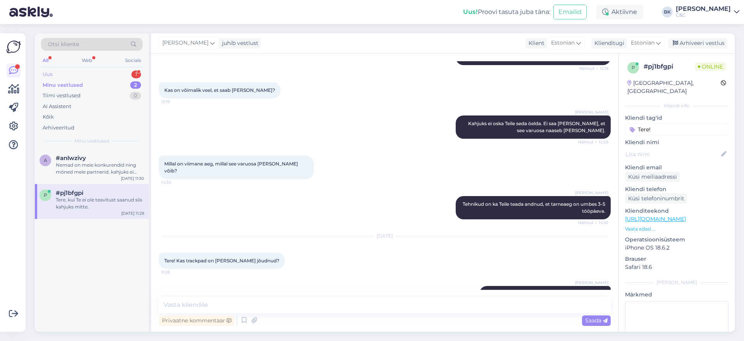
click at [69, 76] on div "Uus 1" at bounding box center [92, 74] width 102 height 11
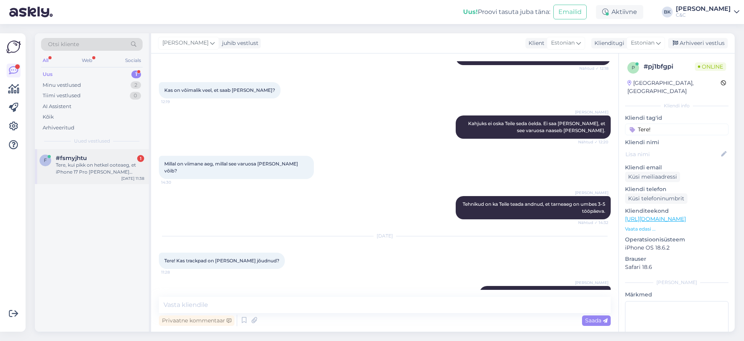
click at [88, 155] on div "#fsmyjhtu 1" at bounding box center [100, 158] width 88 height 7
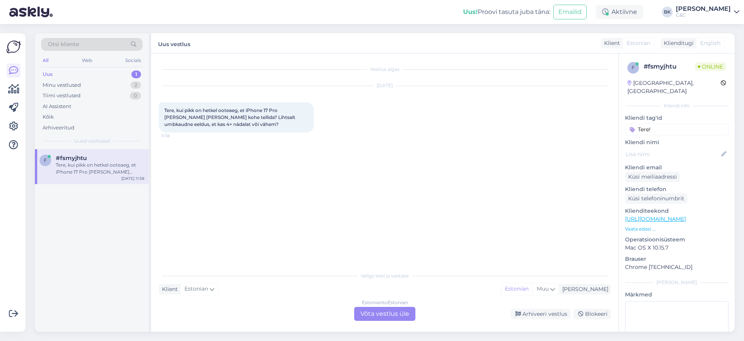
click at [388, 312] on div "Estonian to Estonian Võta vestlus üle" at bounding box center [384, 314] width 61 height 14
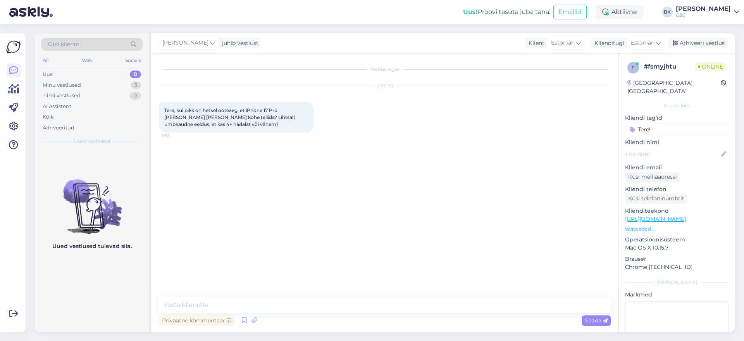
click at [242, 321] on icon at bounding box center [244, 321] width 9 height 12
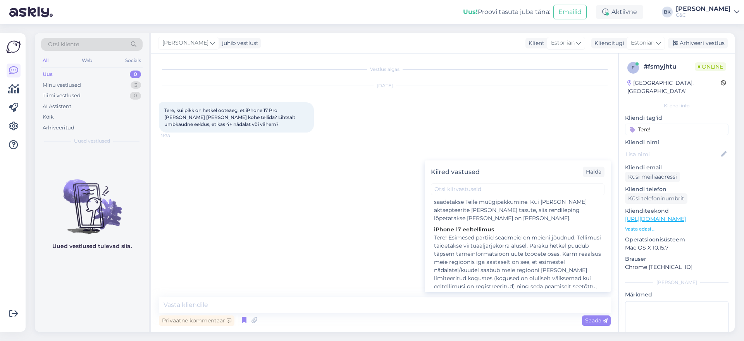
scroll to position [608, 0]
click at [492, 237] on div "Tere! Esimesed partiid seadmeid on meieni jõudnud. Tellimusi täidetakse virtuaa…" at bounding box center [517, 295] width 167 height 130
type textarea "Tere! Esimesed partiid seadmeid on meieni jõudnud. Tellimusi täidetakse virtuaa…"
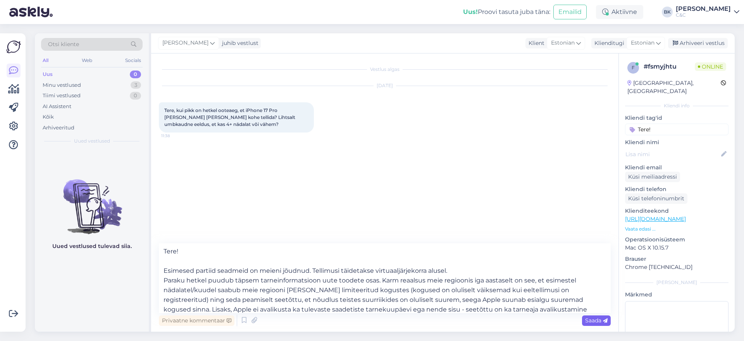
click at [592, 319] on span "Saada" at bounding box center [596, 320] width 22 height 7
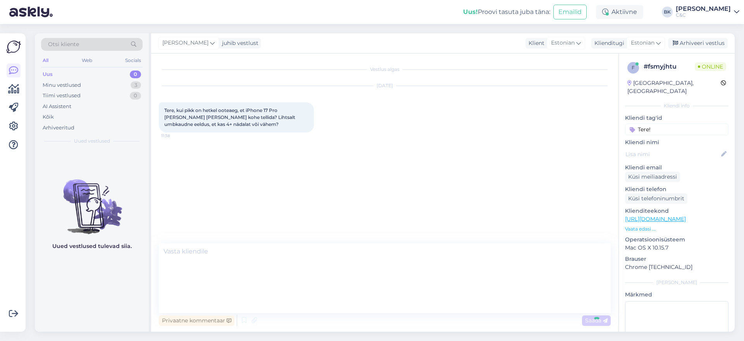
scroll to position [24, 0]
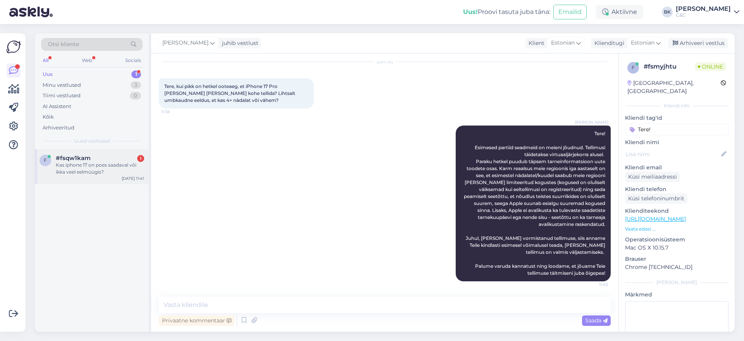
click at [102, 164] on div "Kas iphone 17 on poes saadaval või ikka veel eelmüügis?" at bounding box center [100, 169] width 88 height 14
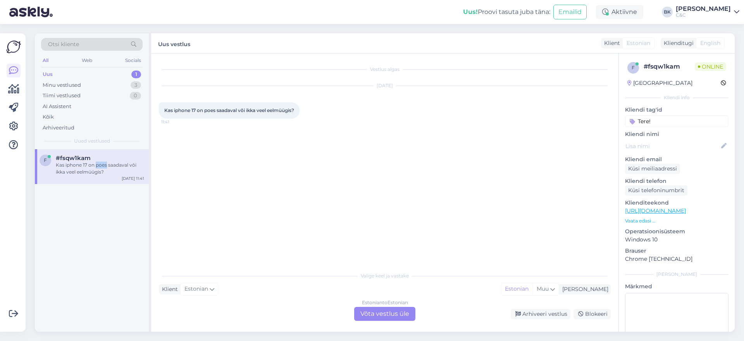
scroll to position [0, 0]
click at [393, 318] on div "Estonian to Estonian Võta vestlus üle" at bounding box center [384, 314] width 61 height 14
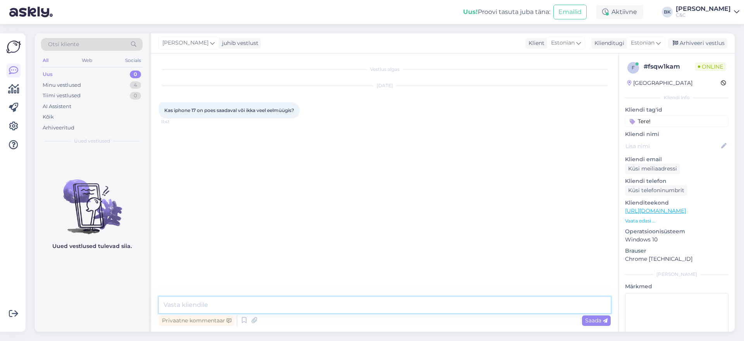
click at [339, 307] on textarea at bounding box center [385, 305] width 452 height 16
type textarea "Tere, iPhone 17 baasmudel on ka ainult eeltellimisel."
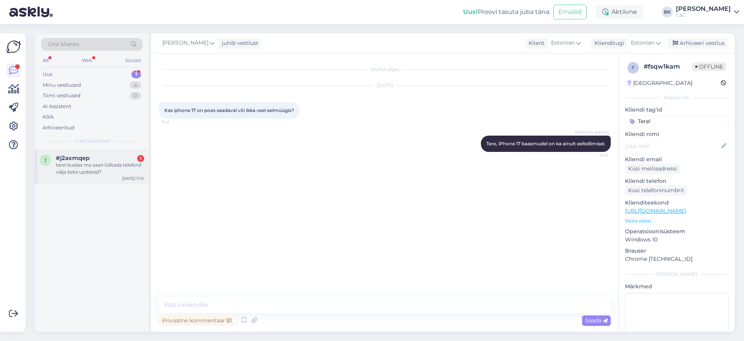
click at [109, 162] on div "tere! kuidas ma saan lülitada telefonil välja beta updated?" at bounding box center [100, 169] width 88 height 14
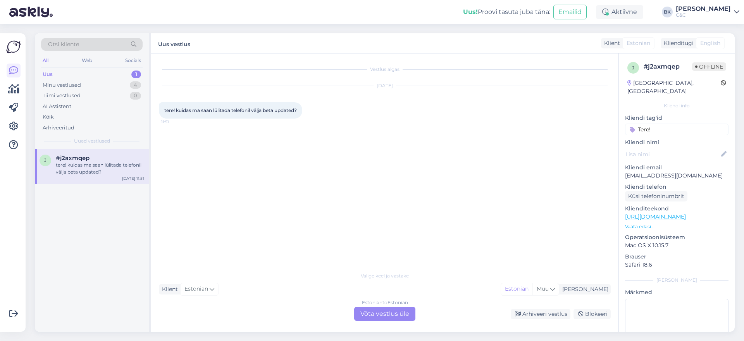
click at [377, 319] on div "Estonian to Estonian Võta vestlus üle" at bounding box center [384, 314] width 61 height 14
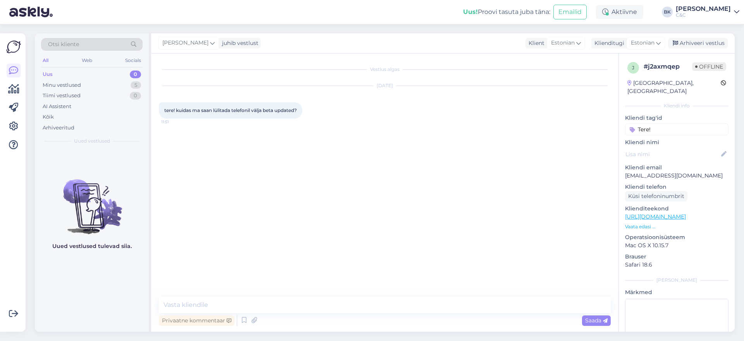
click at [368, 316] on div "Privaatne kommentaar Saada" at bounding box center [385, 320] width 452 height 15
click at [361, 307] on textarea at bounding box center [385, 305] width 452 height 16
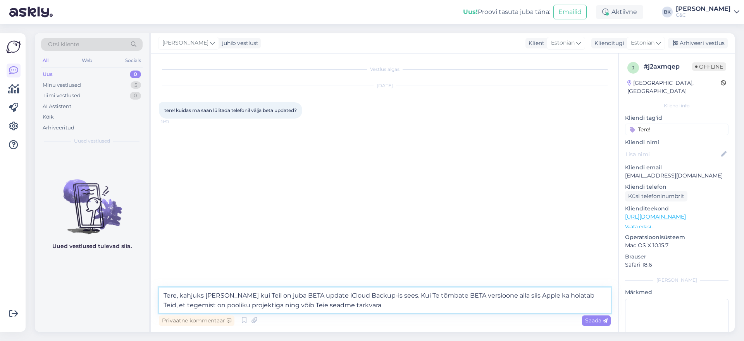
drag, startPoint x: 363, startPoint y: 303, endPoint x: 204, endPoint y: 295, distance: 159.6
click at [204, 295] on textarea "Tere, kahjuks [PERSON_NAME] kui Teil on juba BETA update iCloud Backup-is sees.…" at bounding box center [385, 301] width 452 height 26
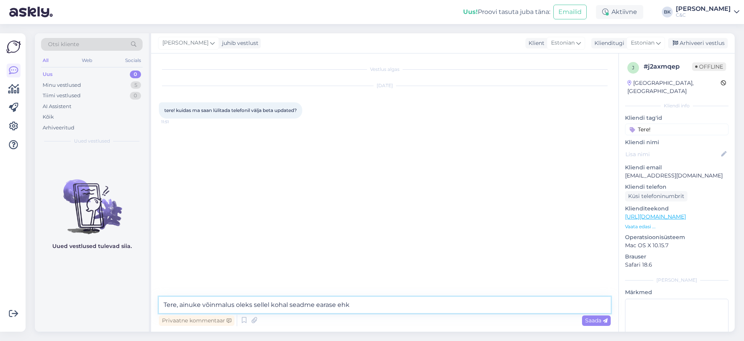
drag, startPoint x: 352, startPoint y: 305, endPoint x: 192, endPoint y: 309, distance: 160.6
click at [192, 309] on textarea "Tere, ainuke võinmalus oleks sellel kohal seadme earase ehk" at bounding box center [385, 305] width 452 height 16
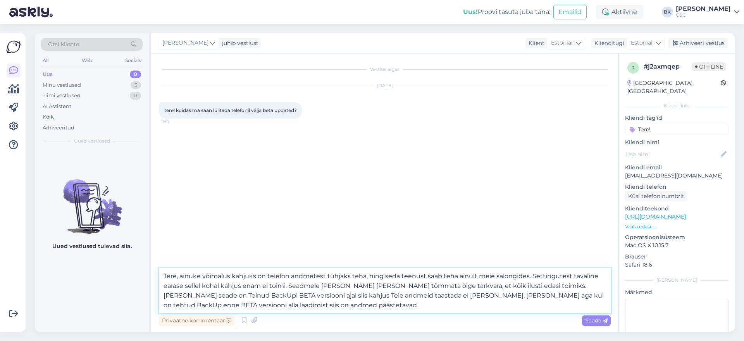
type textarea "Tere, ainuke võimalus kahjuks on telefon andmetest tühjaks teha, ning seda teen…"
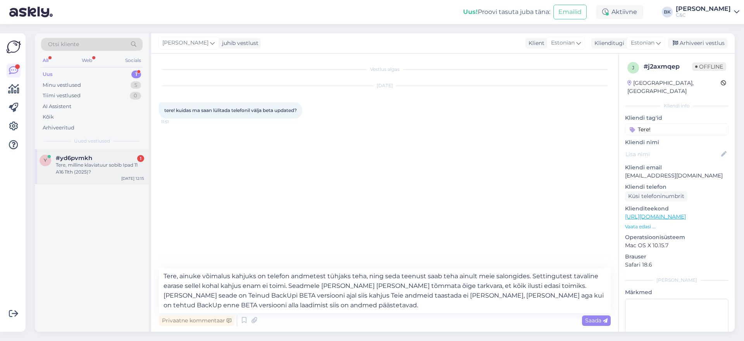
click at [97, 164] on div "Tere, milline klaviatuur sobib Ipad 11 A16 11th (2025)?" at bounding box center [100, 169] width 88 height 14
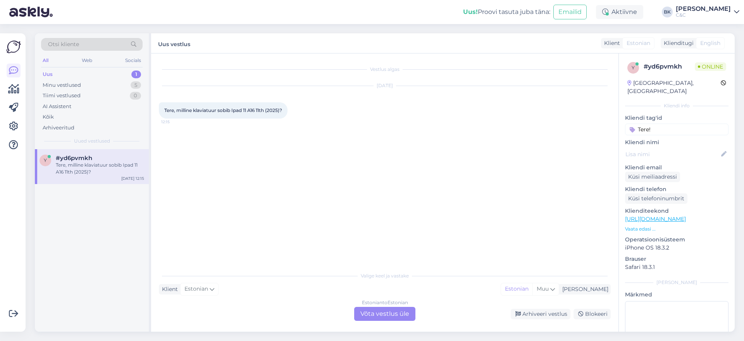
click at [398, 316] on div "Estonian to Estonian Võta vestlus üle" at bounding box center [384, 314] width 61 height 14
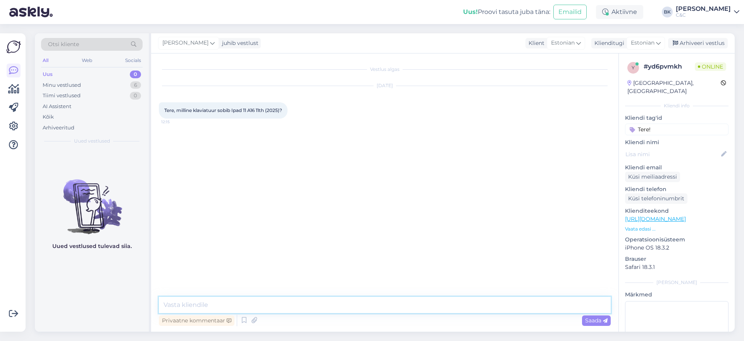
click at [368, 305] on textarea at bounding box center [385, 305] width 452 height 16
type textarea "Tere, üks moment."
paste textarea "F4QX7WLYC2"
type textarea "F4QX7WLYC2"
click at [256, 299] on textarea "F4QX7WLYC2" at bounding box center [385, 305] width 452 height 16
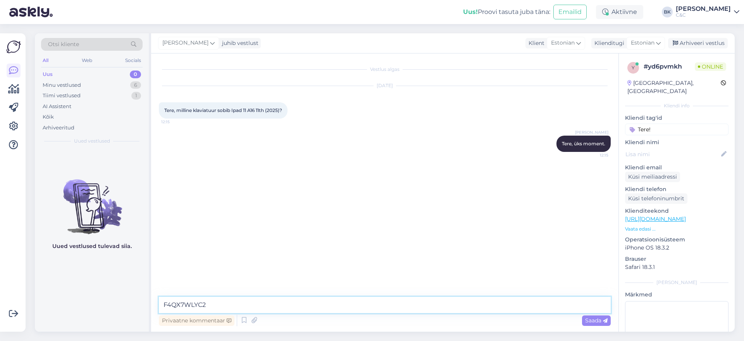
click at [256, 299] on textarea "F4QX7WLYC2" at bounding box center [385, 305] width 452 height 16
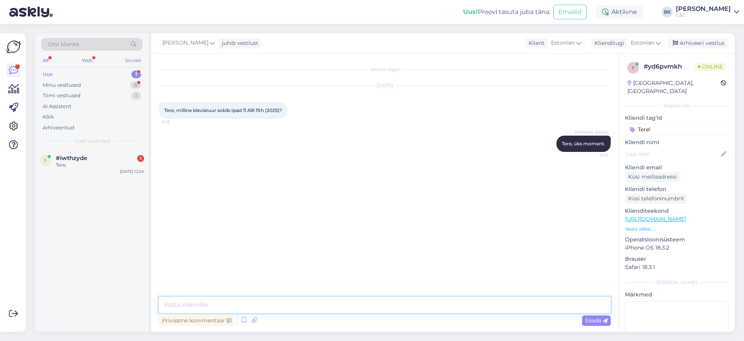
paste textarea "[URL][DOMAIN_NAME]"
type textarea "[URL][DOMAIN_NAME]"
click at [112, 181] on div "i #iwthzyde 1 Tere, [DATE] 12:24" at bounding box center [92, 240] width 114 height 183
click at [110, 168] on div "Tere," at bounding box center [100, 165] width 88 height 7
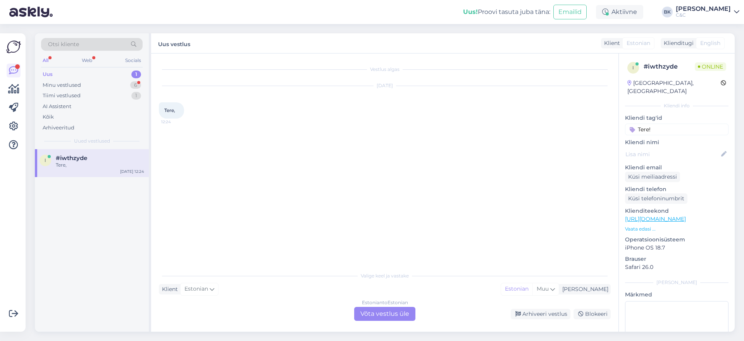
click at [402, 312] on div "Estonian to Estonian Võta vestlus üle" at bounding box center [384, 314] width 61 height 14
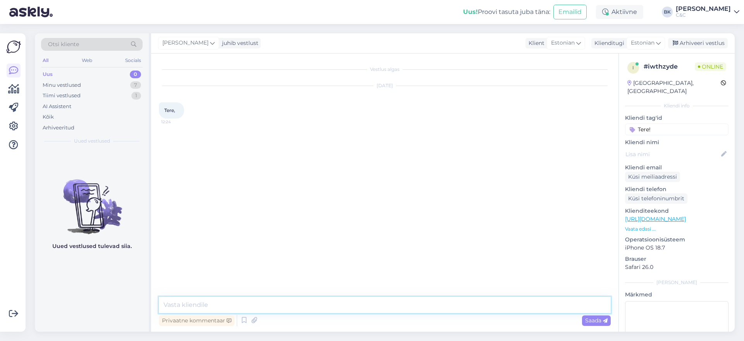
click at [318, 299] on textarea at bounding box center [385, 305] width 452 height 16
type textarea "Tere! Kuidas saan abiks olla?"
click at [102, 94] on div "Tiimi vestlused 1" at bounding box center [92, 95] width 102 height 11
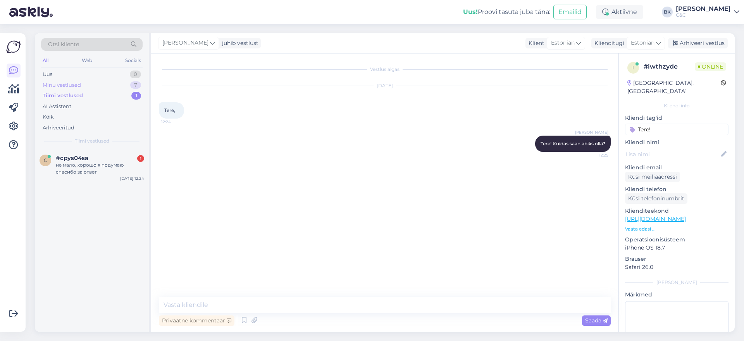
click at [103, 84] on div "Minu vestlused 7" at bounding box center [92, 85] width 102 height 11
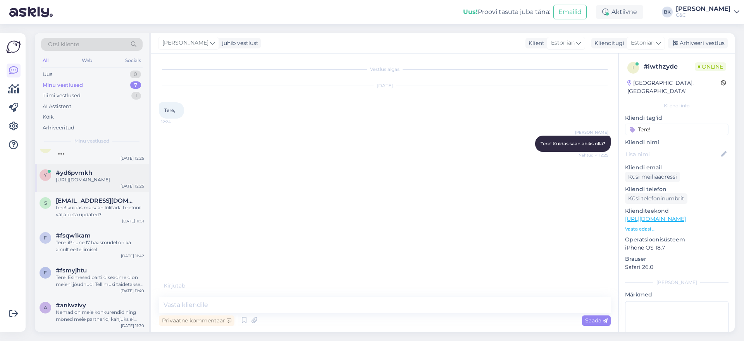
scroll to position [54, 0]
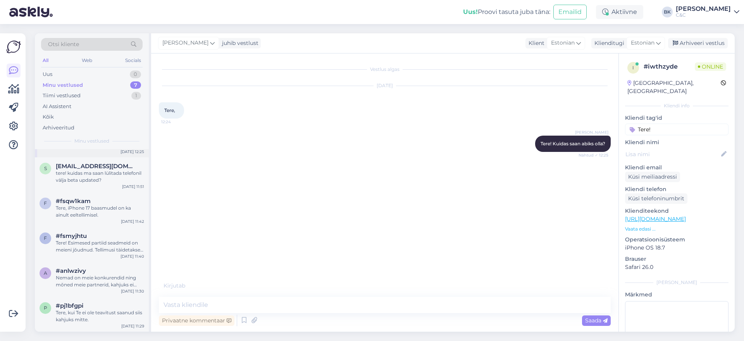
click at [90, 188] on div "s [EMAIL_ADDRESS][DOMAIN_NAME] tere! kuidas ma saan lülitada telefonil välja be…" at bounding box center [92, 174] width 114 height 35
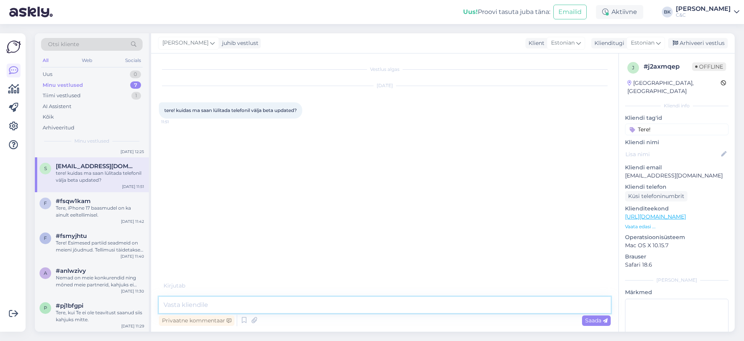
click at [233, 300] on textarea at bounding box center [385, 305] width 452 height 16
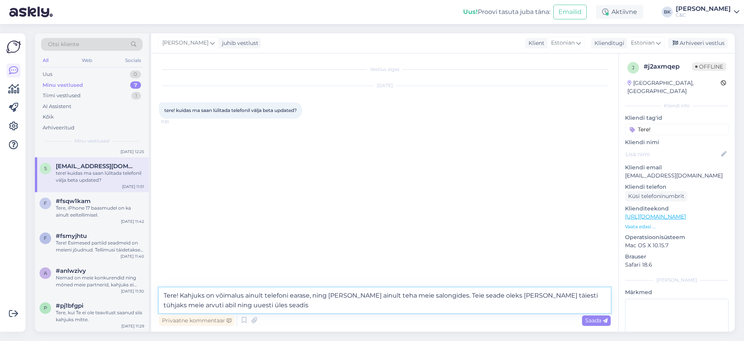
scroll to position [60, 0]
type textarea "Tere! Kahjuks on võimalus ainult telefoni earase, ning [PERSON_NAME] ainult teh…"
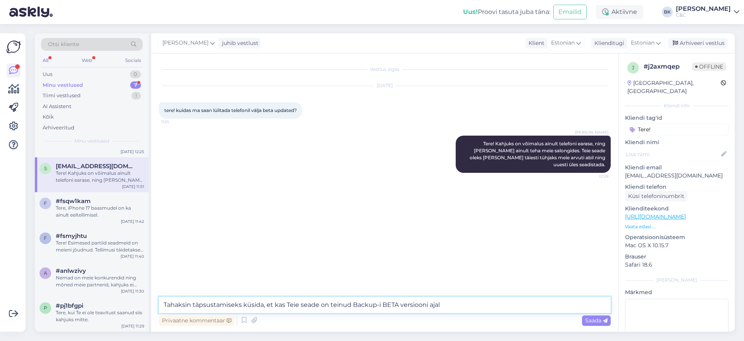
type textarea "Tahaksin täpsustamiseks küsida, et kas Teie seade on teinud Backup-i BETA versi…"
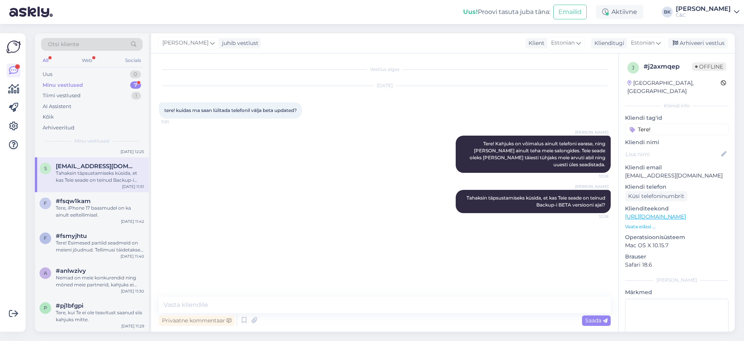
click at [92, 86] on div "Minu vestlused 7" at bounding box center [92, 85] width 102 height 11
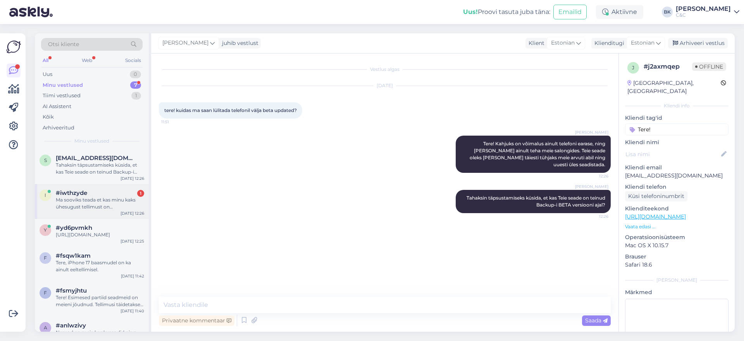
click at [106, 211] on div "i #iwthzyde 1 Ma sooviks teada et kas minu kaks ühesugust tellimust on [PERSON_…" at bounding box center [92, 201] width 114 height 35
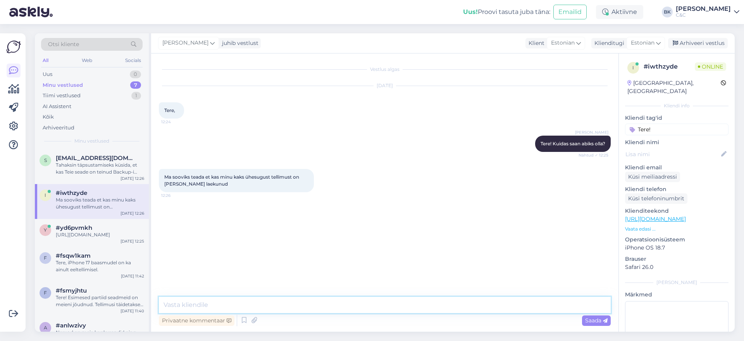
click at [212, 304] on textarea at bounding box center [385, 305] width 452 height 16
type textarea "Kuidas tellimuse number on?"
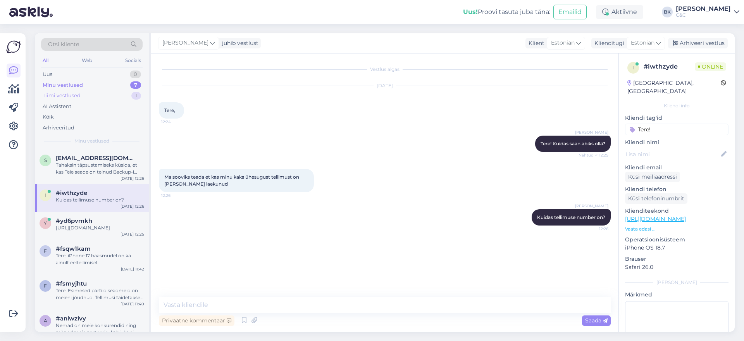
click at [102, 98] on div "Tiimi vestlused 1" at bounding box center [92, 95] width 102 height 11
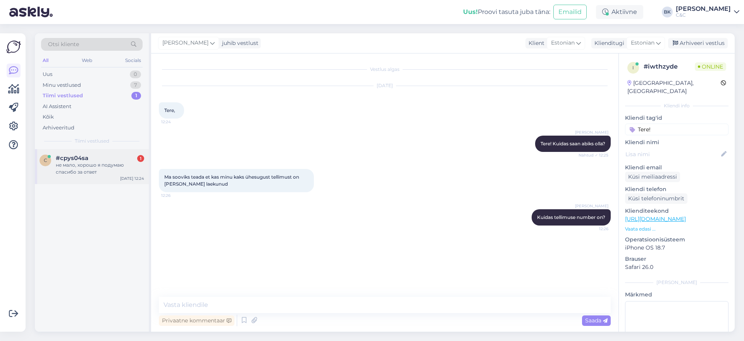
click at [104, 172] on div "не мало, хорошо я подумаю спасибо за ответ" at bounding box center [100, 169] width 88 height 14
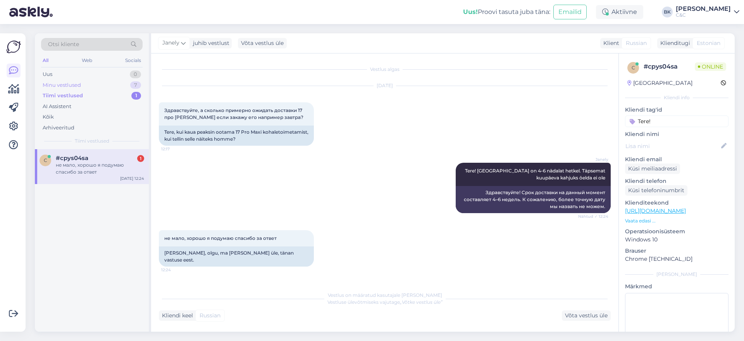
click at [133, 83] on div "7" at bounding box center [135, 85] width 11 height 8
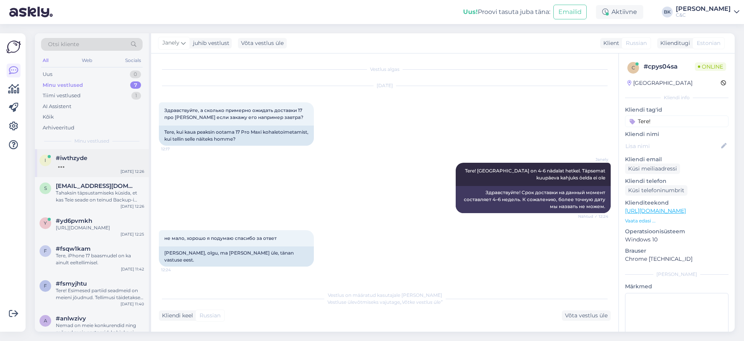
click at [88, 167] on div at bounding box center [100, 165] width 88 height 7
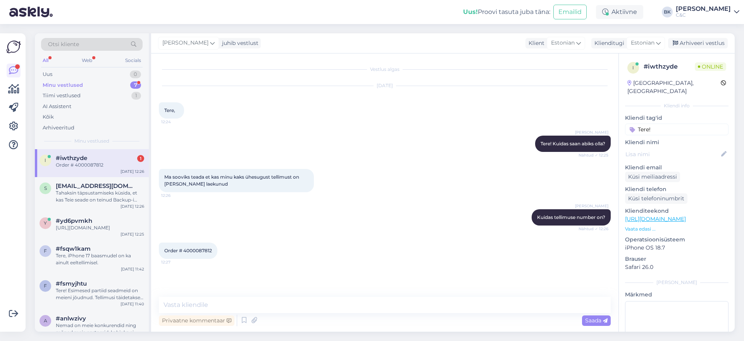
click at [204, 246] on div "Order # 4000087812 12:27" at bounding box center [188, 251] width 59 height 16
click at [204, 249] on span "Order # 4000087812" at bounding box center [188, 251] width 48 height 6
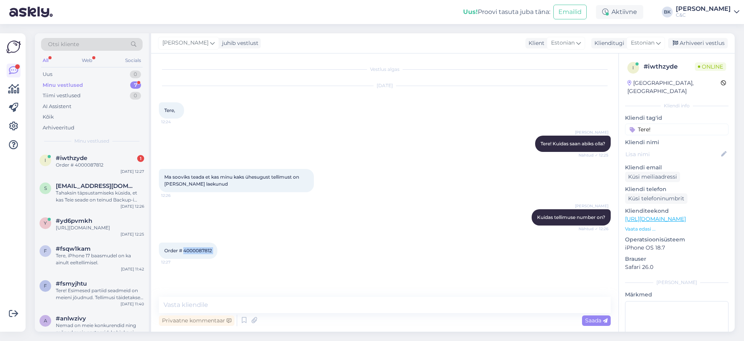
click at [204, 249] on span "Order # 4000087812" at bounding box center [188, 251] width 48 height 6
click at [200, 251] on span "Order # 4000087812" at bounding box center [188, 251] width 48 height 6
click at [195, 302] on textarea at bounding box center [385, 305] width 452 height 16
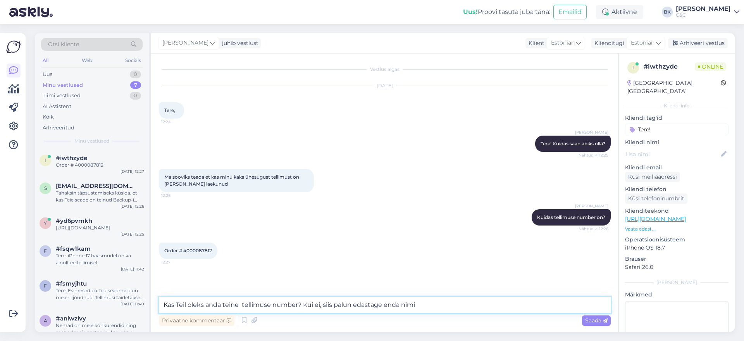
type textarea "Kas Teil oleks anda teine tellimuse number? Kui ei, siis palun edastage enda ni…"
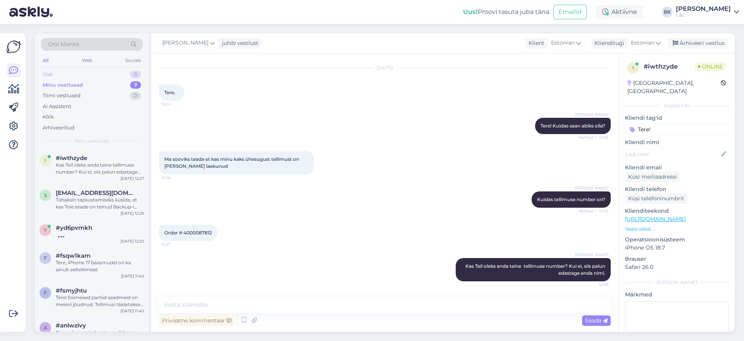
click at [116, 78] on div "Uus 0" at bounding box center [92, 74] width 102 height 11
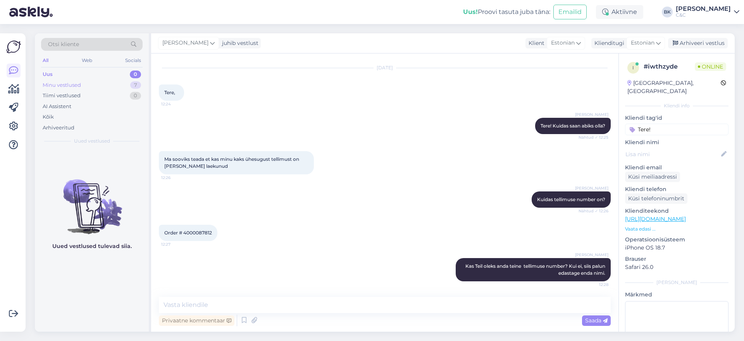
click at [119, 86] on div "Minu vestlused 7" at bounding box center [92, 85] width 102 height 11
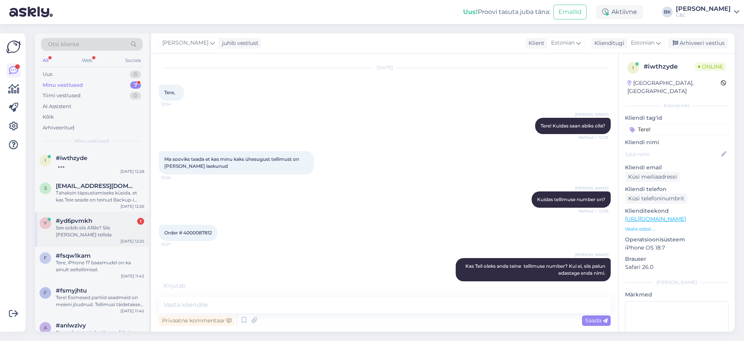
click at [93, 234] on div "See sobib siis A16le? Siis [PERSON_NAME] tellida" at bounding box center [100, 231] width 88 height 14
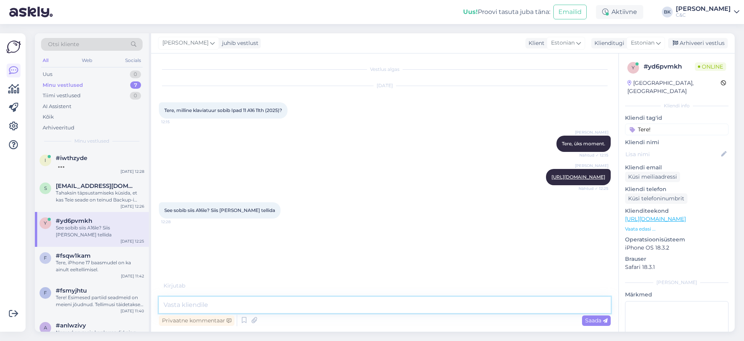
click at [245, 304] on textarea at bounding box center [385, 305] width 452 height 16
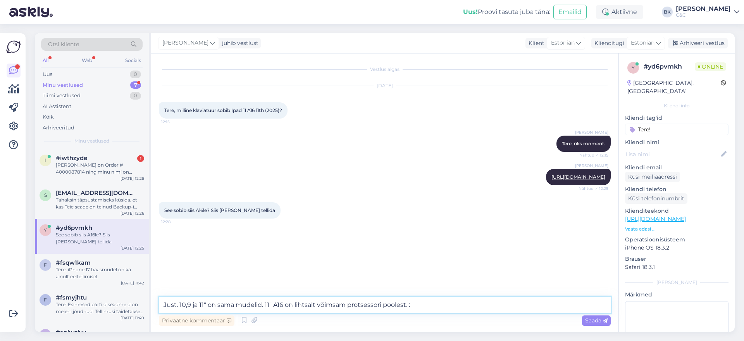
type textarea "Just. 10,9 ja 11" on sama mudelid. 11" A16 on lihtsalt võimsam protsessori pool…"
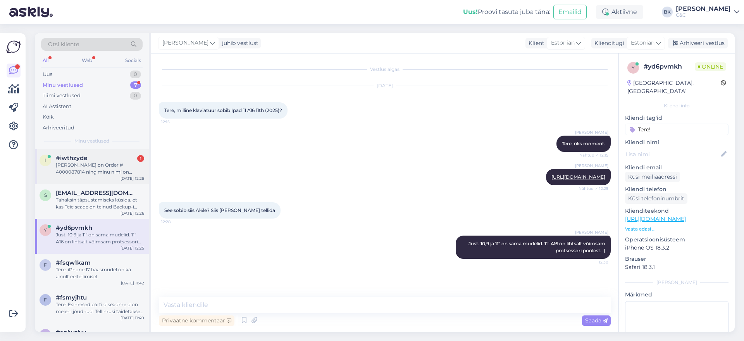
click at [95, 169] on div "[PERSON_NAME] on Order # 4000087814 ning minu nimi on [PERSON_NAME]" at bounding box center [100, 169] width 88 height 14
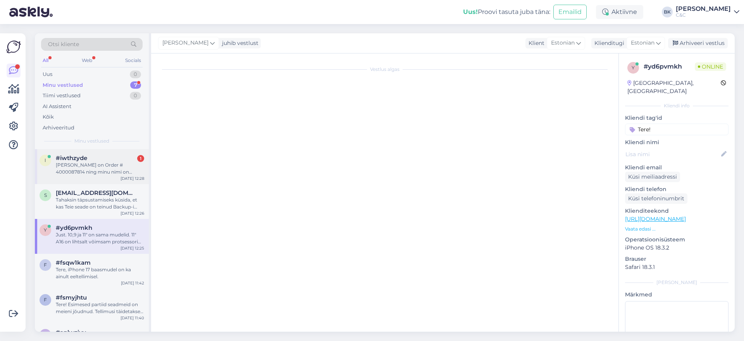
scroll to position [58, 0]
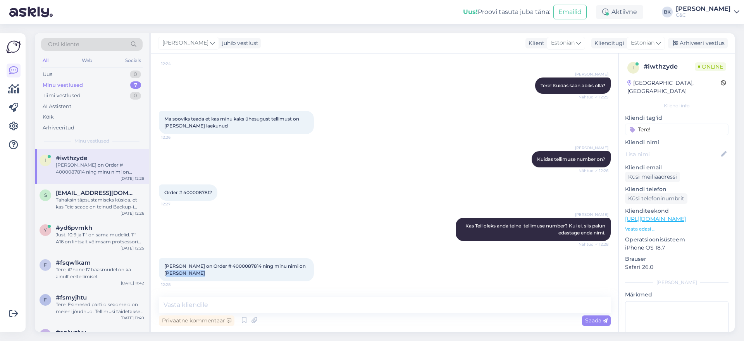
drag, startPoint x: 164, startPoint y: 273, endPoint x: 205, endPoint y: 273, distance: 40.3
click at [205, 273] on div "Teine tellimus on Order # 4000087814 ning minu nimi on [PERSON_NAME] 12:28" at bounding box center [236, 269] width 155 height 23
click at [195, 193] on span "Order # 4000087812" at bounding box center [188, 193] width 48 height 6
click at [275, 216] on div "[PERSON_NAME] Kas Teil oleks anda teine tellimuse number? Kui ei, siis palun ed…" at bounding box center [385, 229] width 452 height 40
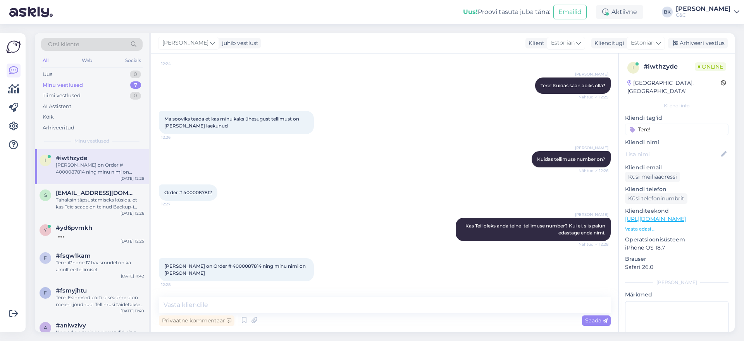
click at [247, 269] on div "Teine tellimus on Order # 4000087814 ning minu nimi on [PERSON_NAME] 12:28" at bounding box center [236, 269] width 155 height 23
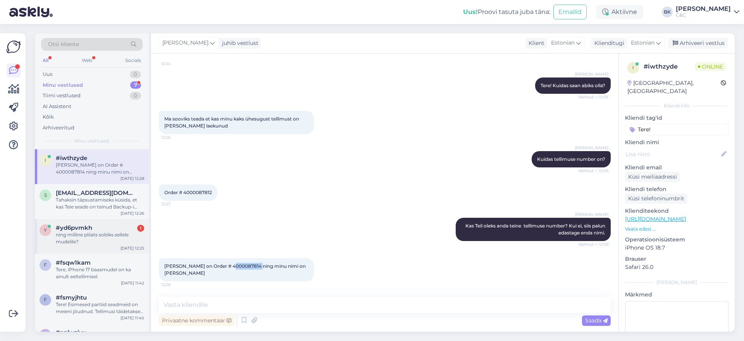
click at [64, 240] on div "ning milline pliiats sobiks sellele mudelile?" at bounding box center [100, 238] width 88 height 14
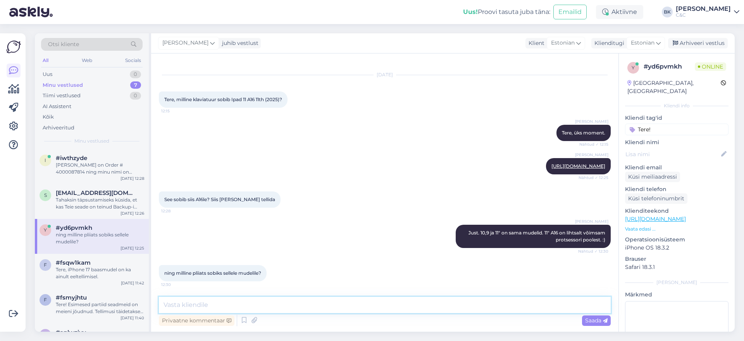
click at [240, 306] on textarea at bounding box center [385, 305] width 452 height 16
type textarea "Apple pencil 1.gen ning 3.gen"
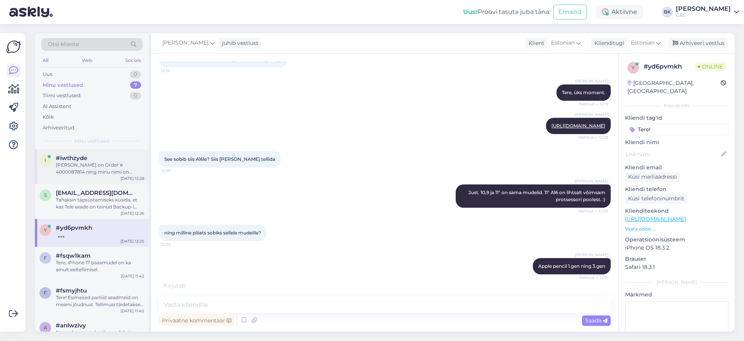
click at [74, 169] on div "[PERSON_NAME] on Order # 4000087814 ning minu nimi on [PERSON_NAME]" at bounding box center [100, 169] width 88 height 14
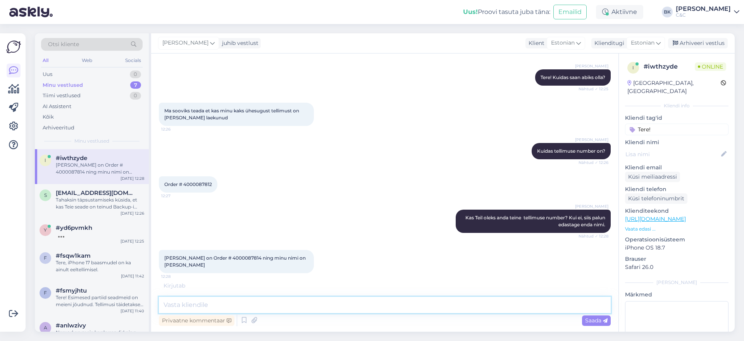
click at [250, 304] on textarea at bounding box center [385, 305] width 452 height 16
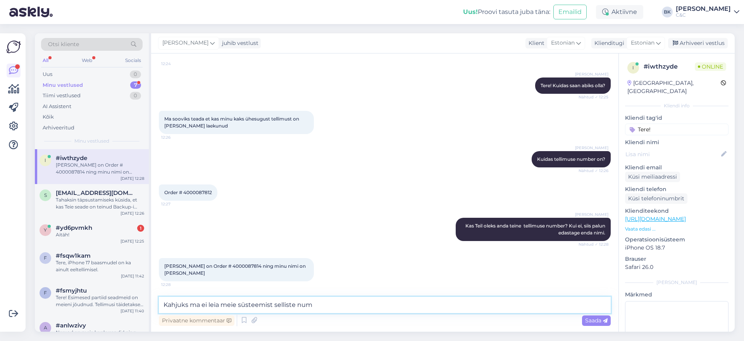
scroll to position [58, 0]
type textarea "Kahjuks ma ei leia meie süsteemist selliste numbritega tellimusi."
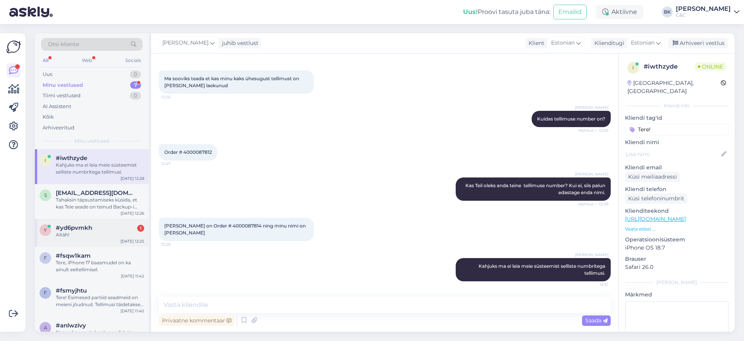
click at [64, 227] on span "#yd6pvmkh" at bounding box center [74, 227] width 36 height 7
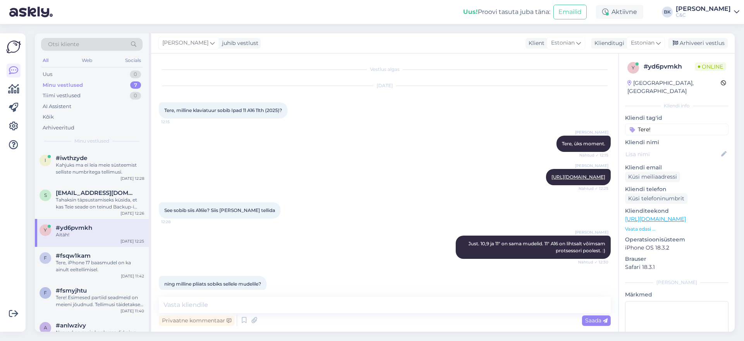
scroll to position [85, 0]
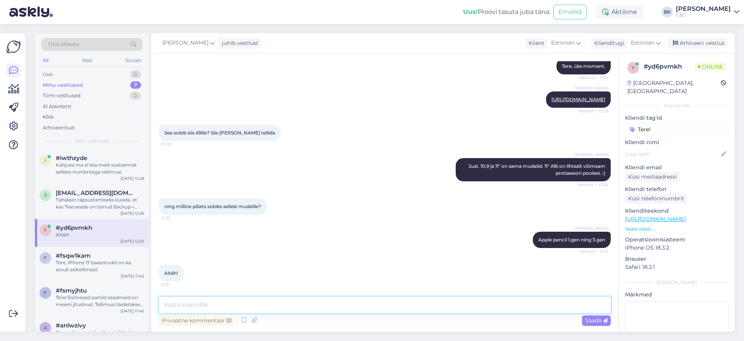
click at [184, 305] on textarea at bounding box center [385, 305] width 452 height 16
type textarea "Ikka, ilusat päeva!"
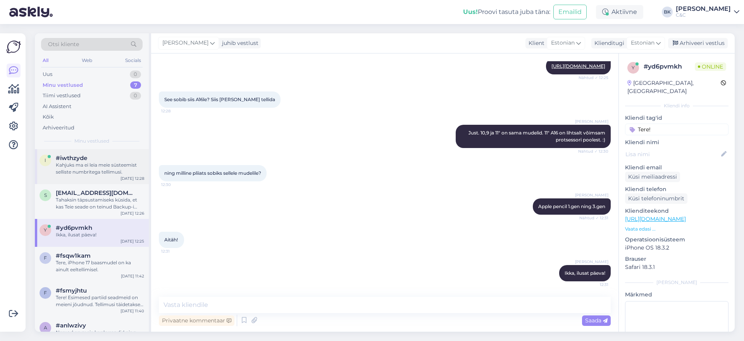
click at [123, 181] on div "i #iwthzyde Kahjuks ma ei leia meie süsteemist selliste numbritega tellimusi. […" at bounding box center [92, 166] width 114 height 35
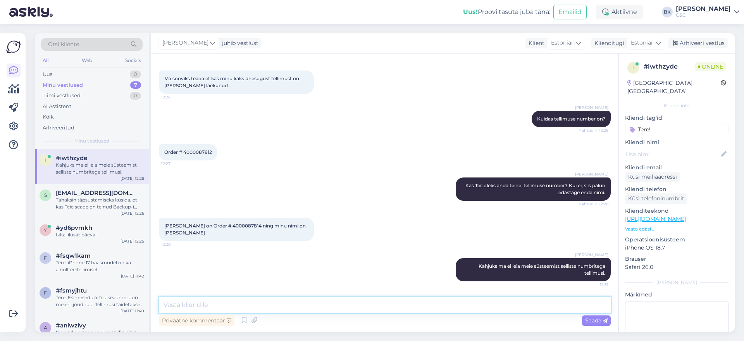
click at [207, 305] on textarea at bounding box center [385, 305] width 452 height 16
type textarea "Mis Teil tellitud olid?"
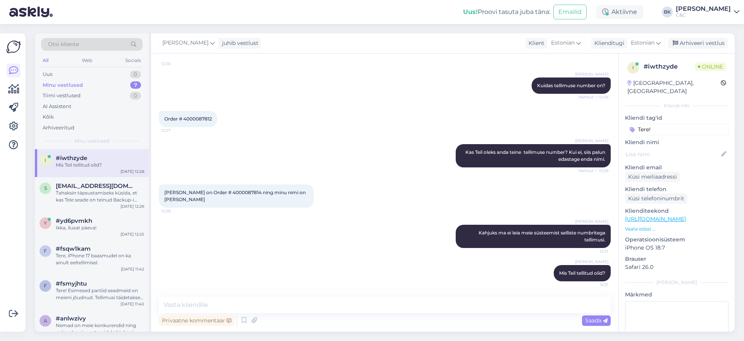
click at [409, 150] on div "[PERSON_NAME] Kas Teil oleks anda teine tellimuse number? Kui ei, siis palun ed…" at bounding box center [385, 156] width 452 height 40
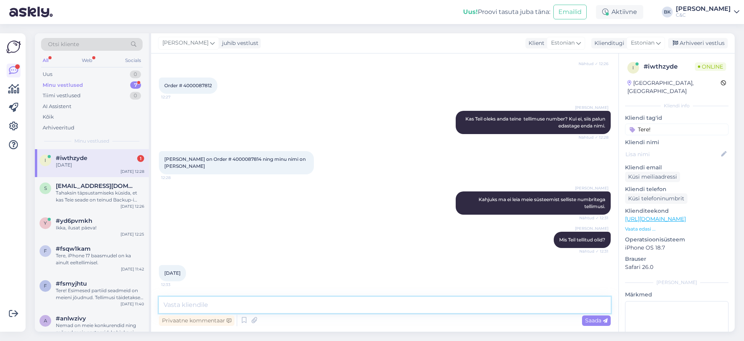
click at [207, 299] on textarea at bounding box center [385, 305] width 452 height 16
type textarea "Mis Teil tellitud oli? [DATE] kuupäevaga ei ole kahjuks ühtegi tellimust."
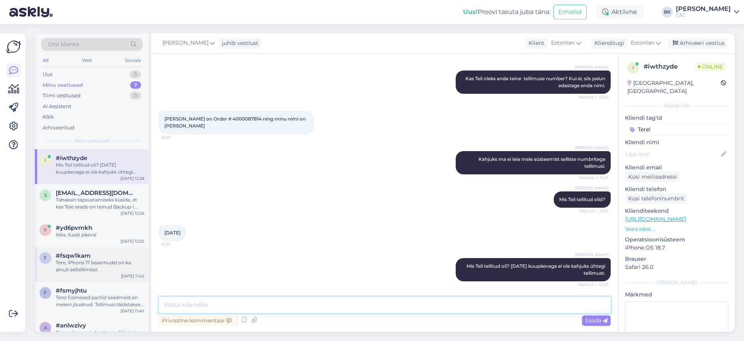
scroll to position [55, 0]
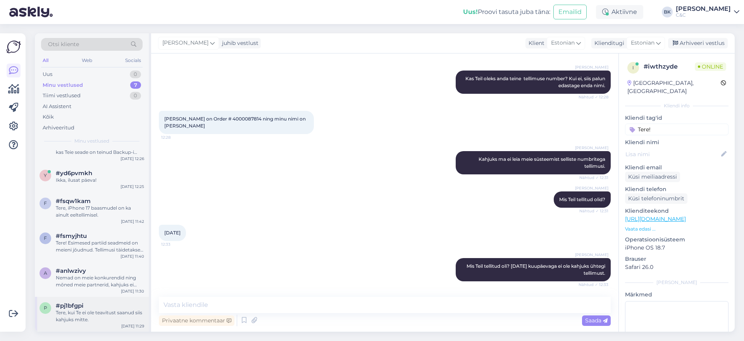
click at [100, 311] on div "Tere, kui Te ei ole teavitust saanud siis kahjuks mitte." at bounding box center [100, 316] width 88 height 14
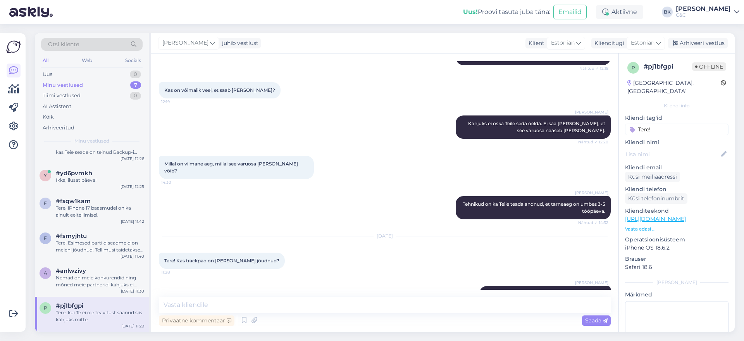
scroll to position [48, 0]
click at [708, 42] on div "Arhiveeri vestlus" at bounding box center [698, 43] width 60 height 10
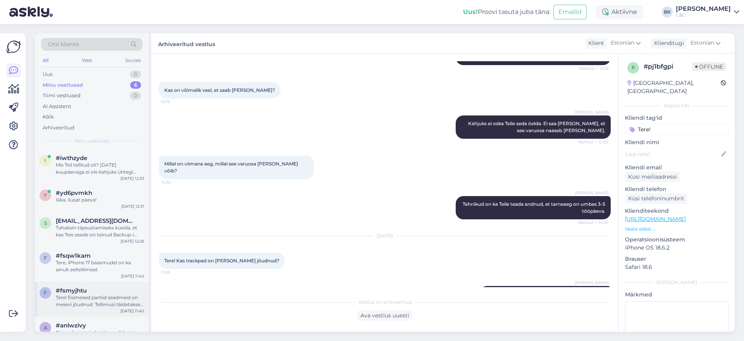
scroll to position [20, 0]
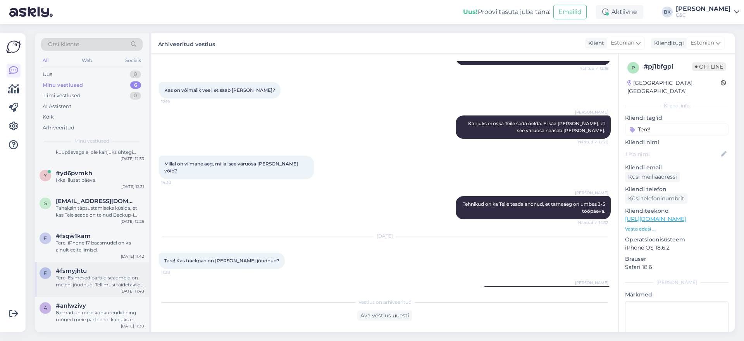
click at [108, 310] on div "Nemad on meie konkurendid ning mõned meie partnerid, kahjuks ei oska öelda Teil…" at bounding box center [100, 316] width 88 height 14
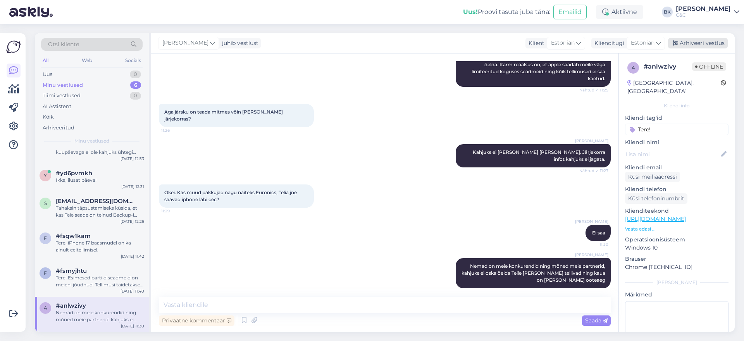
click at [717, 40] on div "Arhiveeri vestlus" at bounding box center [698, 43] width 60 height 10
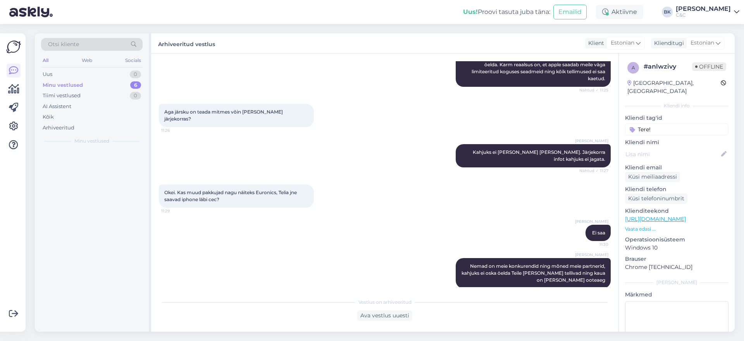
scroll to position [0, 0]
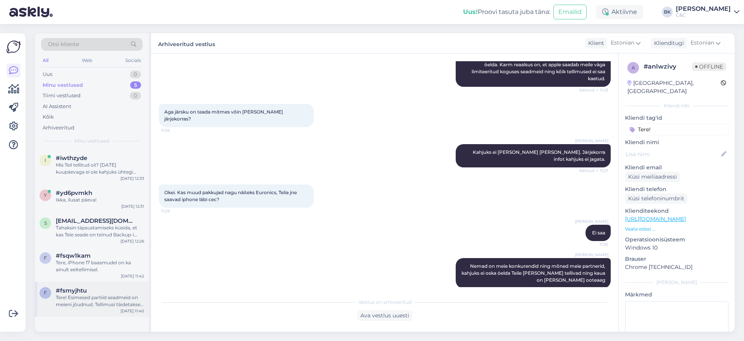
click at [91, 306] on div "Tere! Esimesed partiid seadmeid on meieni jõudnud. Tellimusi täidetakse virtuaa…" at bounding box center [100, 301] width 88 height 14
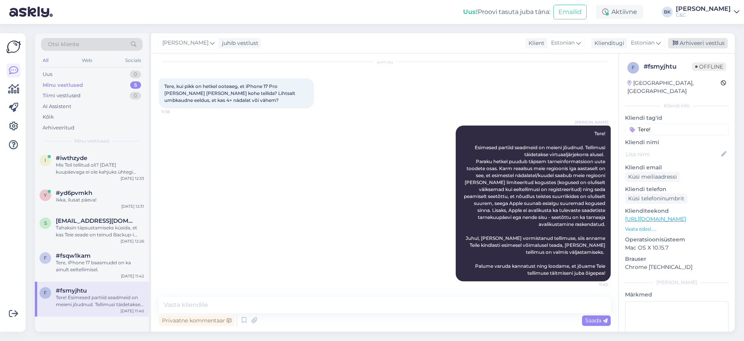
click at [722, 43] on div "Arhiveeri vestlus" at bounding box center [698, 43] width 60 height 10
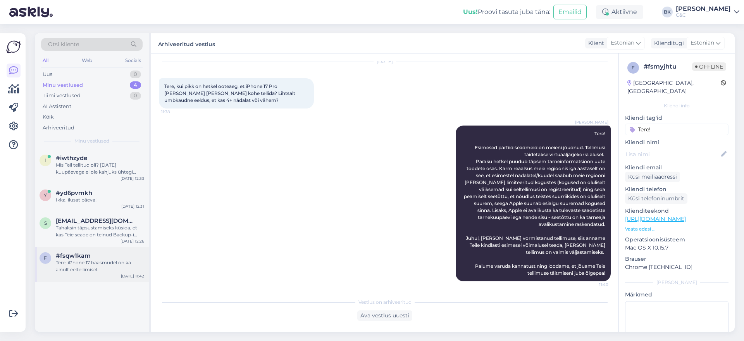
click at [91, 262] on div "Tere, iPhone 17 baasmudel on ka ainult eeltellimisel." at bounding box center [100, 266] width 88 height 14
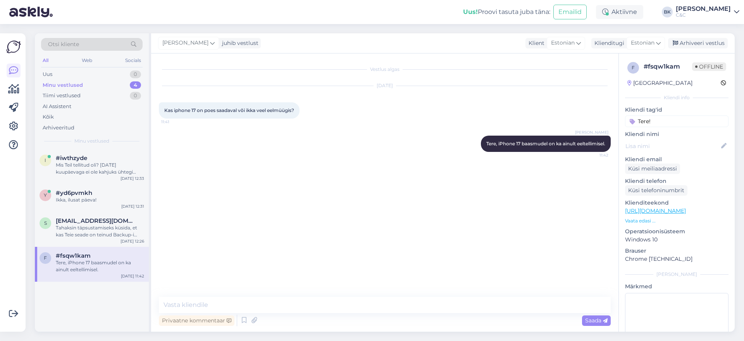
scroll to position [0, 0]
click at [722, 40] on div "Arhiveeri vestlus" at bounding box center [698, 43] width 60 height 10
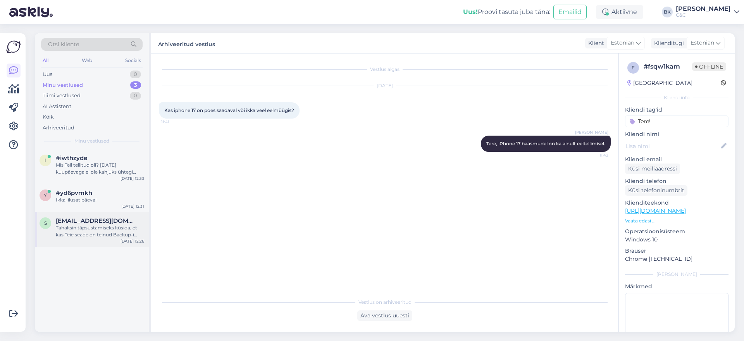
click at [77, 240] on div "s [EMAIL_ADDRESS][DOMAIN_NAME] Tahaksin täpsustamiseks küsida, et kas Teie sead…" at bounding box center [92, 229] width 114 height 35
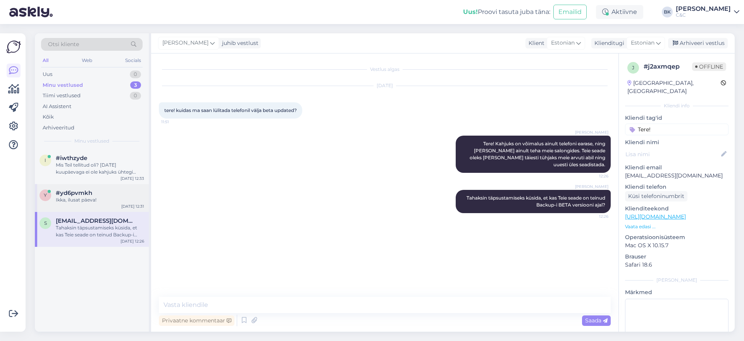
click at [78, 197] on div "Ikka, ilusat päeva!" at bounding box center [100, 200] width 88 height 7
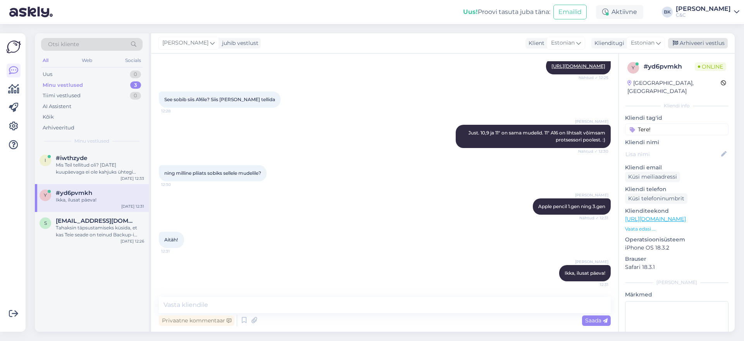
click at [715, 39] on div "Arhiveeri vestlus" at bounding box center [698, 43] width 60 height 10
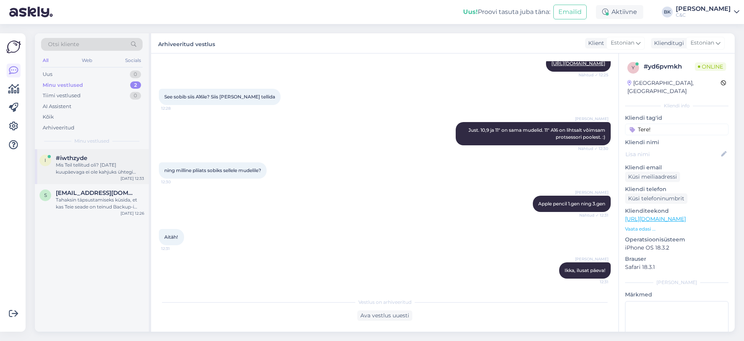
click at [129, 165] on div "Mis Teil tellitud oli? [DATE] kuupäevaga ei ole kahjuks ühtegi tellimust." at bounding box center [100, 169] width 88 height 14
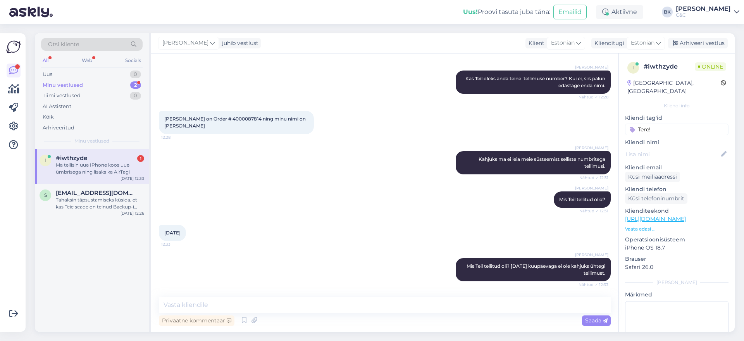
scroll to position [246, 0]
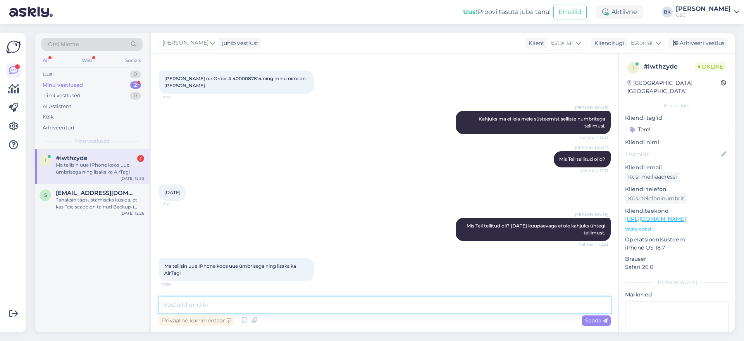
click at [237, 309] on textarea at bounding box center [385, 305] width 452 height 16
type textarea "Saaksite palun saata tellimuse kinnitusest kuvatõmmise?"
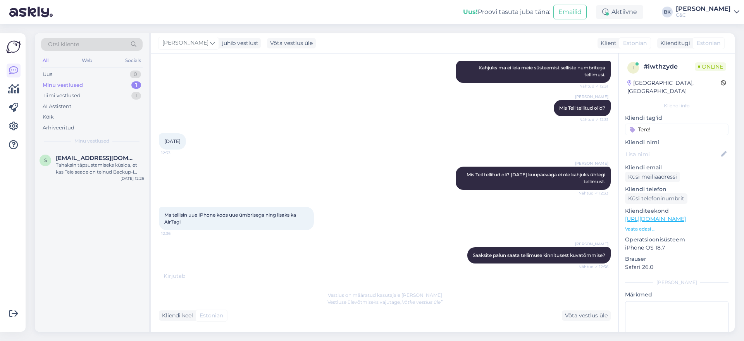
scroll to position [289, 0]
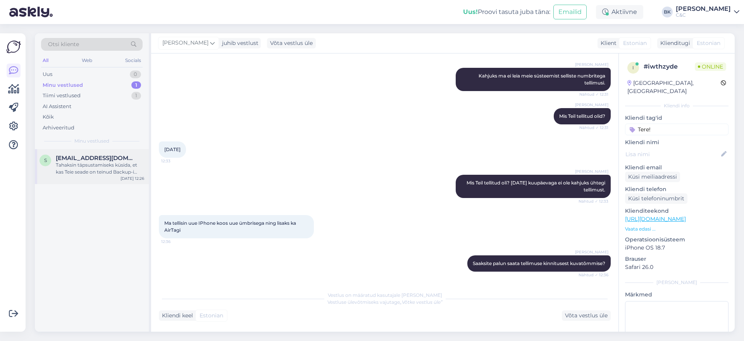
click at [97, 167] on div "Tahaksin täpsustamiseks küsida, et kas Teie seade on teinud Backup-i BETA versi…" at bounding box center [100, 169] width 88 height 14
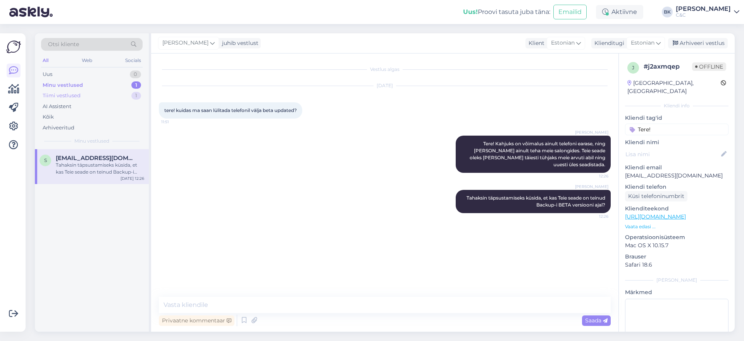
click at [104, 93] on div "Tiimi vestlused 1" at bounding box center [92, 95] width 102 height 11
click at [114, 162] on div "Kas raha läks teil maha, kui jah, siis [PERSON_NAME] maksekinnitust." at bounding box center [100, 169] width 88 height 14
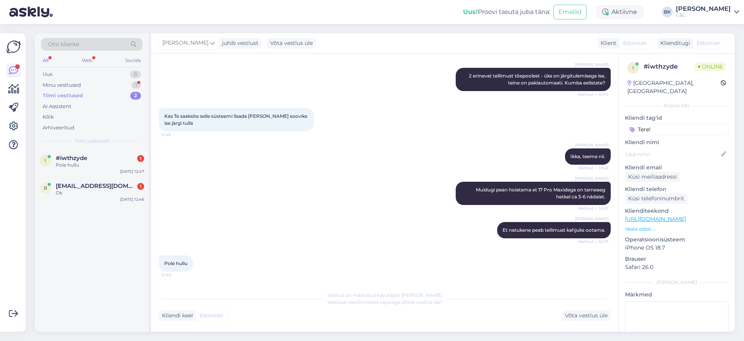
scroll to position [745, 0]
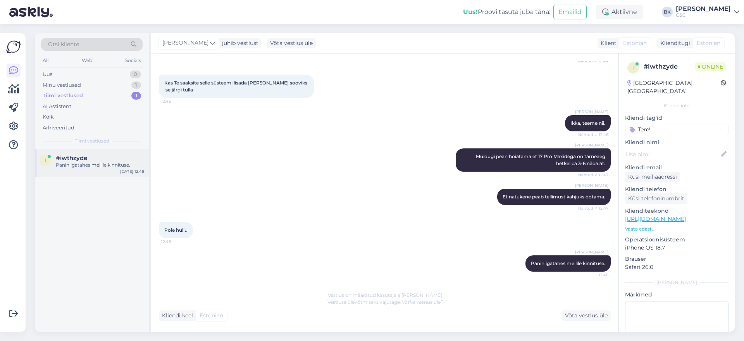
click at [109, 156] on div "#iwthzyde" at bounding box center [100, 158] width 88 height 7
click at [103, 86] on div "Minu vestlused 1" at bounding box center [92, 85] width 102 height 11
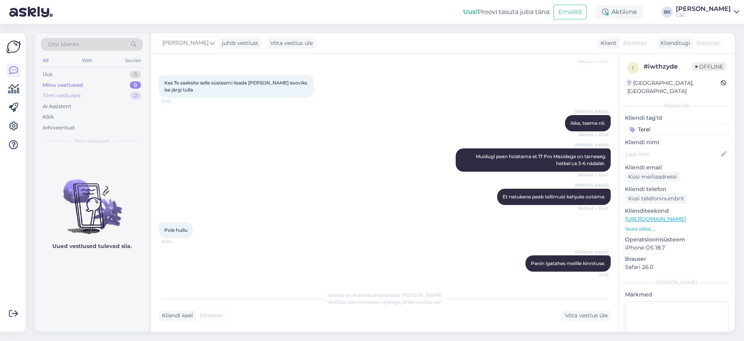
click at [102, 95] on div "Tiimi vestlused 2" at bounding box center [92, 95] width 102 height 11
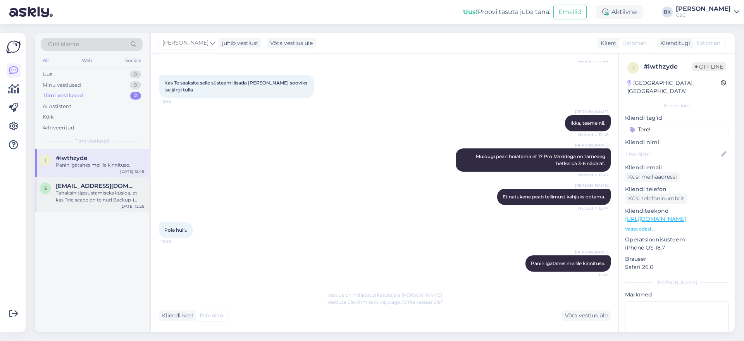
click at [119, 197] on div "Tahaksin täpsustamiseks küsida, et kas Teie seade on teinud Backup-i BETA versi…" at bounding box center [100, 197] width 88 height 14
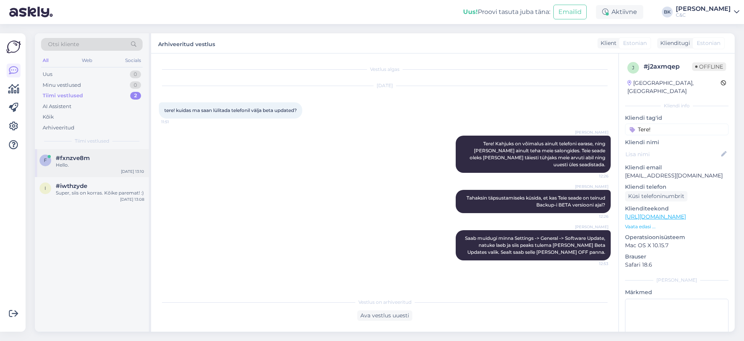
click at [104, 162] on div "Hello." at bounding box center [100, 165] width 88 height 7
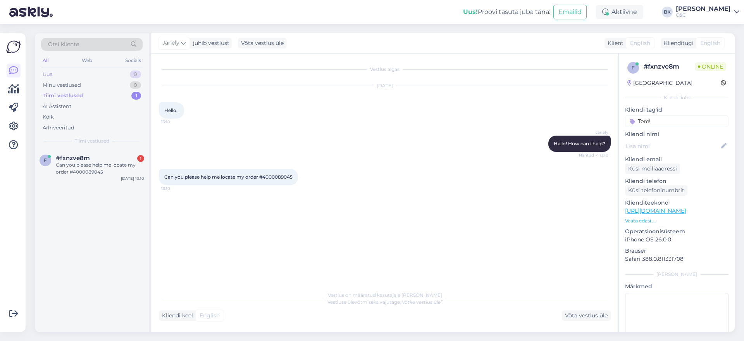
click at [99, 75] on div "Uus 0" at bounding box center [92, 74] width 102 height 11
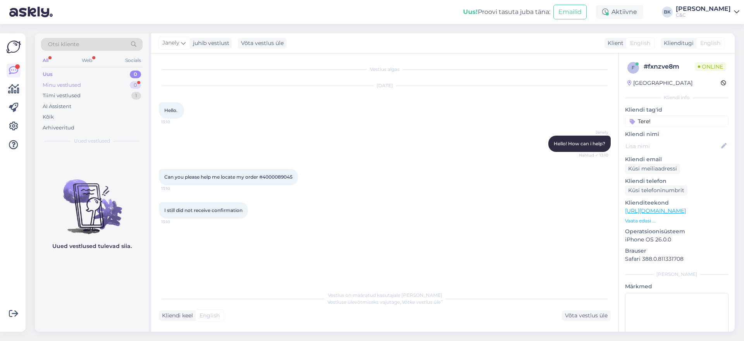
click at [109, 86] on div "Minu vestlused 0" at bounding box center [92, 85] width 102 height 11
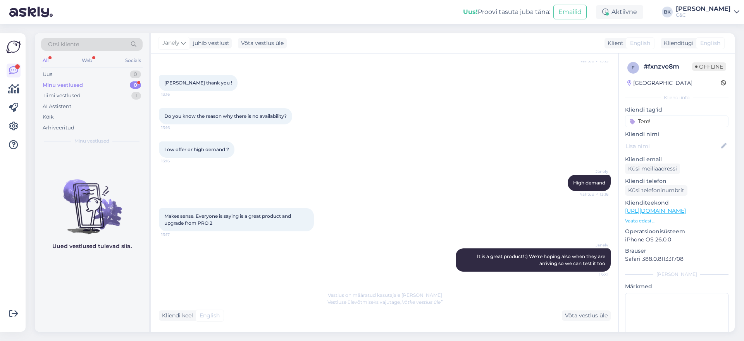
scroll to position [403, 0]
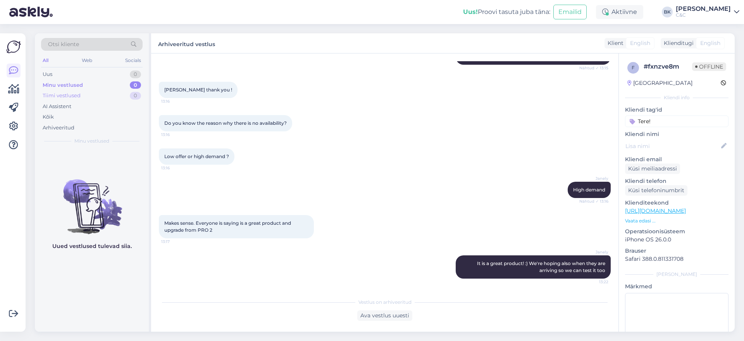
click at [116, 93] on div "Tiimi vestlused 0" at bounding box center [92, 95] width 102 height 11
click at [107, 76] on div "Uus 0" at bounding box center [92, 74] width 102 height 11
click at [65, 86] on div "Minu vestlused" at bounding box center [62, 85] width 38 height 8
click at [67, 125] on div "Arhiveeritud" at bounding box center [59, 128] width 32 height 8
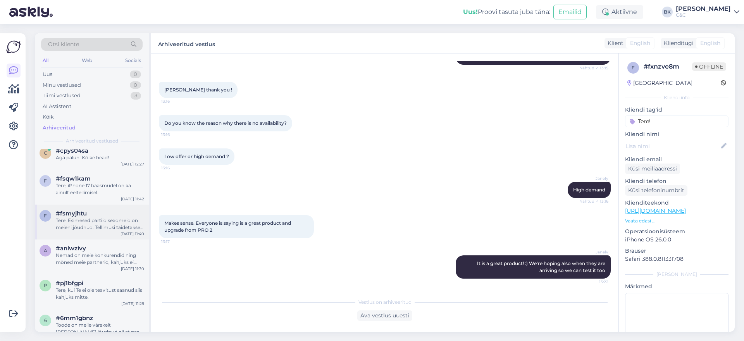
scroll to position [221, 0]
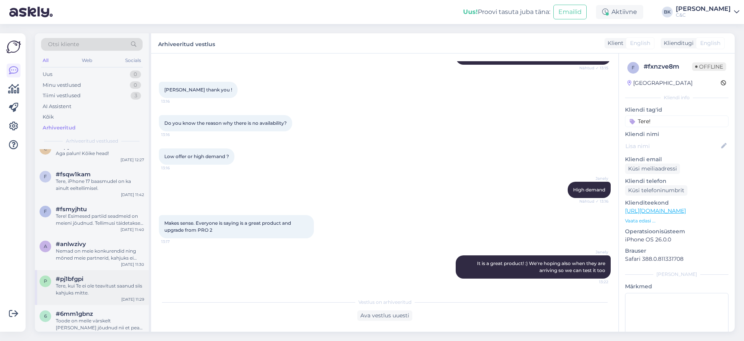
click at [91, 284] on div "Tere, kui Te ei ole teavitust saanud siis kahjuks mitte." at bounding box center [100, 290] width 88 height 14
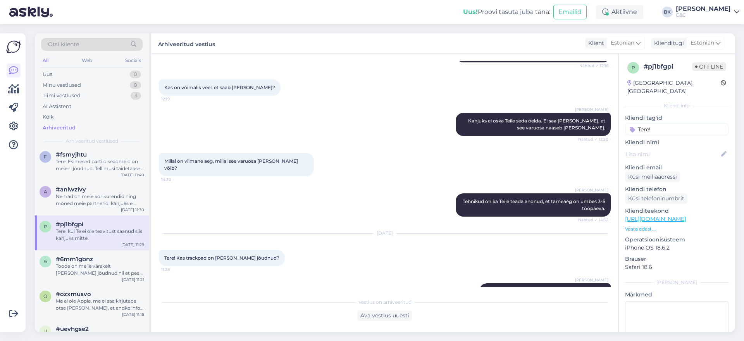
scroll to position [275, 0]
click at [94, 264] on div "Toode on meile värskelt [PERSON_NAME] jõudnud nii et peagi saate salongilt teav…" at bounding box center [100, 270] width 88 height 14
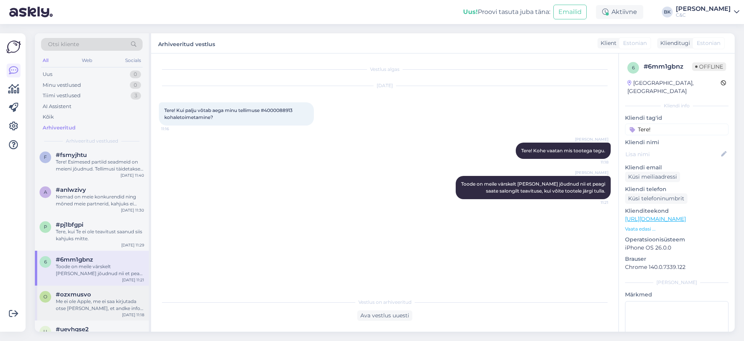
click at [104, 298] on div "Me ei ole Apple, me ei saa kirjutada otse [PERSON_NAME], et andke info. See [PE…" at bounding box center [100, 305] width 88 height 14
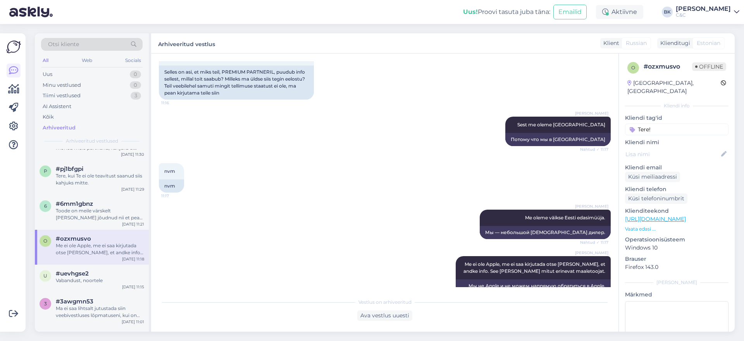
scroll to position [335, 0]
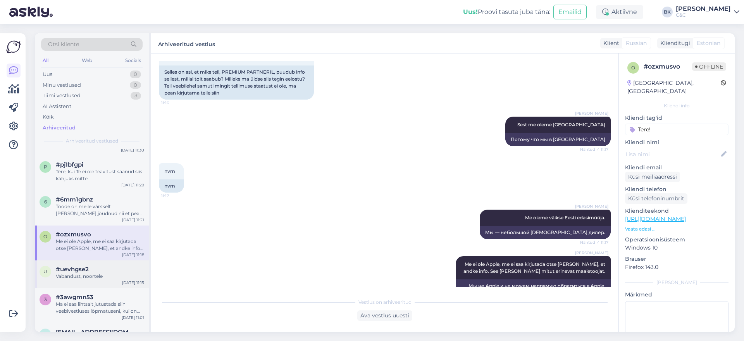
click at [104, 265] on div "u #uevhgse2 Vabandust, noortele [DATE] 11:15" at bounding box center [92, 275] width 114 height 28
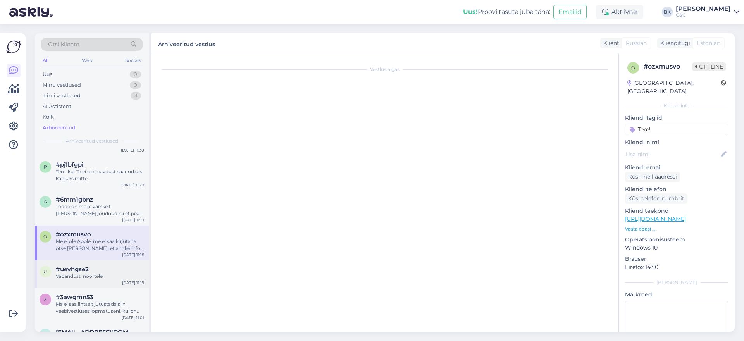
scroll to position [228, 0]
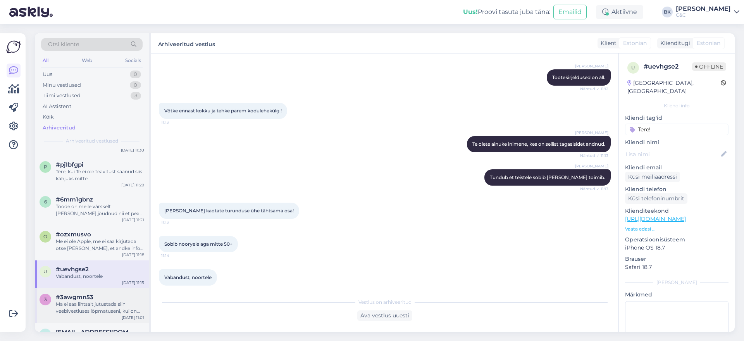
click at [92, 307] on div "Ma ei saa lihtsalt jutustada siin veebivestluses lõpmatuseni, kui on mingit kon…" at bounding box center [100, 308] width 88 height 14
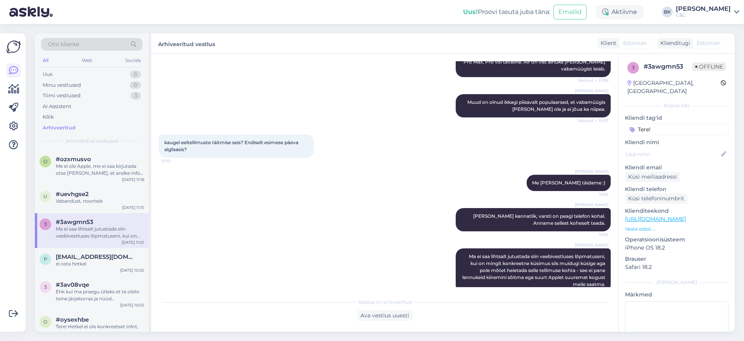
scroll to position [418, 0]
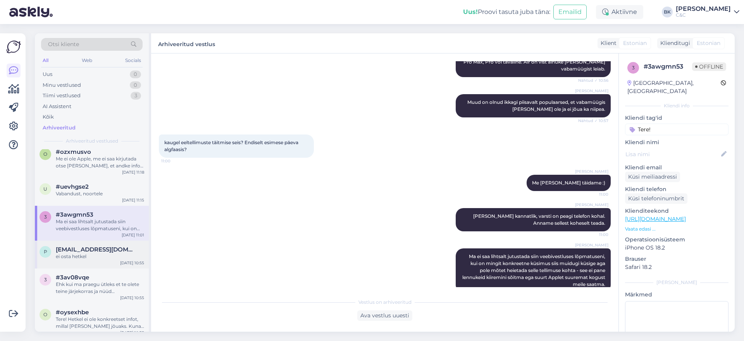
click at [97, 262] on div "[PERSON_NAME] [PERSON_NAME][EMAIL_ADDRESS][DOMAIN_NAME] ei osta hetkel [DATE] 1…" at bounding box center [92, 255] width 114 height 28
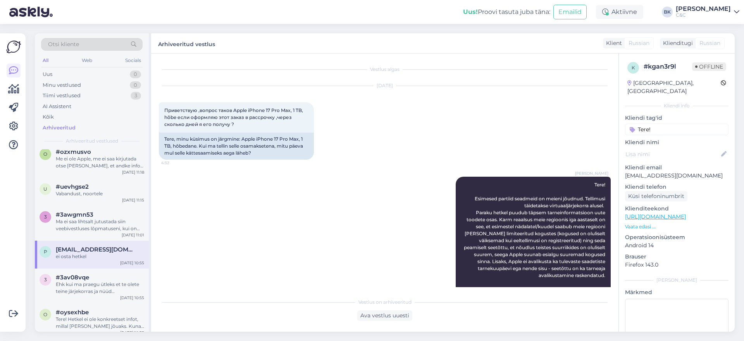
scroll to position [353, 0]
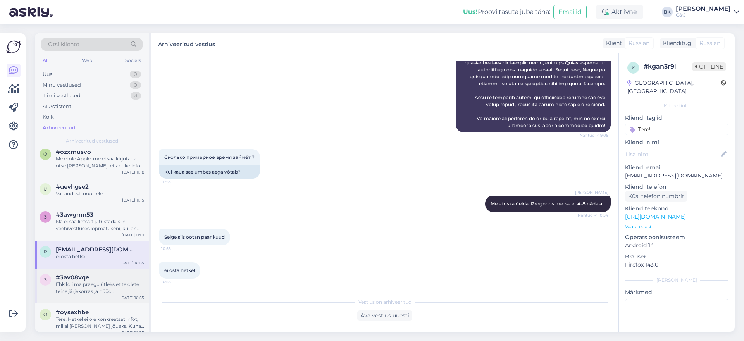
click at [92, 297] on div "3 #3av08vqe Ehk kui ma praegu ütleks et te olete teine järjekorras ja nüüd [PER…" at bounding box center [92, 286] width 114 height 35
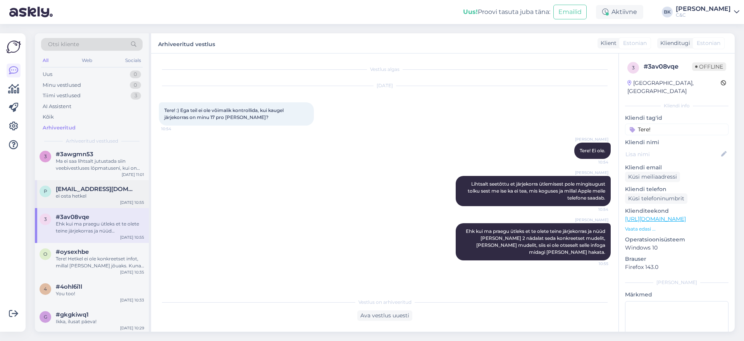
scroll to position [480, 0]
click at [97, 249] on div "#oysexhbe" at bounding box center [100, 250] width 88 height 7
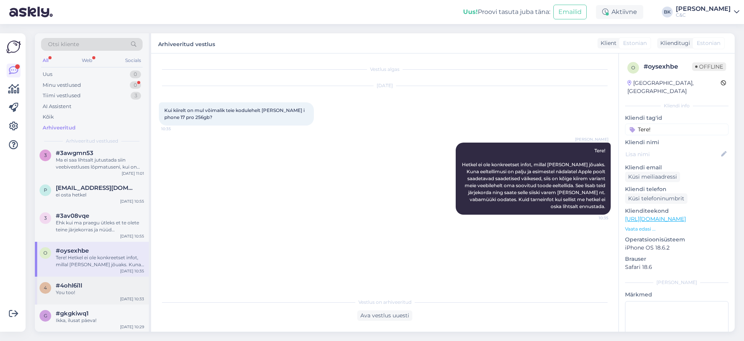
click at [87, 281] on div "4 #4ohl6i1l You too! [DATE] 10:33" at bounding box center [92, 291] width 114 height 28
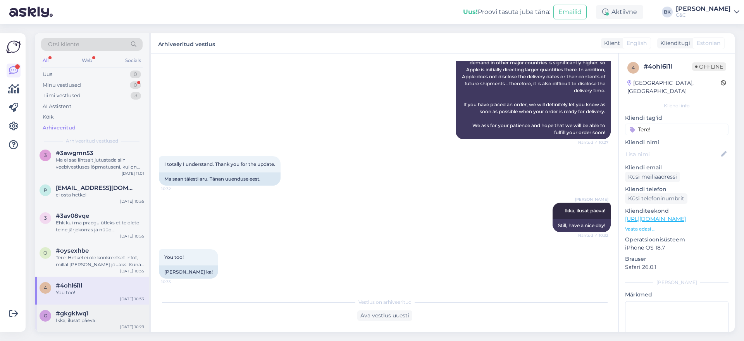
click at [90, 327] on div "g #gkgkiwq1 Ikka, ilusat päeva! [DATE] 10:29" at bounding box center [92, 319] width 114 height 28
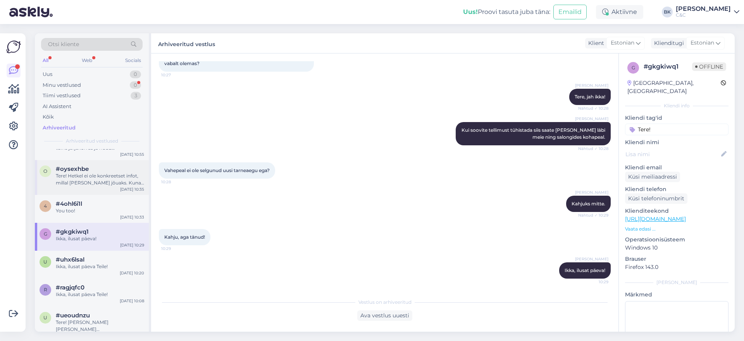
scroll to position [564, 0]
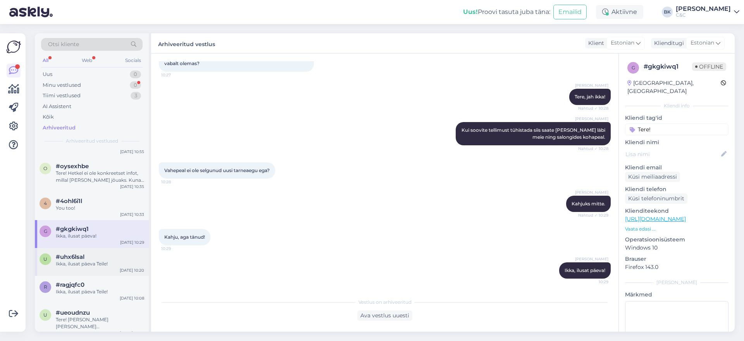
click at [84, 262] on div "Ikka, ilusat päeva Teile!" at bounding box center [100, 264] width 88 height 7
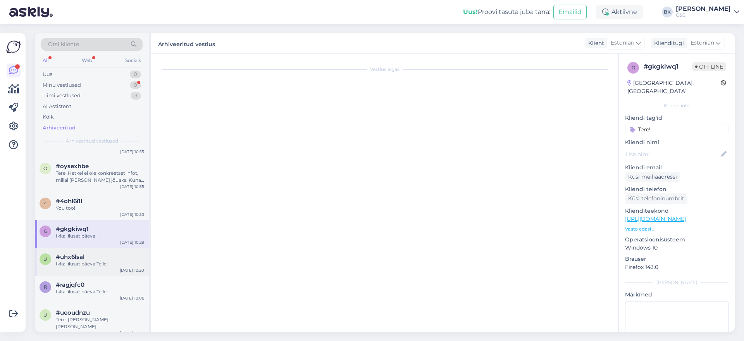
scroll to position [47, 0]
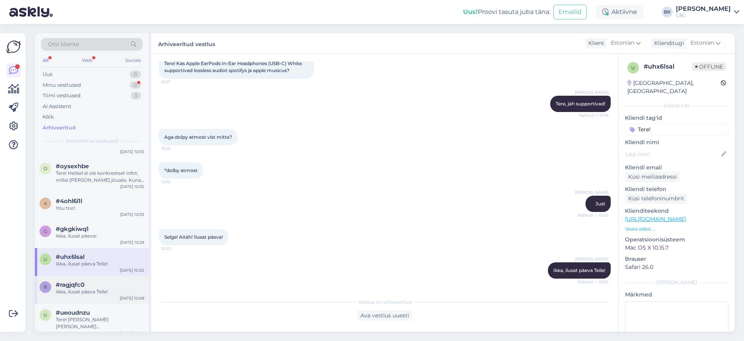
click at [85, 286] on div "#ragjqfc0" at bounding box center [100, 284] width 88 height 7
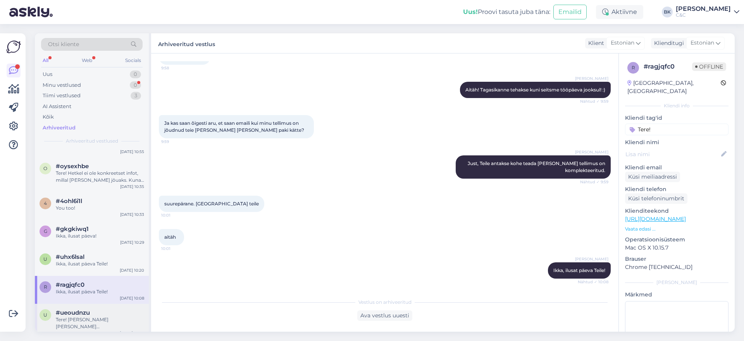
click at [99, 325] on div "Tere! [PERSON_NAME] [PERSON_NAME] [GEOGRAPHIC_DATA], ainult eeltellimuste jaoks…" at bounding box center [100, 323] width 88 height 14
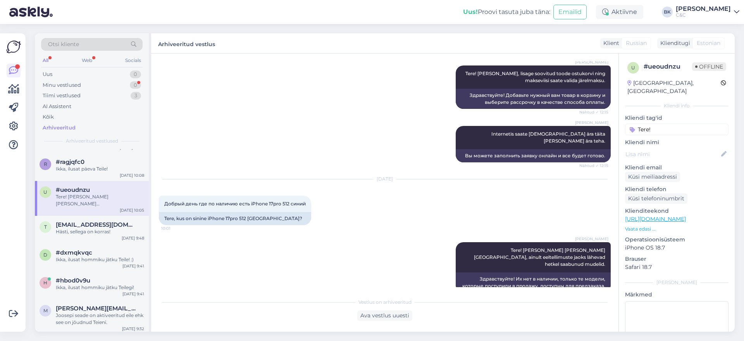
scroll to position [686, 0]
click at [90, 230] on div "Hästi, sellega on korras!" at bounding box center [100, 233] width 88 height 7
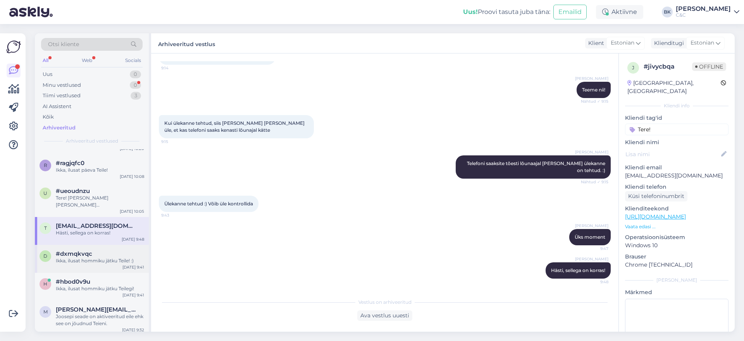
click at [90, 255] on span "#dxmqkvqc" at bounding box center [74, 253] width 36 height 7
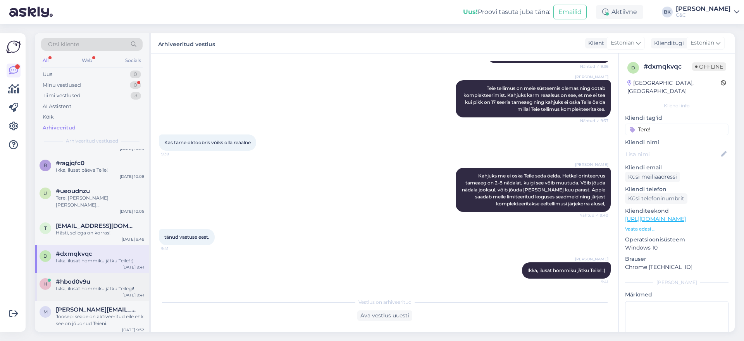
click at [93, 282] on div "#hbod0v9u" at bounding box center [100, 281] width 88 height 7
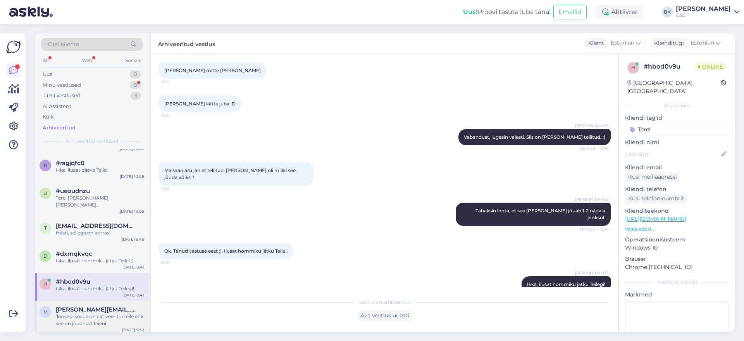
click at [97, 314] on div "Joosepi seade on aktiveeritud eile ehk see on jõudnud Teieni." at bounding box center [100, 320] width 88 height 14
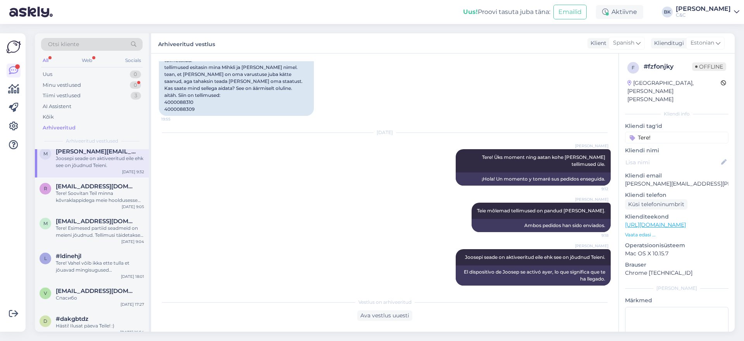
scroll to position [847, 0]
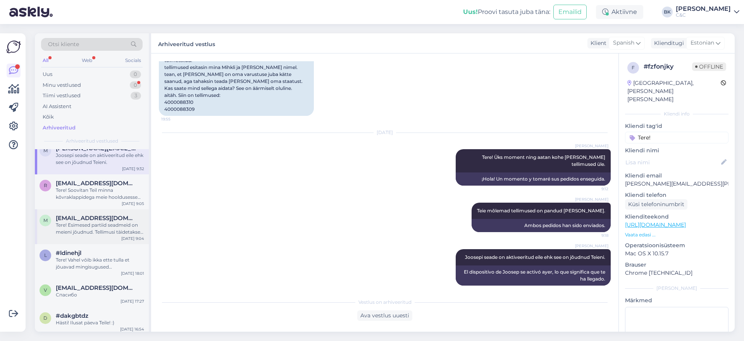
click at [91, 240] on div "m [EMAIL_ADDRESS][DOMAIN_NAME] Tere! Esimesed partiid seadmeid on meieni jõudnu…" at bounding box center [92, 226] width 114 height 35
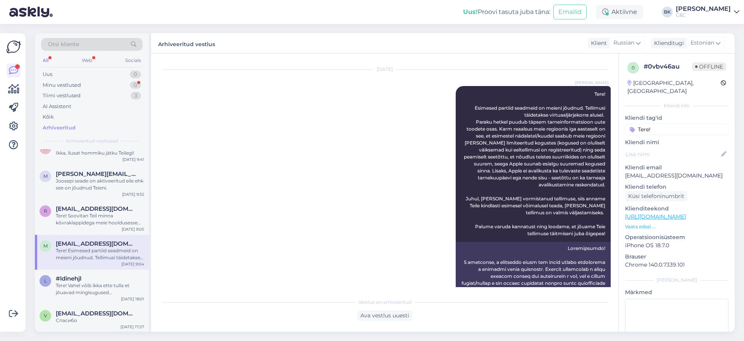
scroll to position [821, 0]
click at [102, 227] on div "[PERSON_NAME] [PERSON_NAME][EMAIL_ADDRESS][DOMAIN_NAME] Tere! Soovitan Teil min…" at bounding box center [92, 217] width 114 height 35
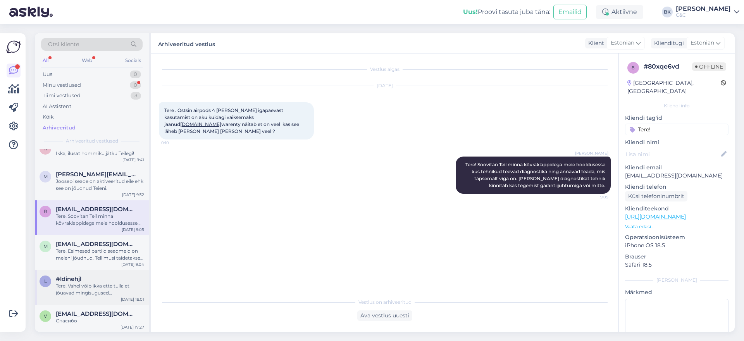
click at [104, 300] on div "l #ldinehjl Tere! Vahel võib ikka ette tulla et jõuavad mingisugused [PERSON_NA…" at bounding box center [92, 287] width 114 height 35
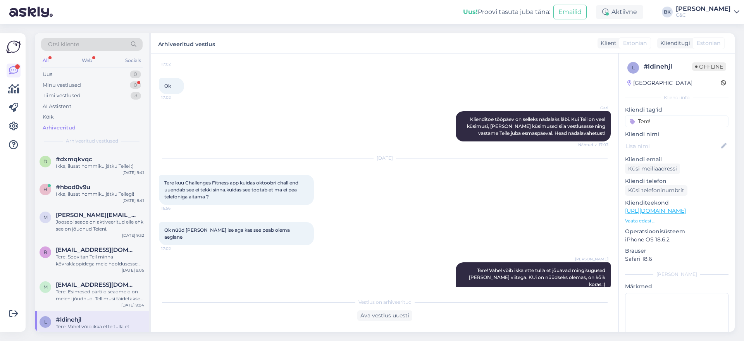
scroll to position [775, 0]
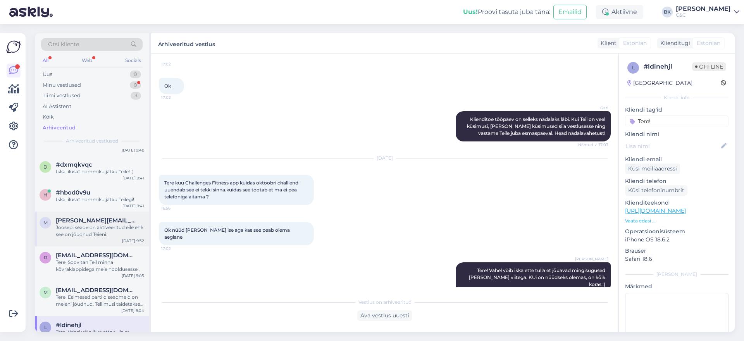
click at [88, 239] on div "m [PERSON_NAME][EMAIL_ADDRESS][PERSON_NAME][DOMAIN_NAME] Joosepi seade on aktiv…" at bounding box center [92, 229] width 114 height 35
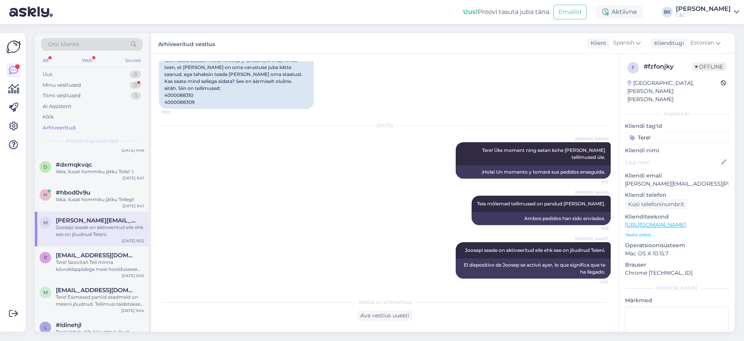
scroll to position [395, 0]
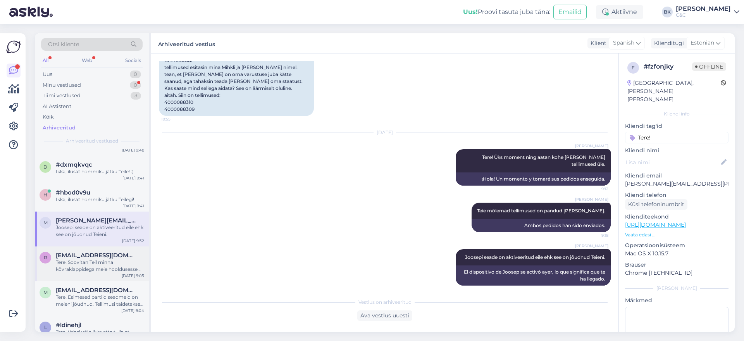
click at [90, 262] on div "Tere! Soovitan Teil minna kõvraklappidega meie hooldusesse kus tehnikud teevad …" at bounding box center [100, 266] width 88 height 14
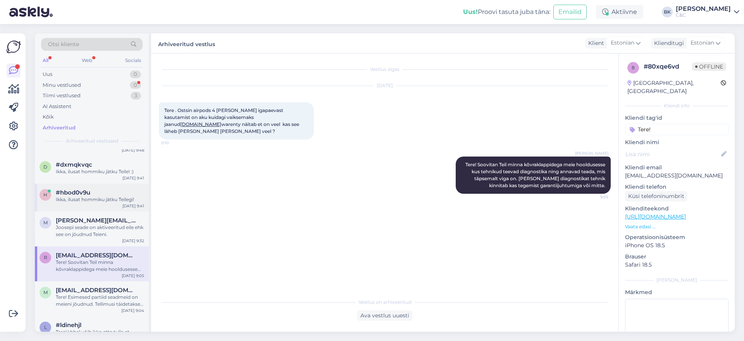
click at [97, 195] on div "#hbod0v9u" at bounding box center [100, 192] width 88 height 7
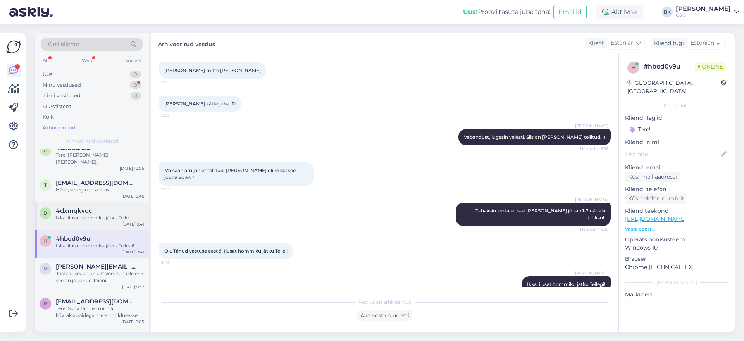
click at [95, 224] on div "d #dxmqkvqc Ikka, ilusat hommiku jätku Teile! :) [DATE] 9:41" at bounding box center [92, 216] width 114 height 28
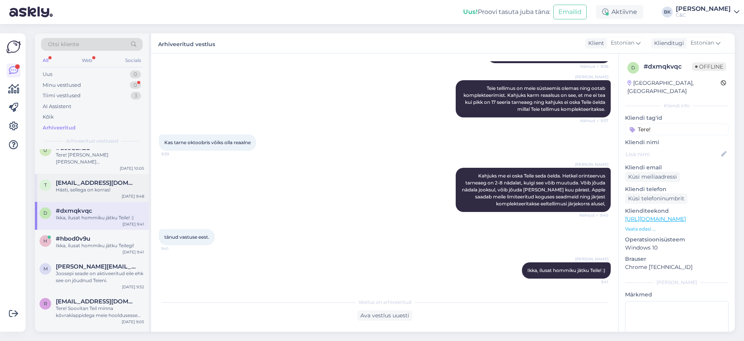
click at [98, 186] on div "Hästi, sellega on korras!" at bounding box center [100, 189] width 88 height 7
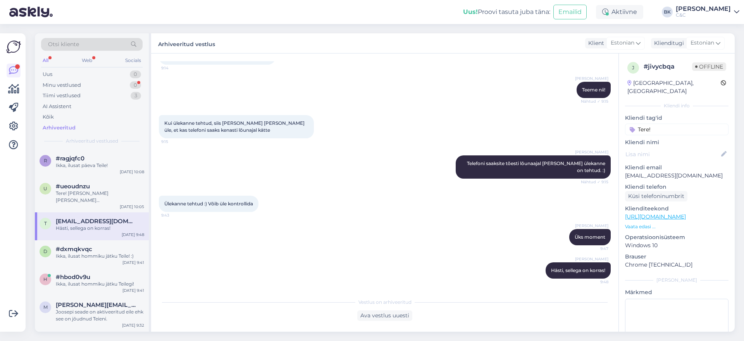
click at [98, 186] on div "#ueoudnzu" at bounding box center [100, 186] width 88 height 7
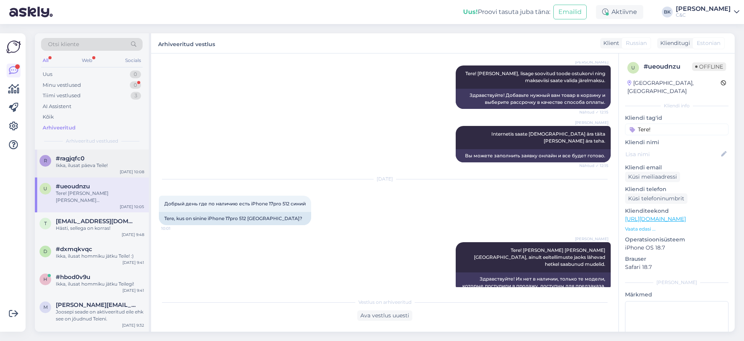
click at [91, 165] on div "Ikka, ilusat päeva Teile!" at bounding box center [100, 165] width 88 height 7
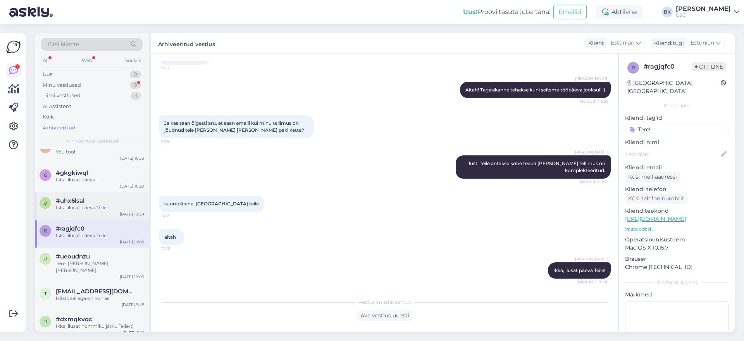
click at [104, 212] on div "u #uhx6lsal Ikka, ilusat päeva Teile! [DATE] 10:20" at bounding box center [92, 206] width 114 height 28
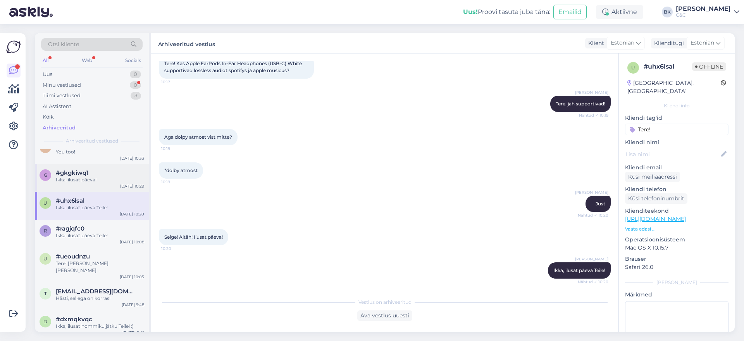
click at [98, 177] on div "Ikka, ilusat päeva!" at bounding box center [100, 179] width 88 height 7
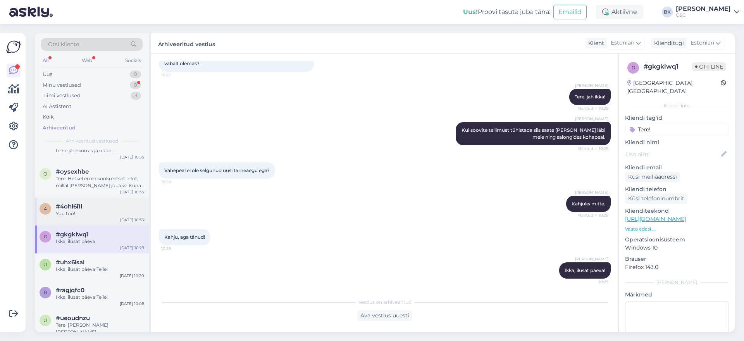
click at [94, 210] on div "You too!" at bounding box center [100, 213] width 88 height 7
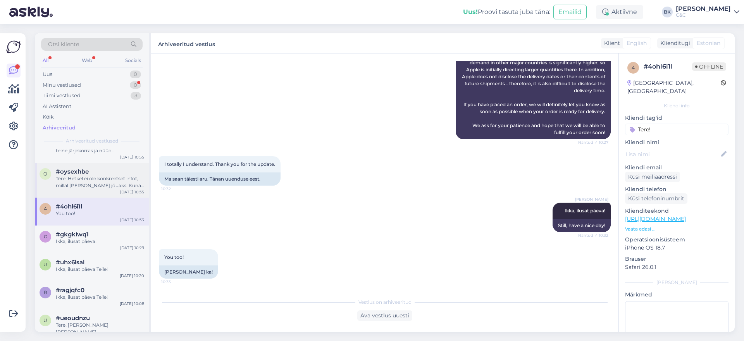
click at [88, 183] on div "Tere! Hetkel ei ole konkreetset infot, millal [PERSON_NAME] jõuaks. Kuna eeltel…" at bounding box center [100, 182] width 88 height 14
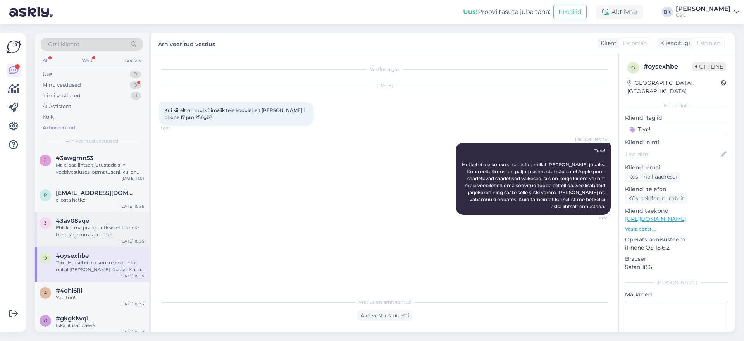
click at [87, 231] on div "Ehk kui ma praegu ütleks et te olete teine järjekorras ja nüüd [PERSON_NAME] 2 …" at bounding box center [100, 231] width 88 height 14
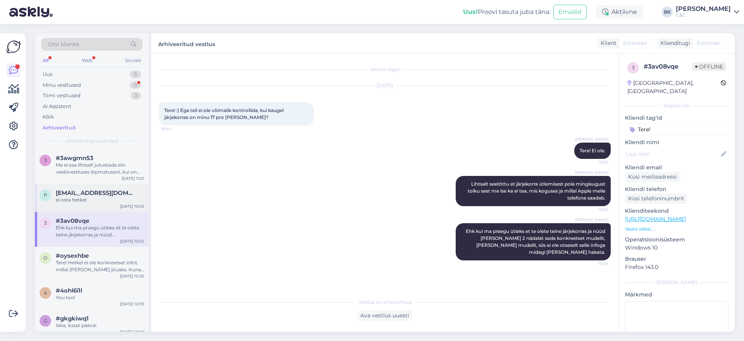
click at [86, 195] on span "[EMAIL_ADDRESS][DOMAIN_NAME]" at bounding box center [96, 193] width 81 height 7
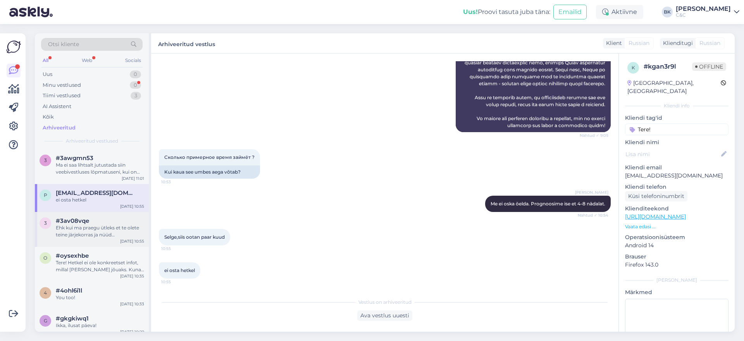
click at [77, 233] on div "Ehk kui ma praegu ütleks et te olete teine järjekorras ja nüüd [PERSON_NAME] 2 …" at bounding box center [100, 231] width 88 height 14
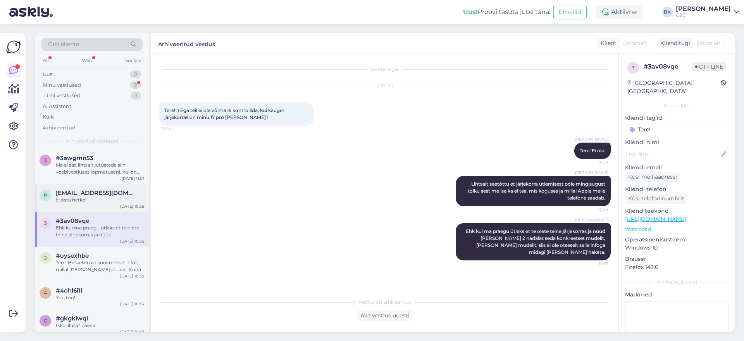
click at [81, 205] on div "[PERSON_NAME] [PERSON_NAME][EMAIL_ADDRESS][DOMAIN_NAME] ei osta hetkel [DATE] 1…" at bounding box center [92, 198] width 114 height 28
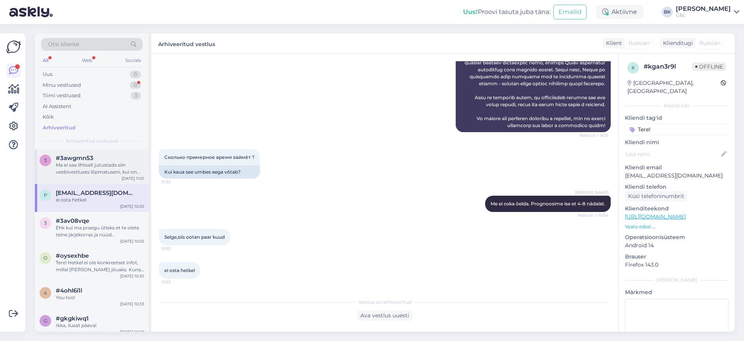
click at [79, 174] on div "Ma ei saa lihtsalt jutustada siin veebivestluses lõpmatuseni, kui on mingit kon…" at bounding box center [100, 169] width 88 height 14
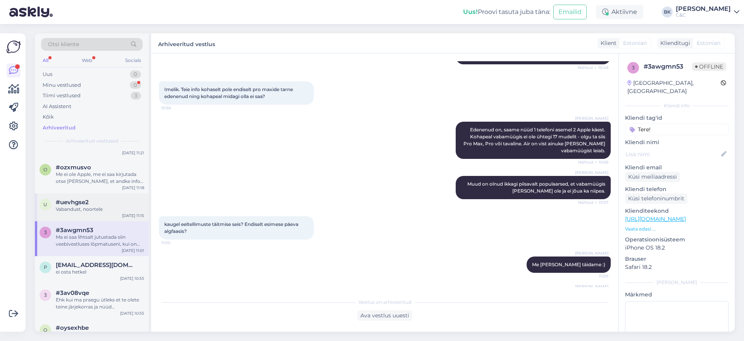
click at [123, 206] on div "Vabandust, noortele" at bounding box center [100, 209] width 88 height 7
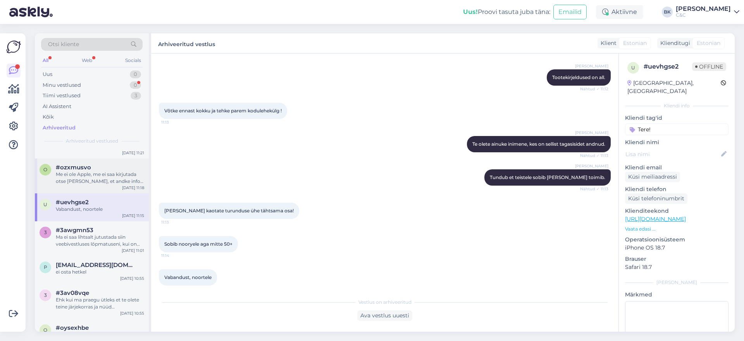
click at [107, 173] on div "Me ei ole Apple, me ei saa kirjutada otse [PERSON_NAME], et andke info. See [PE…" at bounding box center [100, 178] width 88 height 14
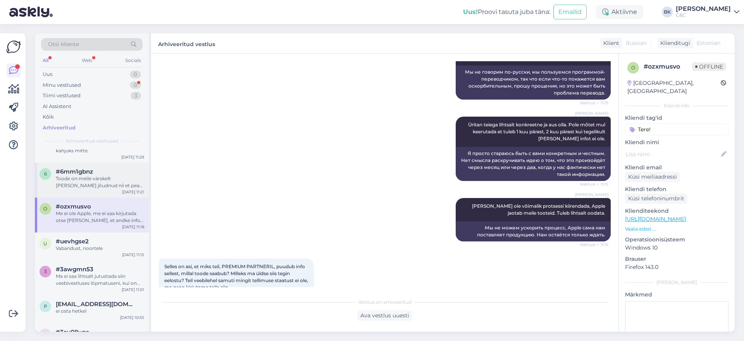
click at [91, 178] on div "Toode on meile värskelt [PERSON_NAME] jõudnud nii et peagi saate salongilt teav…" at bounding box center [100, 182] width 88 height 14
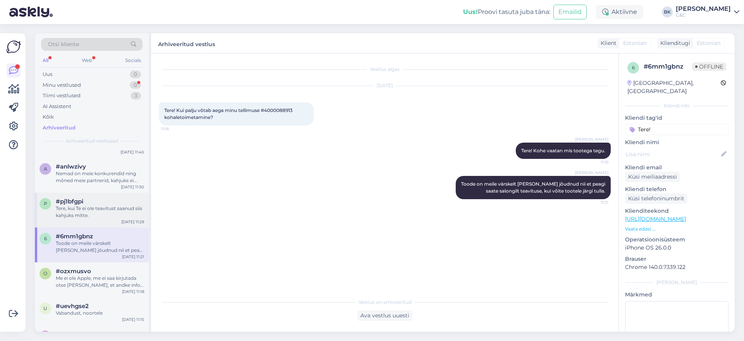
click at [91, 205] on div "Tere, kui Te ei ole teavitust saanud siis kahjuks mitte." at bounding box center [100, 212] width 88 height 14
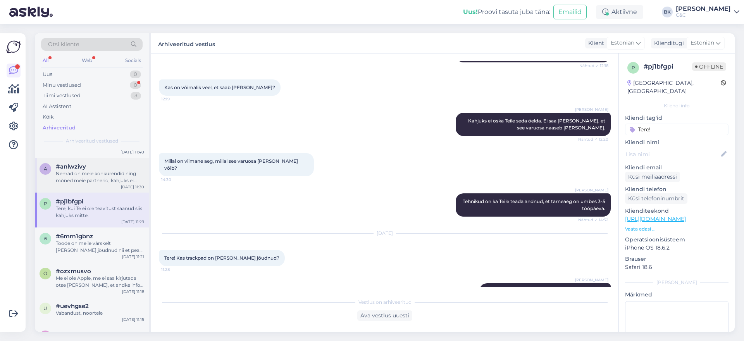
click at [80, 175] on div "Nemad on meie konkurendid ning mõned meie partnerid, kahjuks ei oska öelda Teil…" at bounding box center [100, 177] width 88 height 14
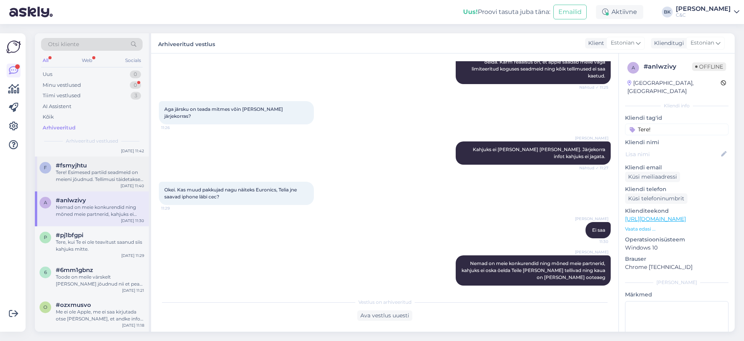
click at [84, 178] on div "Tere! Esimesed partiid seadmeid on meieni jõudnud. Tellimusi täidetakse virtuaa…" at bounding box center [100, 176] width 88 height 14
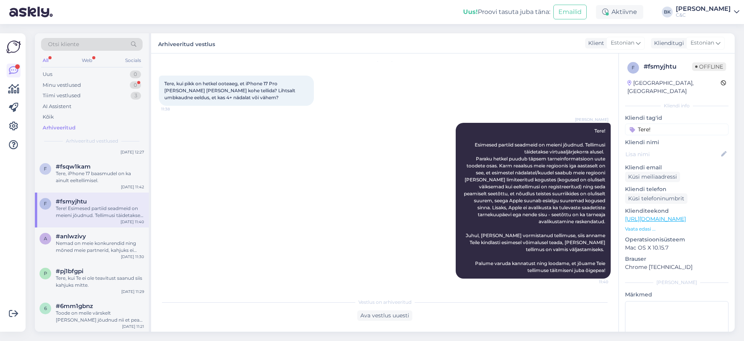
click at [84, 178] on div "Tere, iPhone 17 baasmudel on ka ainult eeltellimisel." at bounding box center [100, 177] width 88 height 14
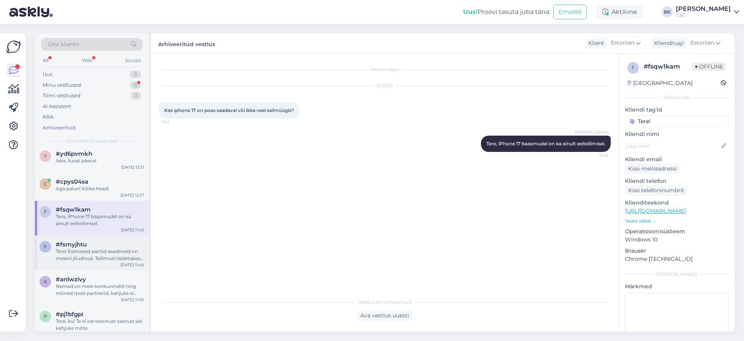
click at [84, 178] on span "#cpys04sa" at bounding box center [72, 181] width 33 height 7
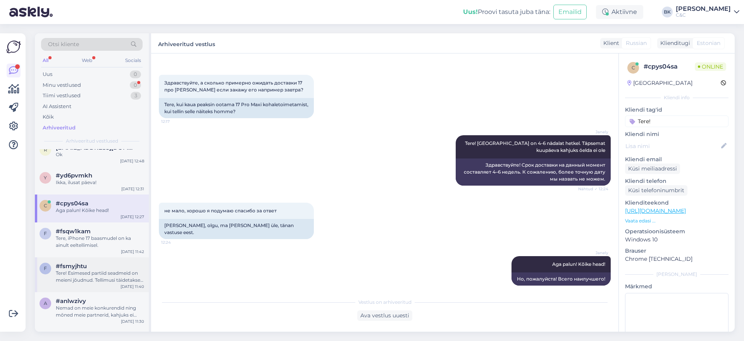
click at [84, 178] on span "#yd6pvmkh" at bounding box center [74, 175] width 36 height 7
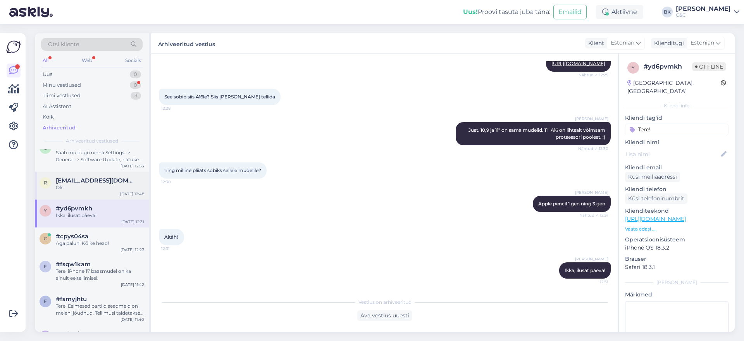
click at [112, 172] on div "r [EMAIL_ADDRESS][DOMAIN_NAME] Ok [DATE] 12:48" at bounding box center [92, 186] width 114 height 28
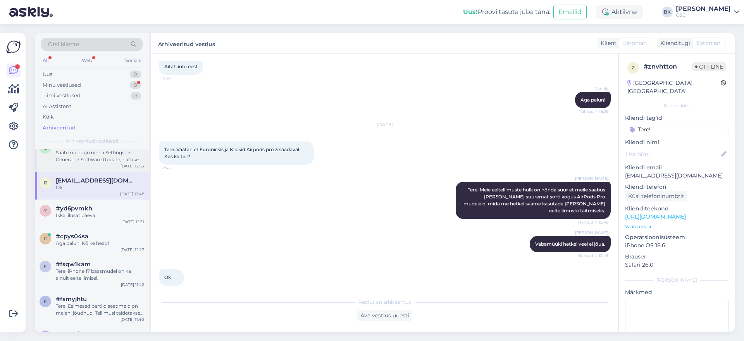
click at [110, 157] on div "Saab muidugi minna Settings -> General -> Software Update, natuke laeb ja siis …" at bounding box center [100, 156] width 88 height 14
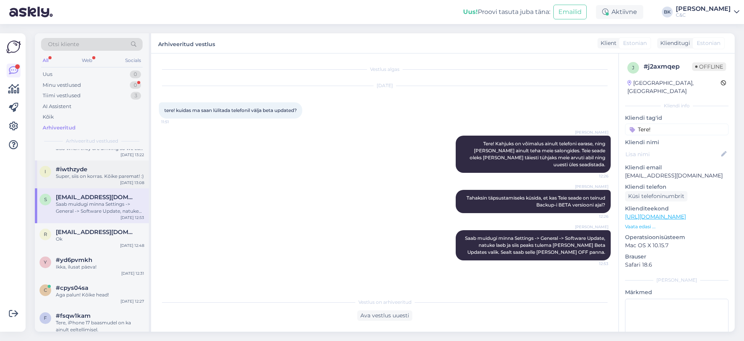
click at [107, 166] on div "#iwthzyde" at bounding box center [100, 169] width 88 height 7
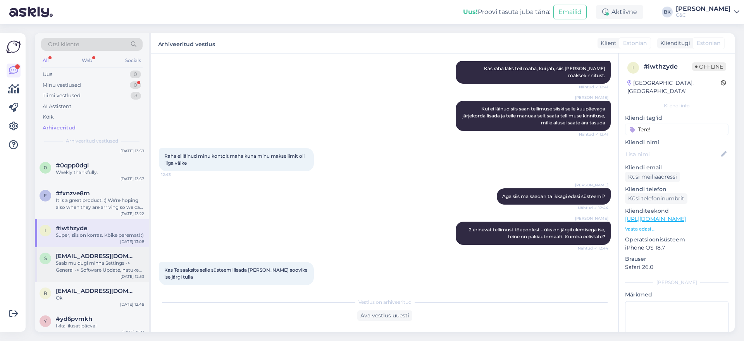
click at [131, 197] on div "It is a great product! :) We're hoping also when they are arriving so we can te…" at bounding box center [100, 204] width 88 height 14
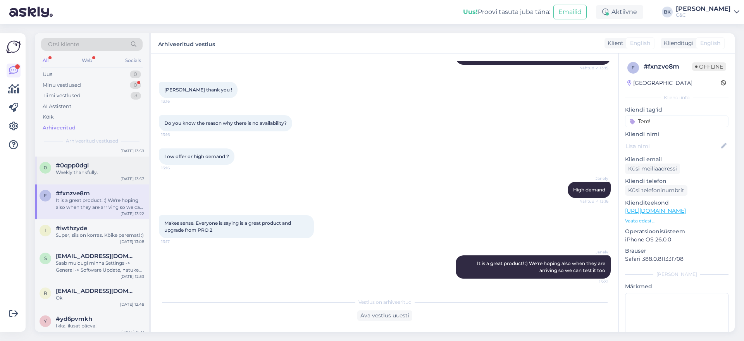
click at [108, 169] on div "Weekly thankfully." at bounding box center [100, 172] width 88 height 7
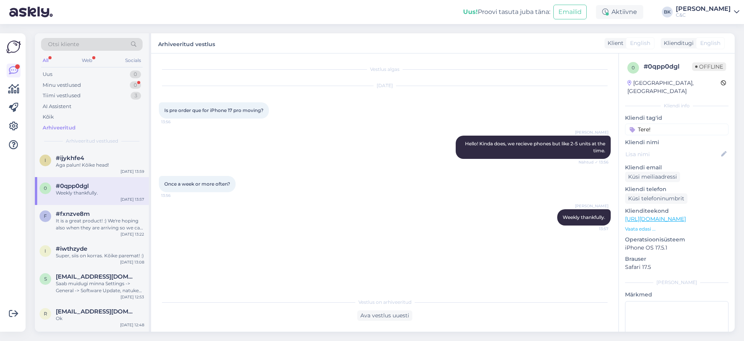
click at [108, 169] on div "i #ijykhfe4 Aga palun! Kõike head! [DATE] 13:59" at bounding box center [92, 163] width 114 height 28
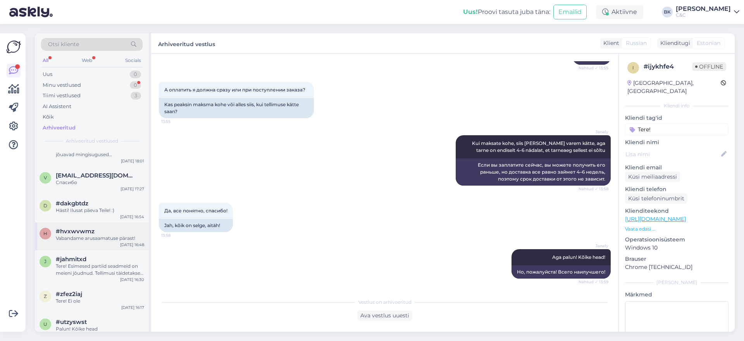
click at [98, 223] on div "h #hvxwvwmz Vabandame arusaamatuse pärast! [DATE] 16:48" at bounding box center [92, 237] width 114 height 28
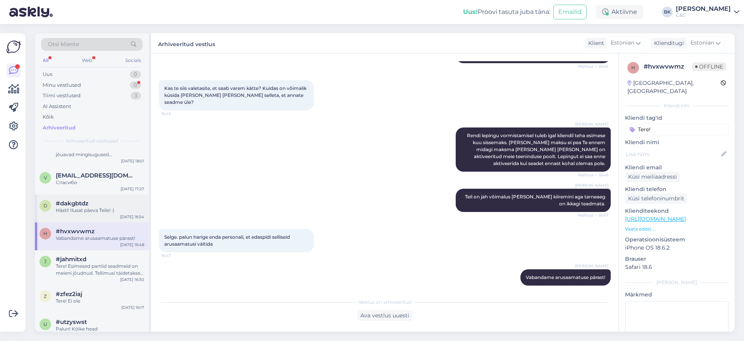
click at [92, 211] on div "Hästi! Ilusat päeva Teile! :)" at bounding box center [100, 210] width 88 height 7
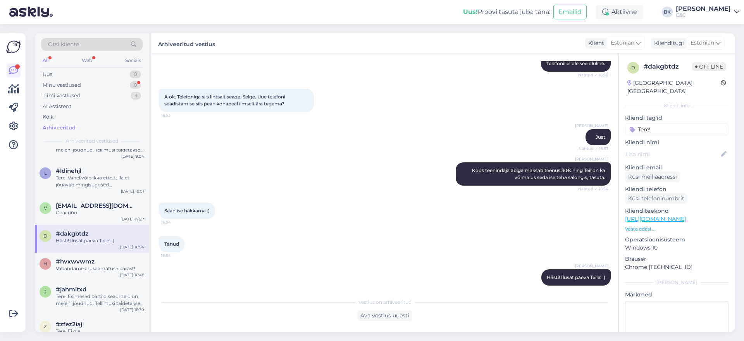
click at [92, 211] on div "Спасибо" at bounding box center [100, 212] width 88 height 7
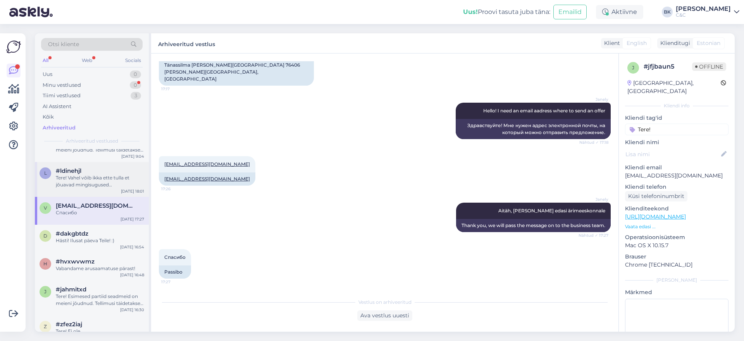
click at [86, 178] on div "Tere! Vahel võib ikka ette tulla et jõuavad mingisugused [PERSON_NAME] viitega.…" at bounding box center [100, 181] width 88 height 14
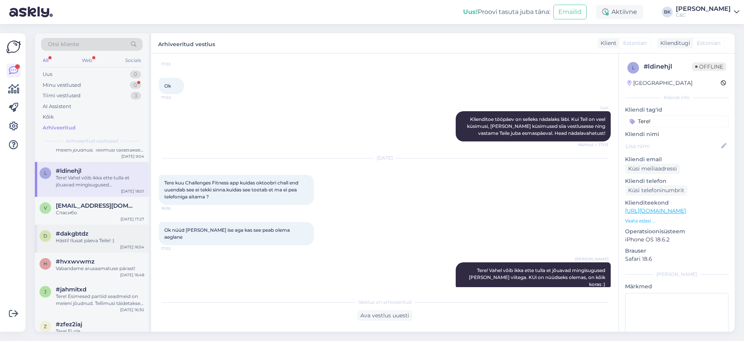
click at [91, 241] on div "Hästi! Ilusat päeva Teile! :)" at bounding box center [100, 240] width 88 height 7
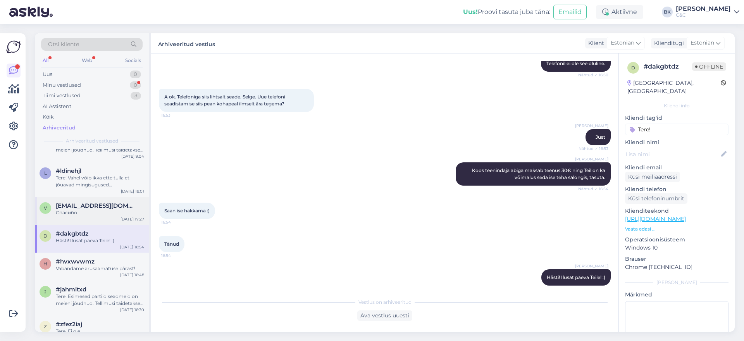
click at [81, 212] on div "Спасибо" at bounding box center [100, 212] width 88 height 7
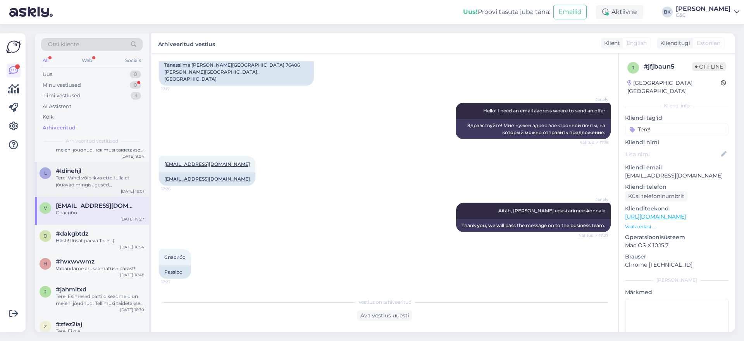
click at [71, 173] on span "#ldinehjl" at bounding box center [69, 170] width 26 height 7
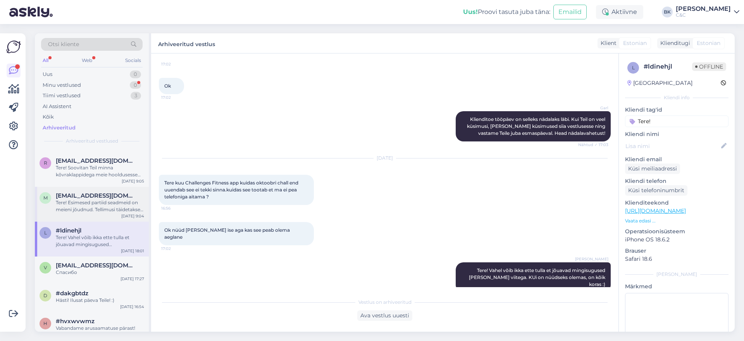
click at [71, 205] on div "Tere! Esimesed partiid seadmeid on meieni jõudnud. Tellimusi täidetakse virtuaa…" at bounding box center [100, 206] width 88 height 14
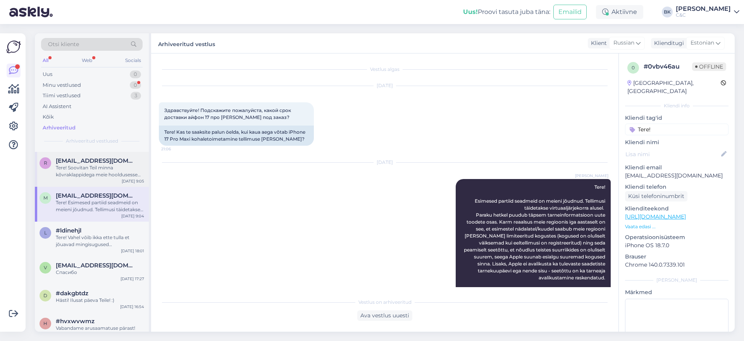
click at [91, 176] on div "Tere! Soovitan Teil minna kõvraklappidega meie hooldusesse kus tehnikud teevad …" at bounding box center [100, 171] width 88 height 14
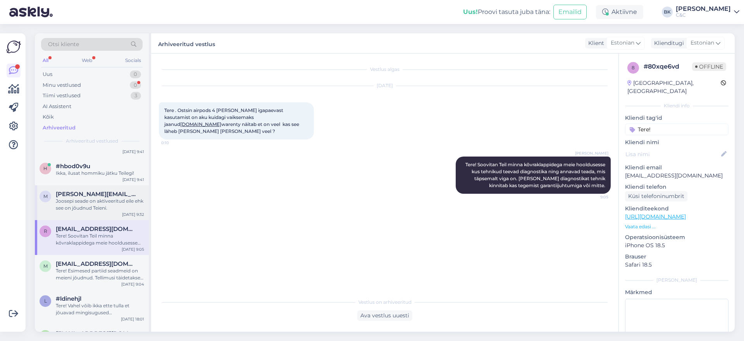
click at [90, 196] on span "[PERSON_NAME][EMAIL_ADDRESS][PERSON_NAME][DOMAIN_NAME]" at bounding box center [96, 194] width 81 height 7
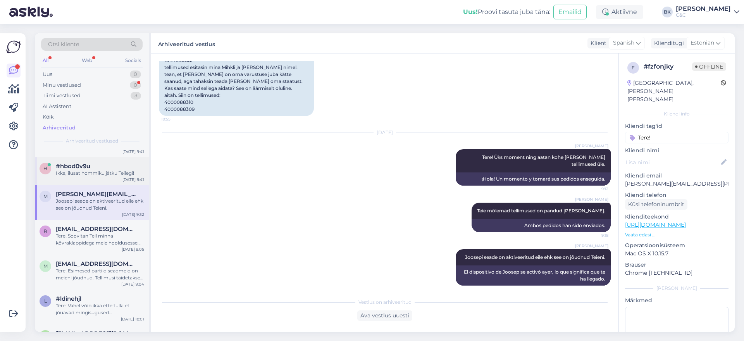
click at [65, 170] on div "Ikka, ilusat hommiku jätku Teilegi!" at bounding box center [100, 173] width 88 height 7
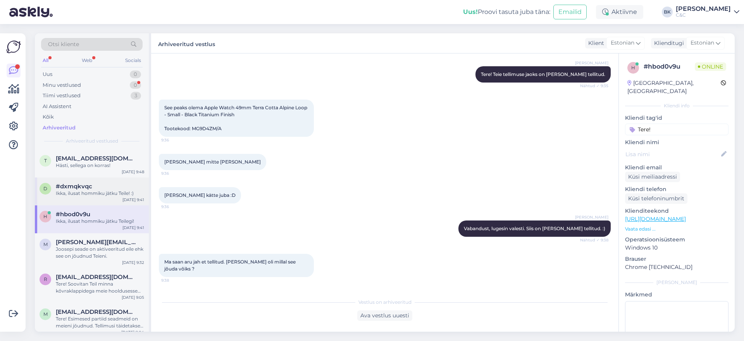
click at [119, 186] on div "#dxmqkvqc" at bounding box center [100, 186] width 88 height 7
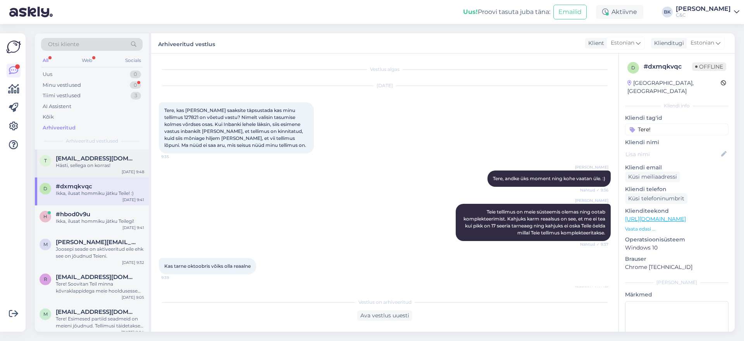
click at [68, 173] on div "t [EMAIL_ADDRESS][DOMAIN_NAME] Hästi, sellega on korras! [DATE] 9:48" at bounding box center [92, 164] width 114 height 28
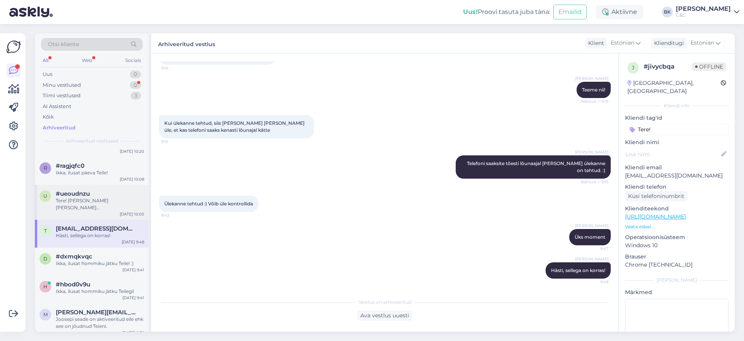
click at [84, 213] on div "u #ueoudnzu Tere! [PERSON_NAME] [PERSON_NAME] [GEOGRAPHIC_DATA], ainult eeltell…" at bounding box center [92, 202] width 114 height 35
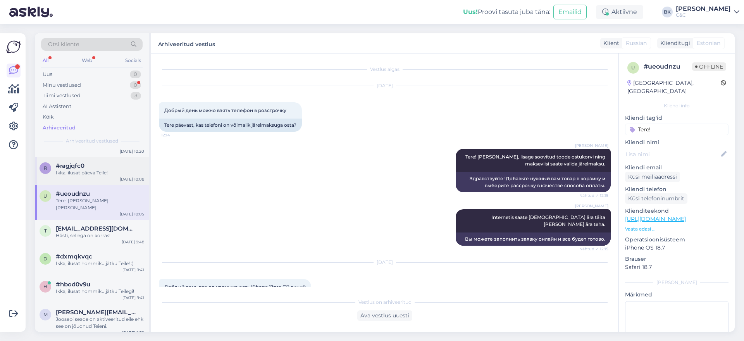
click at [67, 167] on span "#ragjqfc0" at bounding box center [70, 165] width 29 height 7
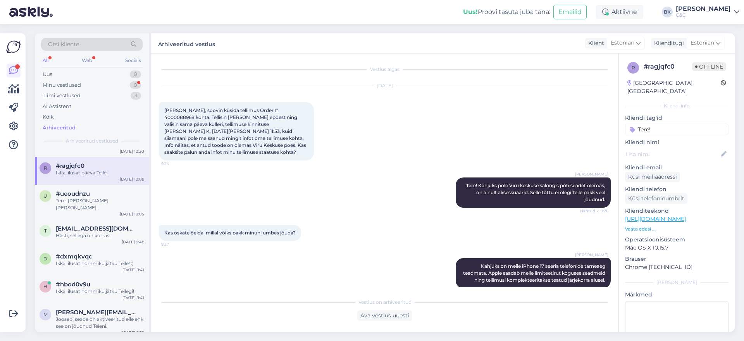
click at [267, 109] on span "[PERSON_NAME], soovin küsida tellimus Order # 4000088968 kohta. Tellisin [PERSO…" at bounding box center [235, 131] width 143 height 48
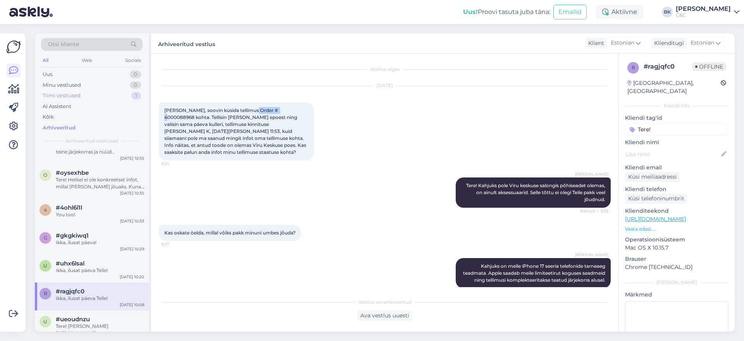
click at [132, 93] on div "1" at bounding box center [136, 96] width 10 height 8
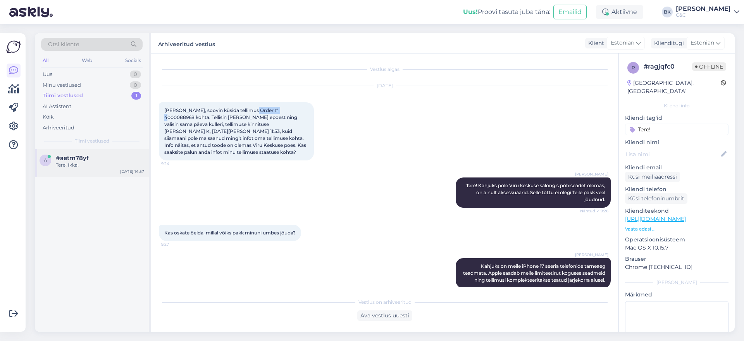
click at [106, 154] on div "a #aetm78yf Tere! Ikka! [DATE] 14:57" at bounding box center [92, 163] width 114 height 28
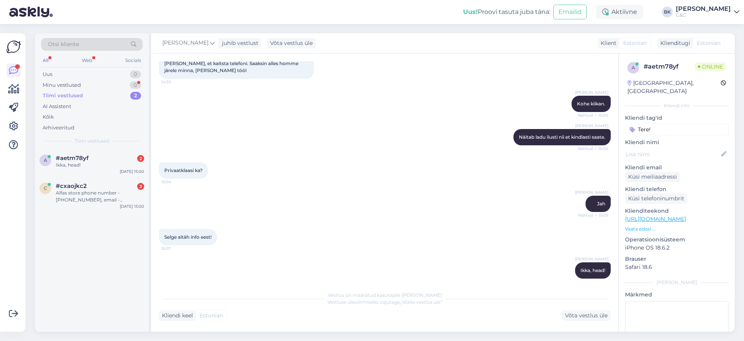
scroll to position [215, 0]
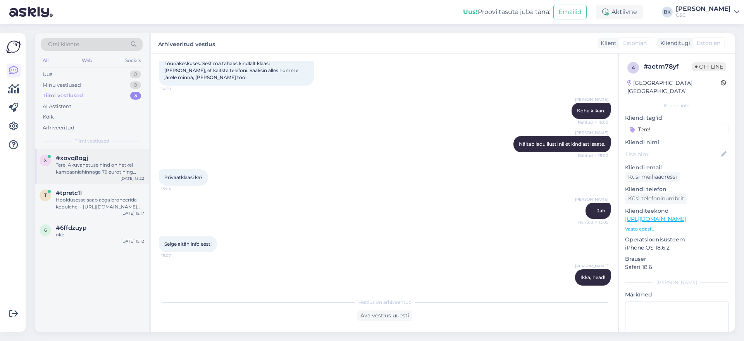
click at [105, 155] on div "#xovq8ogj" at bounding box center [100, 158] width 88 height 7
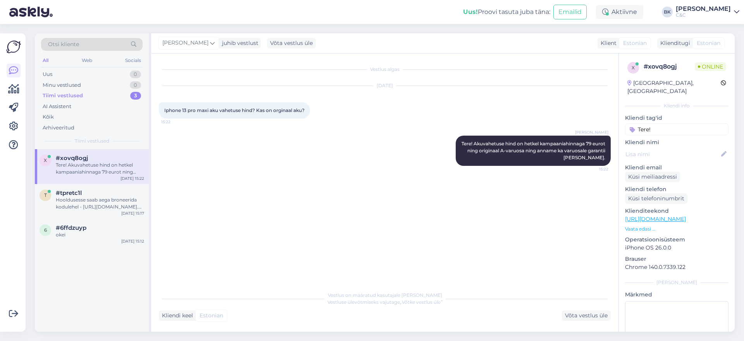
scroll to position [0, 0]
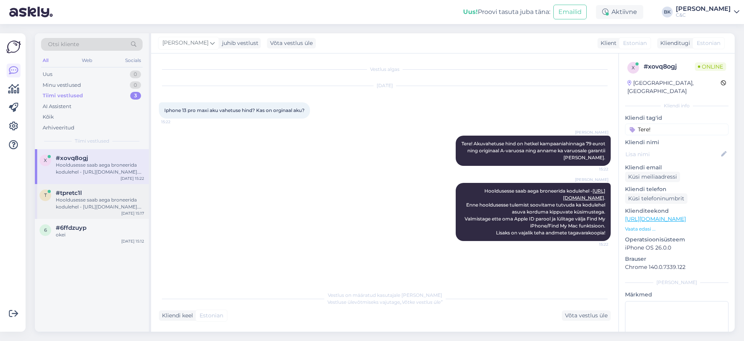
click at [106, 195] on div "#tpretc1l" at bounding box center [100, 193] width 88 height 7
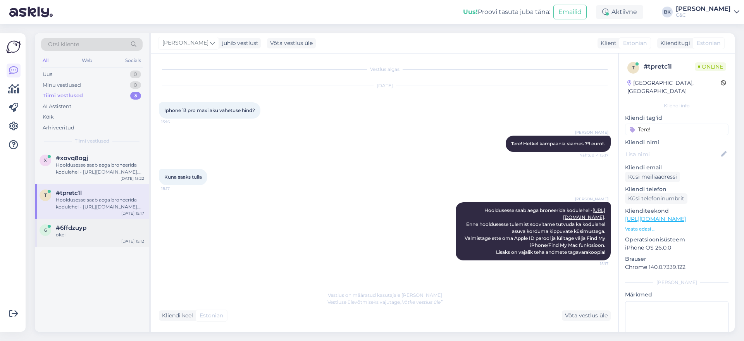
click at [107, 228] on div "#6ffdzuyp" at bounding box center [100, 227] width 88 height 7
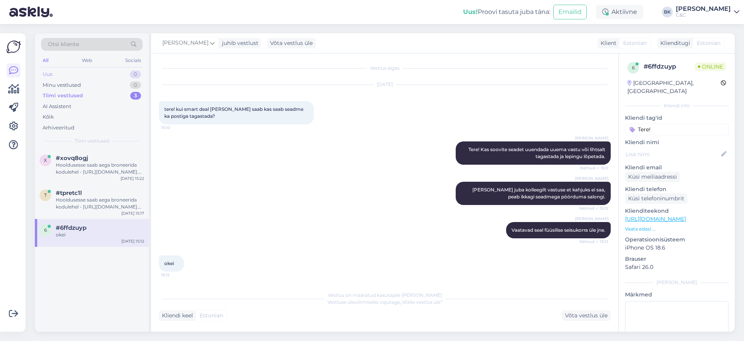
click at [98, 74] on div "Uus 0" at bounding box center [92, 74] width 102 height 11
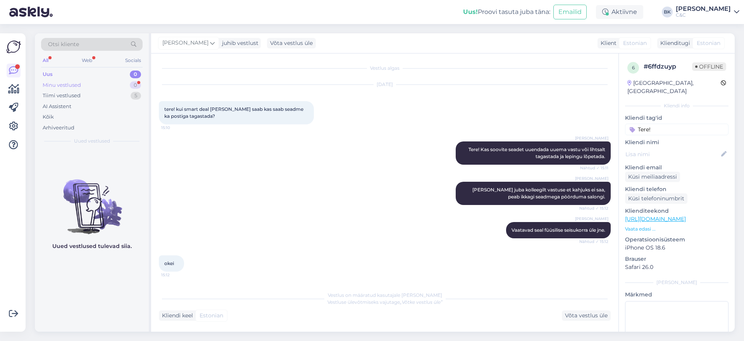
click at [110, 83] on div "Minu vestlused 0" at bounding box center [92, 85] width 102 height 11
click at [120, 73] on div "Uus 0" at bounding box center [92, 74] width 102 height 11
click at [85, 65] on div "Web" at bounding box center [87, 60] width 14 height 10
click at [45, 57] on div "All" at bounding box center [45, 60] width 9 height 10
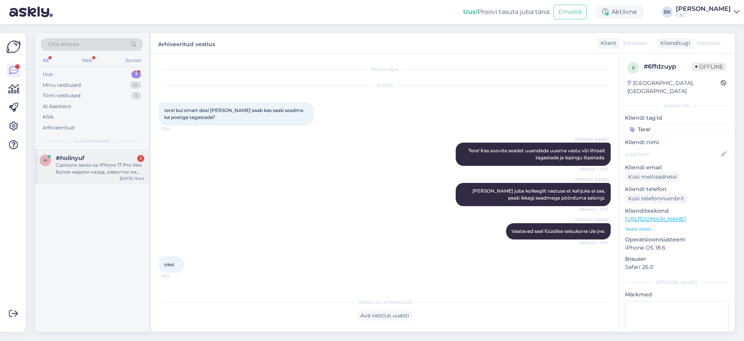
click at [117, 170] on div "Сделали заказ на IPhone 17 Pro Max более недели назад, известно ли сколько еще …" at bounding box center [100, 169] width 88 height 14
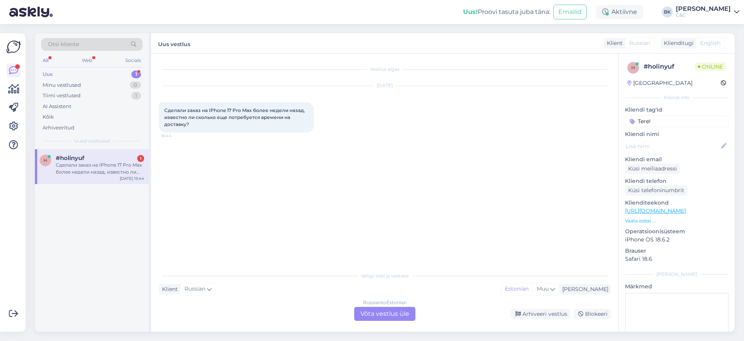
click at [398, 316] on div "Russian to Estonian Võta vestlus üle" at bounding box center [384, 314] width 61 height 14
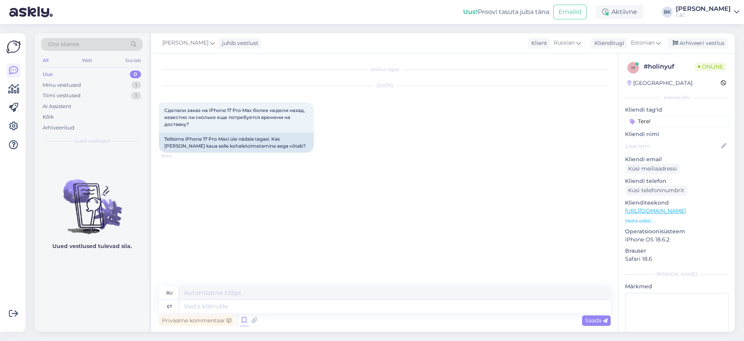
click at [241, 317] on icon at bounding box center [244, 321] width 9 height 12
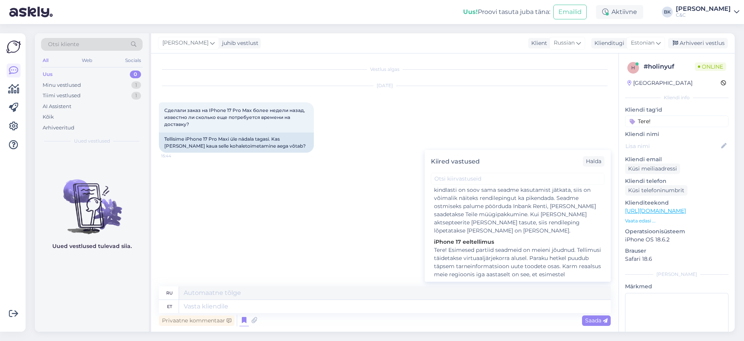
scroll to position [582, 0]
click at [494, 247] on div "Tere! Esimesed partiid seadmeid on meieni jõudnud. Tellimusi täidetakse virtuaa…" at bounding box center [517, 312] width 167 height 130
type textarea "Loremipsumdo! S ametconse, a elitseddo eiusm tem incid utlabo etdolorema a enim…"
type textarea "Tere! Esimesed partiid seadmeid on meieni jõudnud. Tellimusi täidetakse virtuaa…"
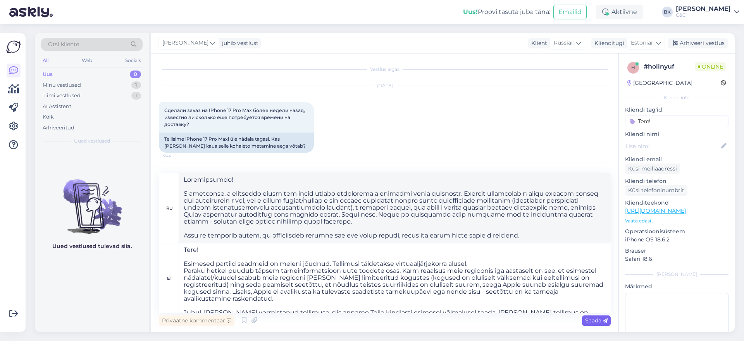
click at [588, 316] on div "Saada" at bounding box center [596, 321] width 29 height 10
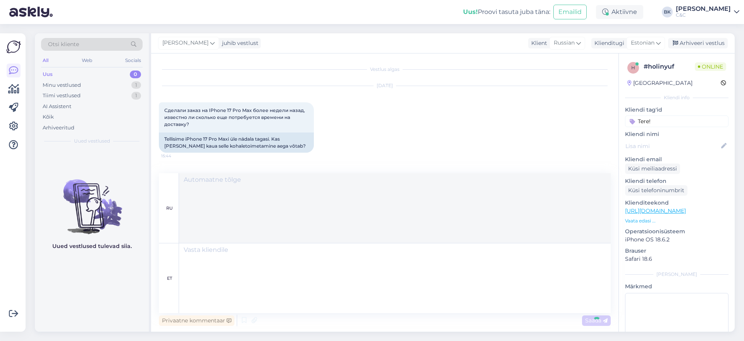
scroll to position [207, 0]
